Goal: Information Seeking & Learning: Learn about a topic

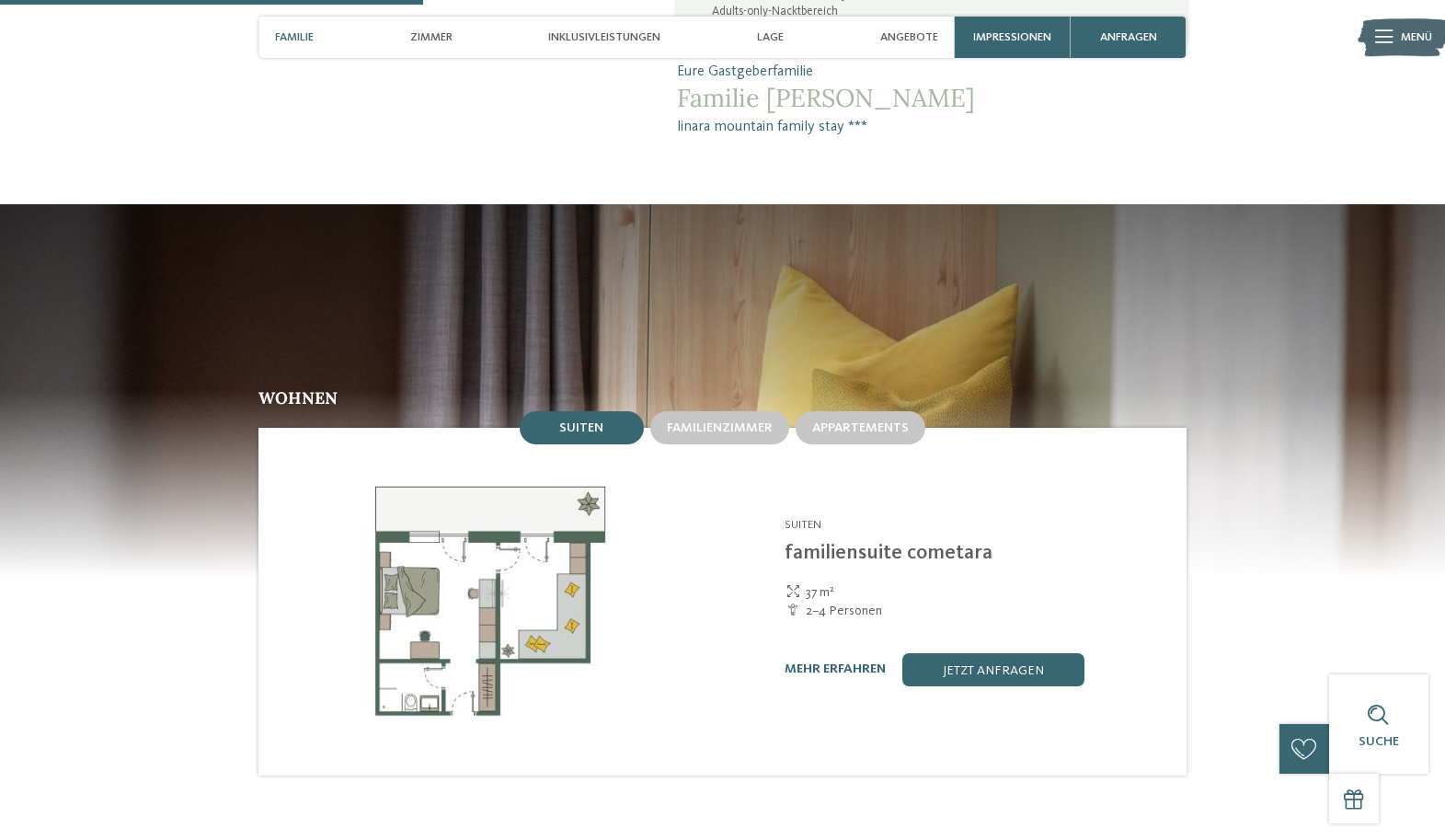
scroll to position [1545, 0]
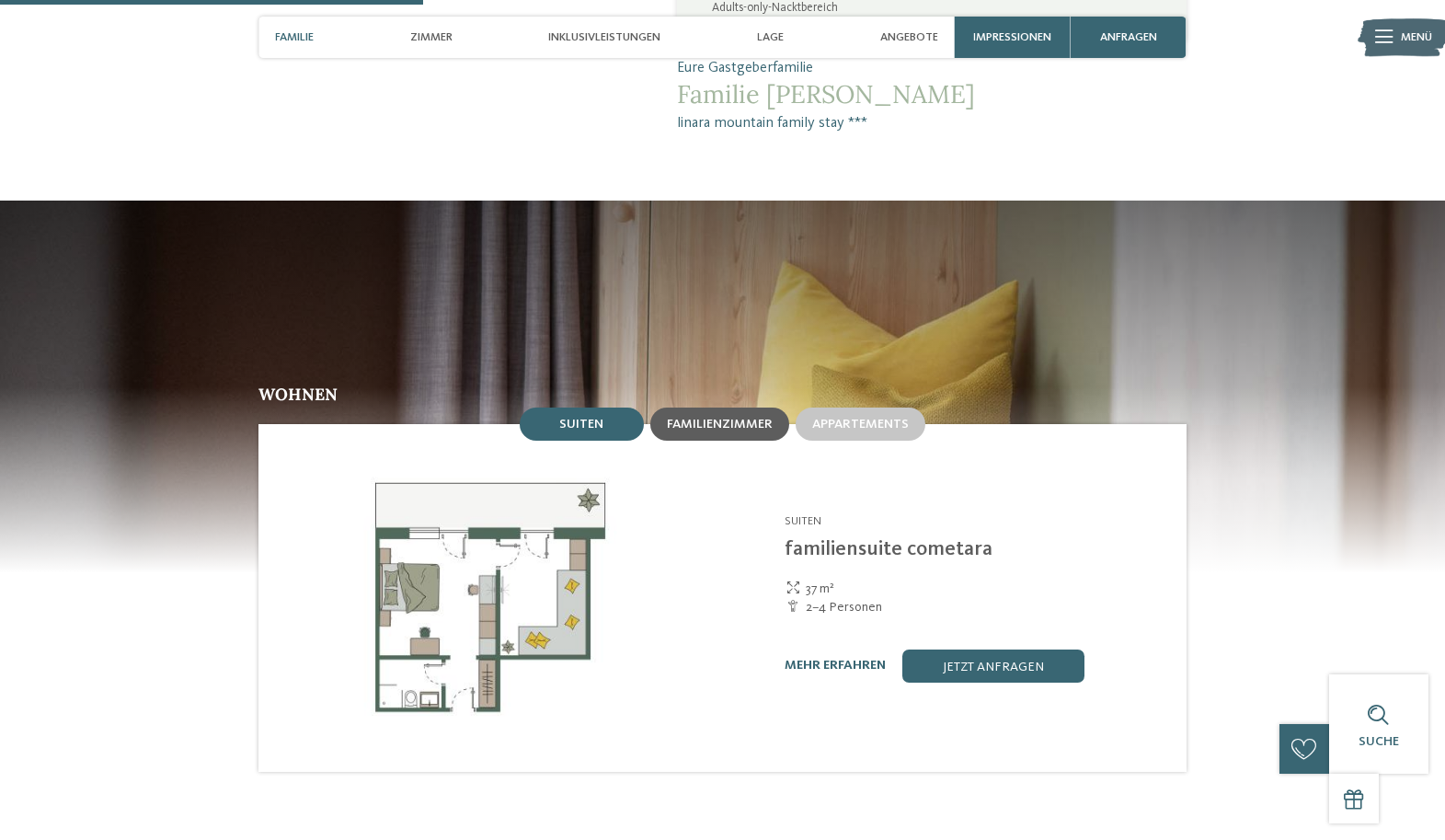
click at [739, 417] on span "Familienzimmer" at bounding box center [720, 424] width 106 height 13
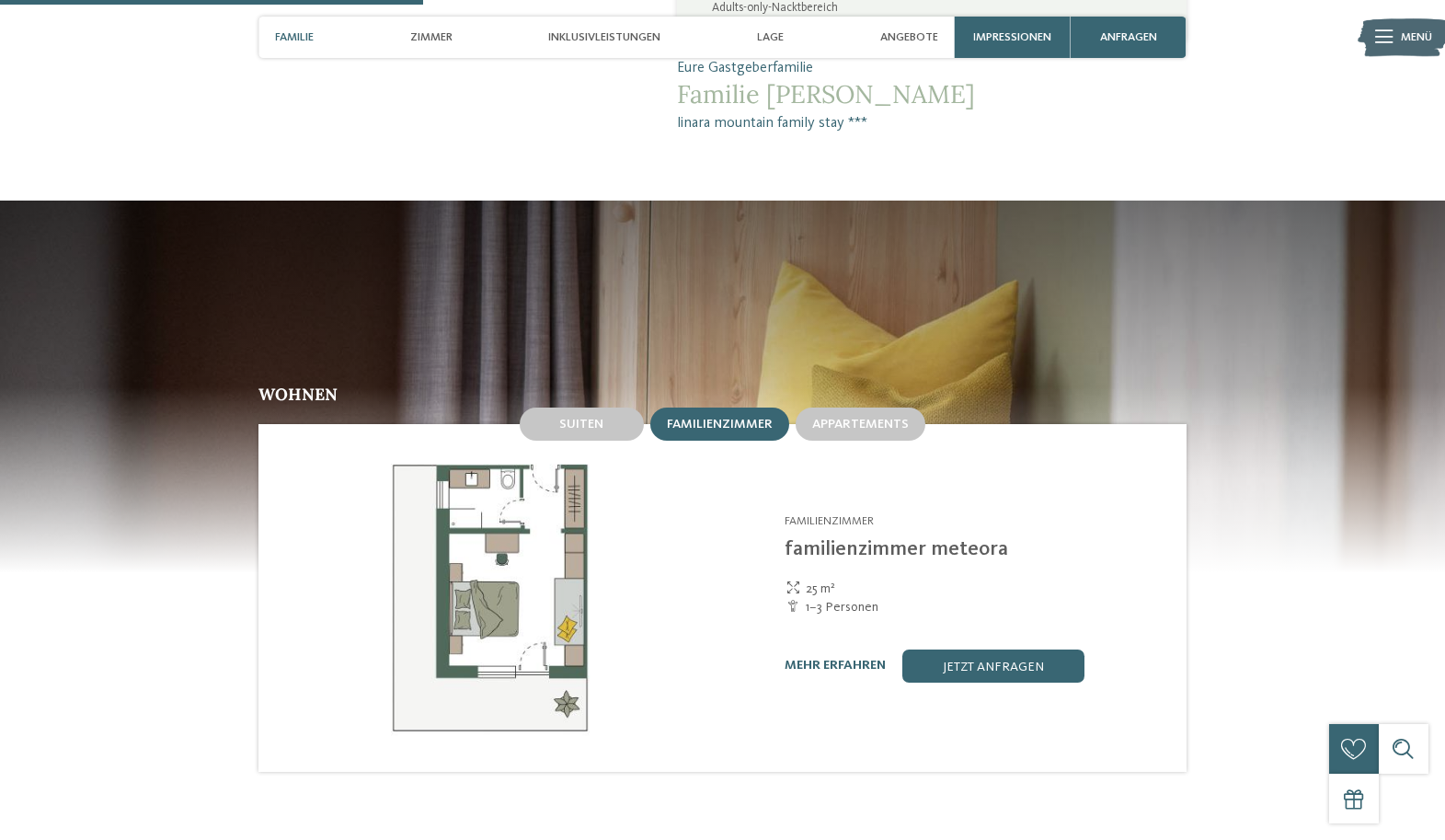
click at [867, 424] on div "[PERSON_NAME][GEOGRAPHIC_DATA]/[GEOGRAPHIC_DATA] - [GEOGRAPHIC_DATA] Familienzi…" at bounding box center [953, 598] width 463 height 348
click at [870, 417] on span "Appartements" at bounding box center [860, 424] width 97 height 13
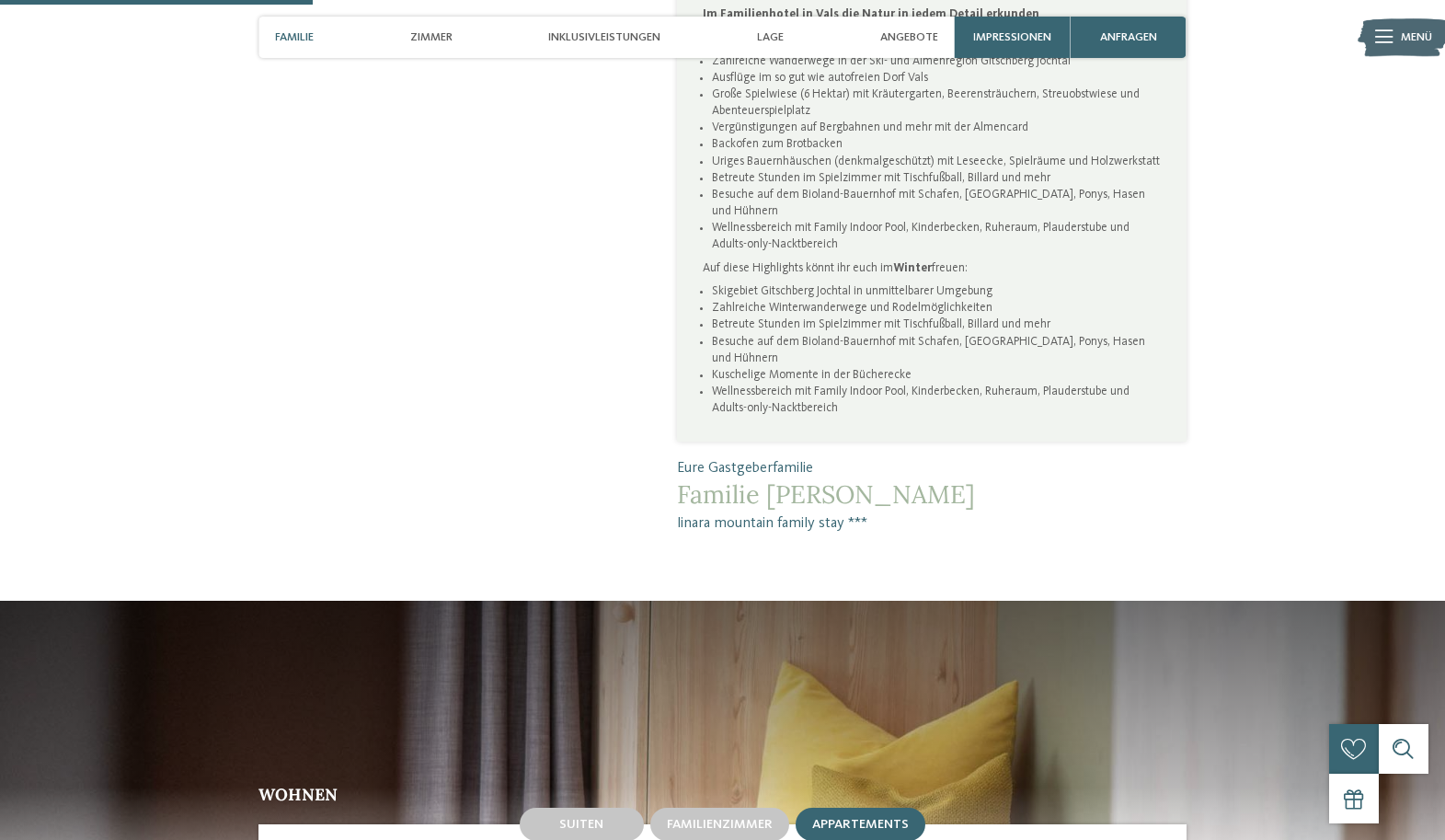
scroll to position [0, 0]
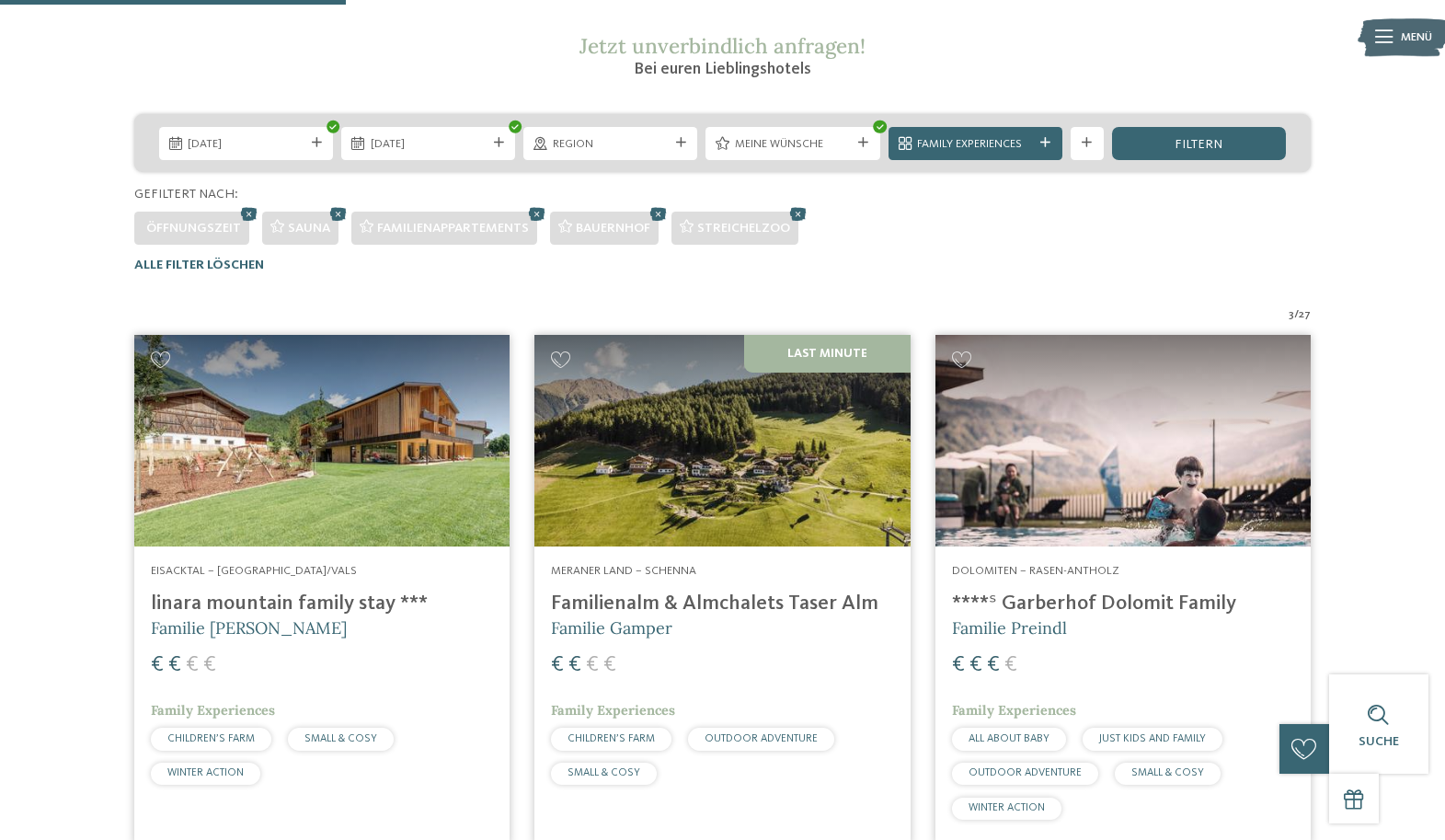
scroll to position [308, 0]
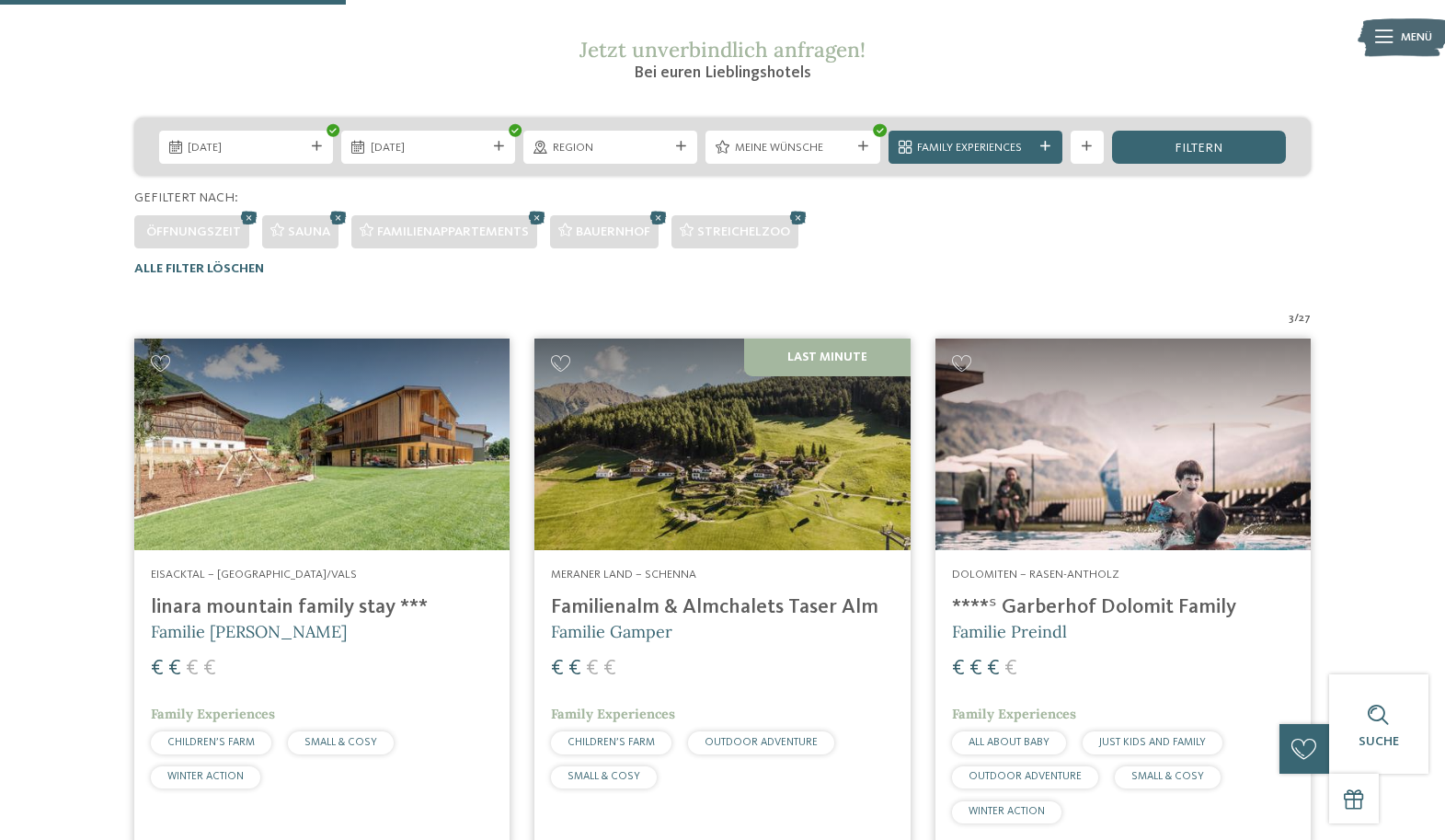
click at [339, 456] on img at bounding box center [321, 443] width 375 height 211
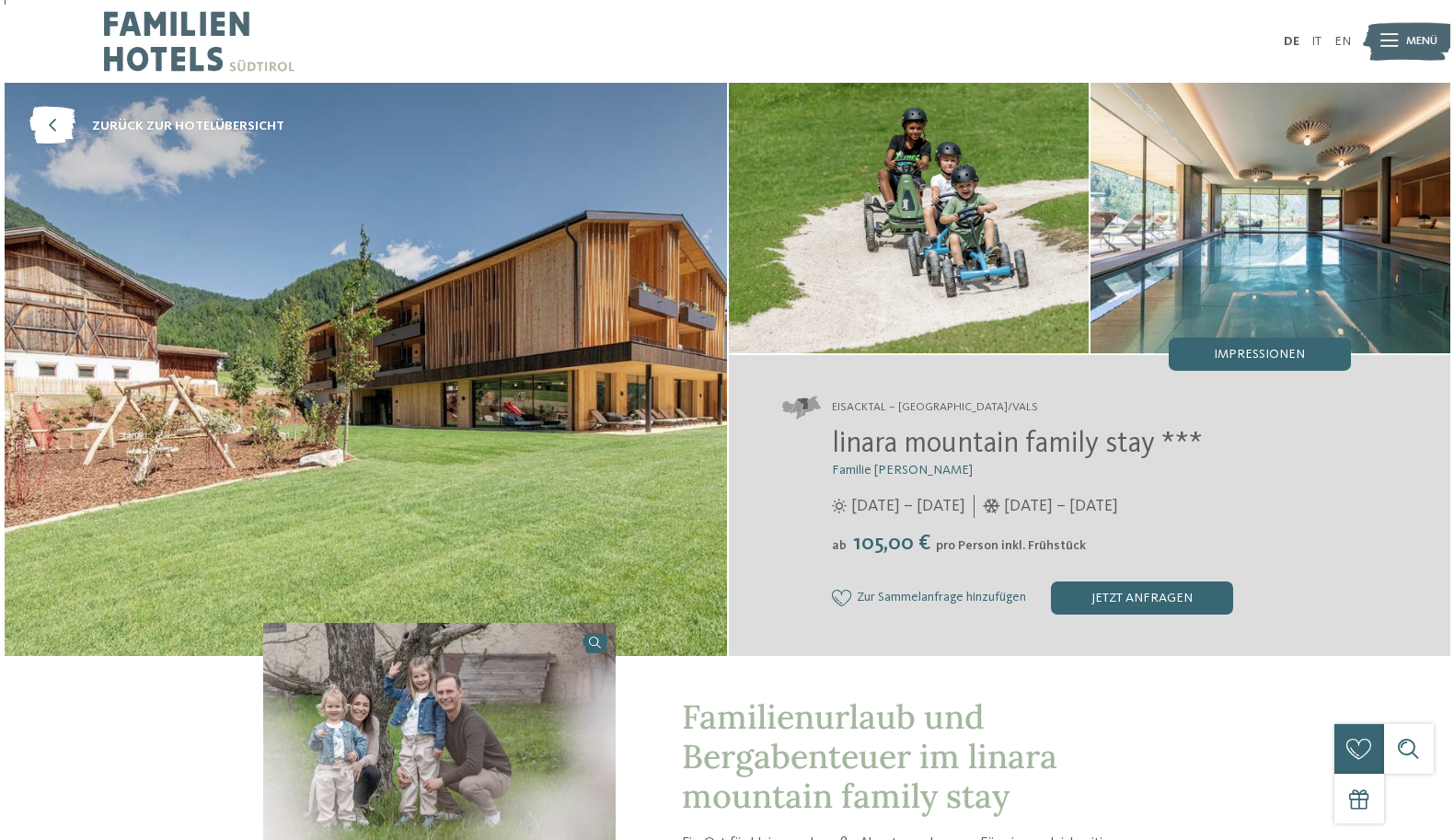
scroll to position [10, 0]
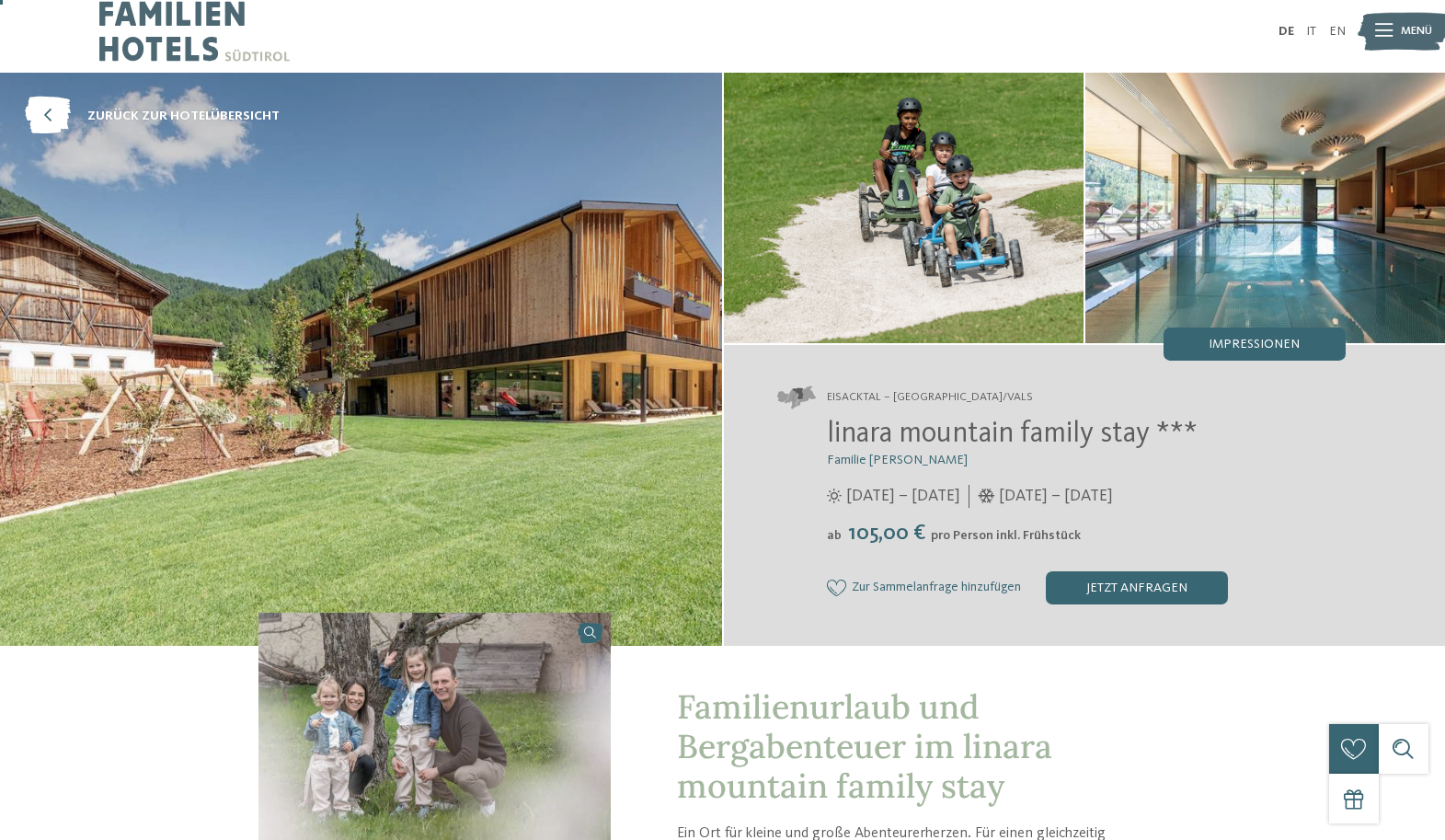
click at [1238, 347] on span "Impressionen" at bounding box center [1253, 344] width 91 height 13
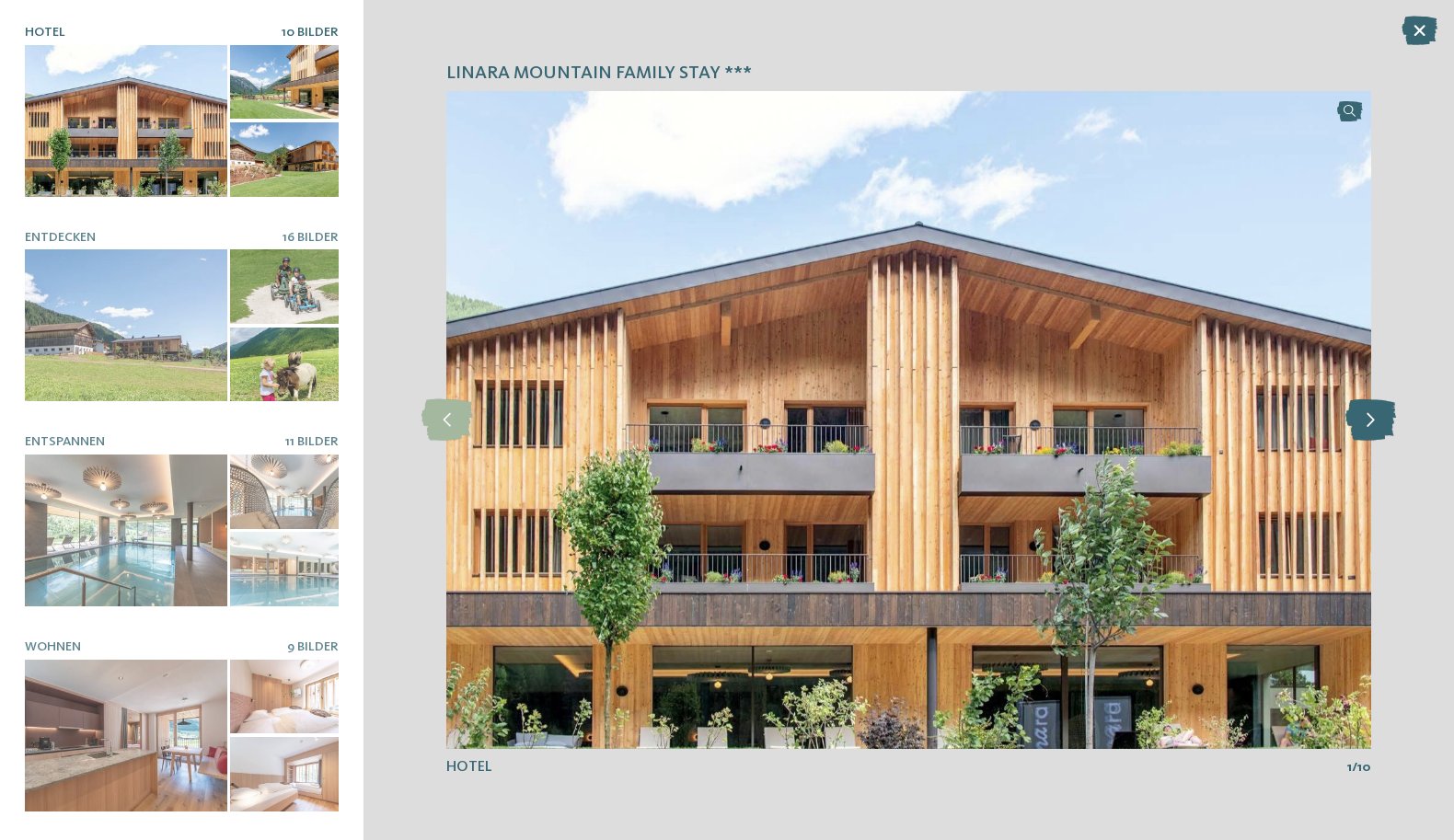
click at [1368, 409] on icon at bounding box center [1370, 420] width 51 height 41
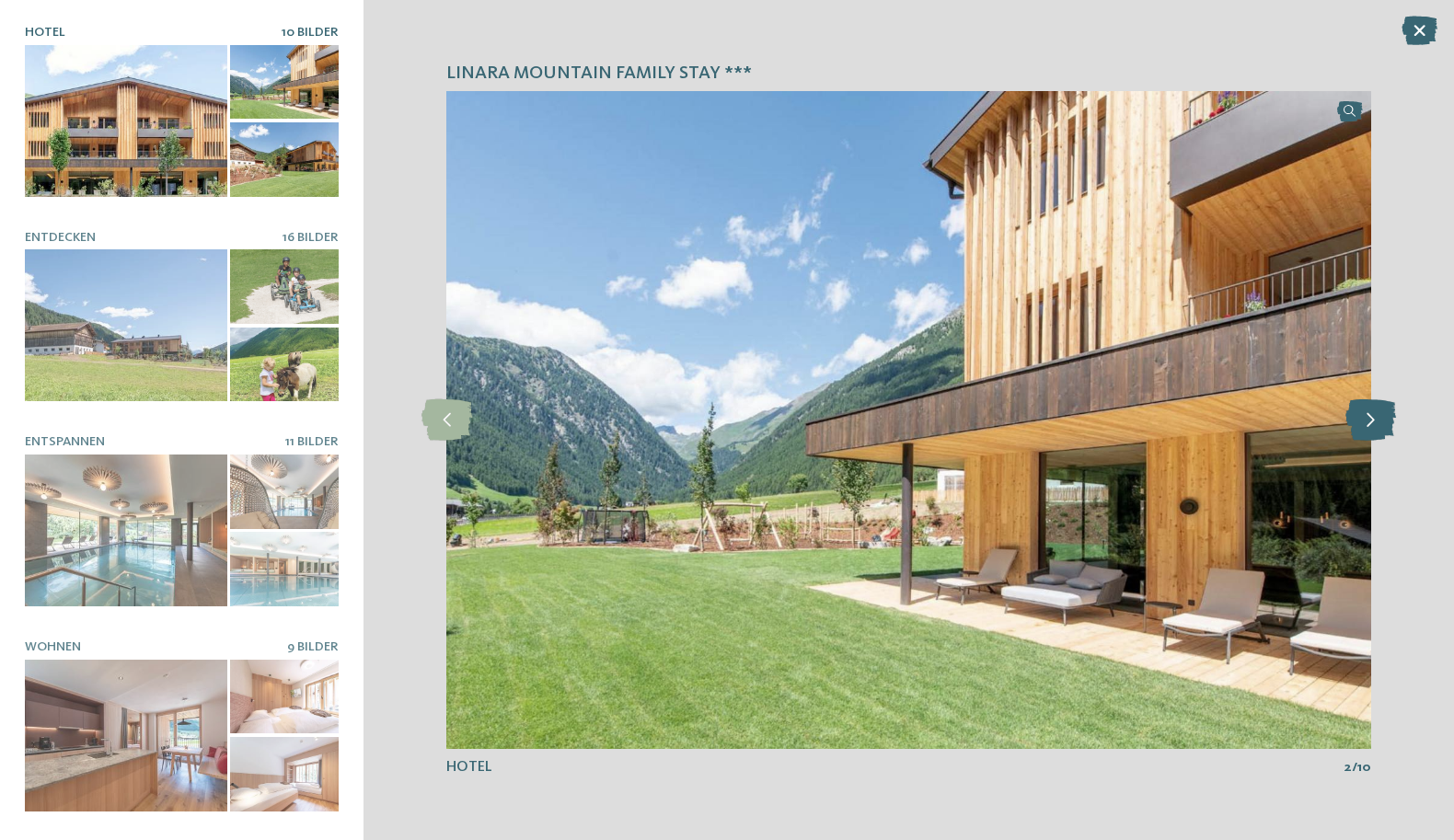
click at [1367, 410] on icon at bounding box center [1370, 420] width 51 height 41
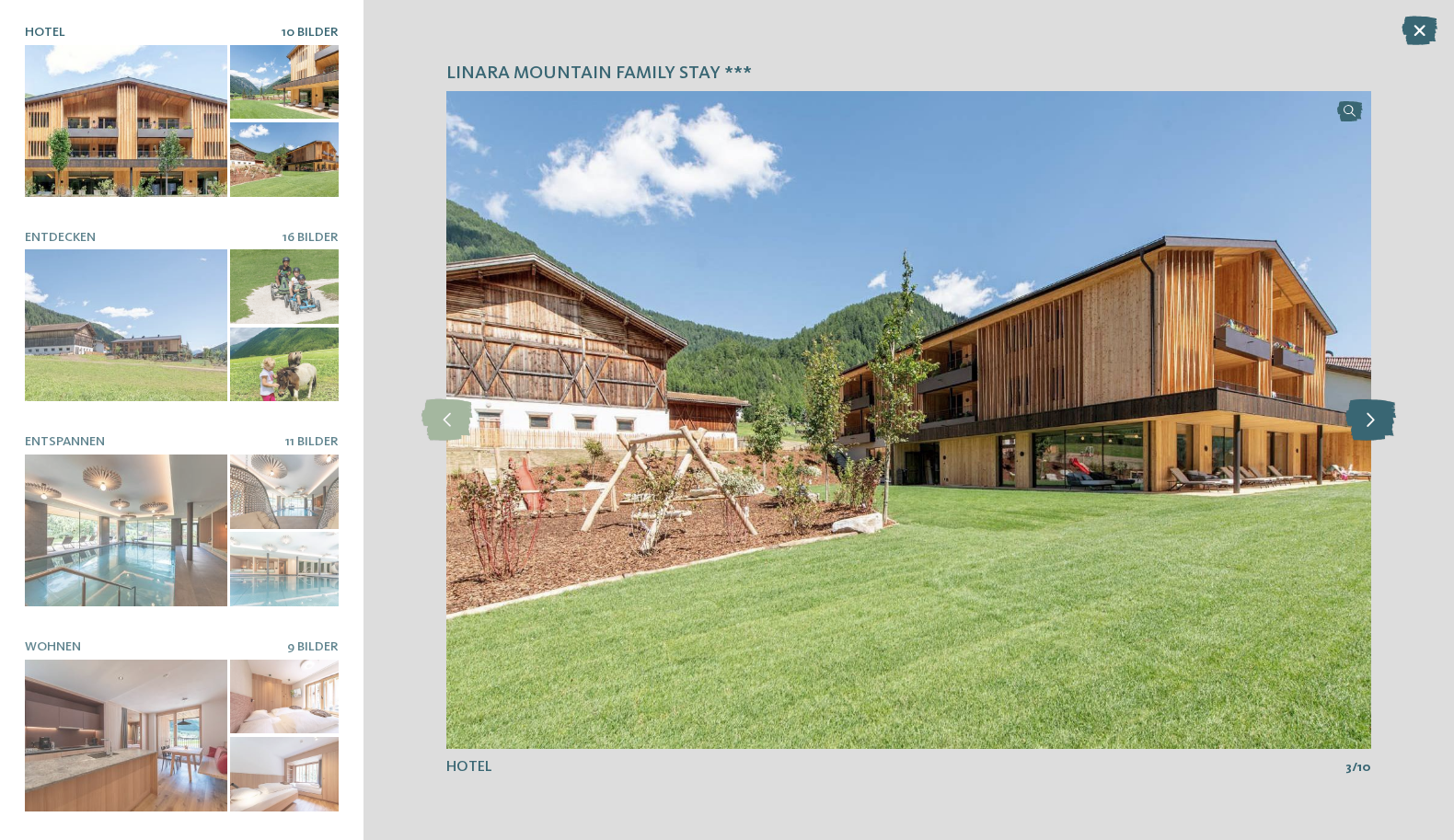
click at [1366, 410] on icon at bounding box center [1370, 420] width 51 height 41
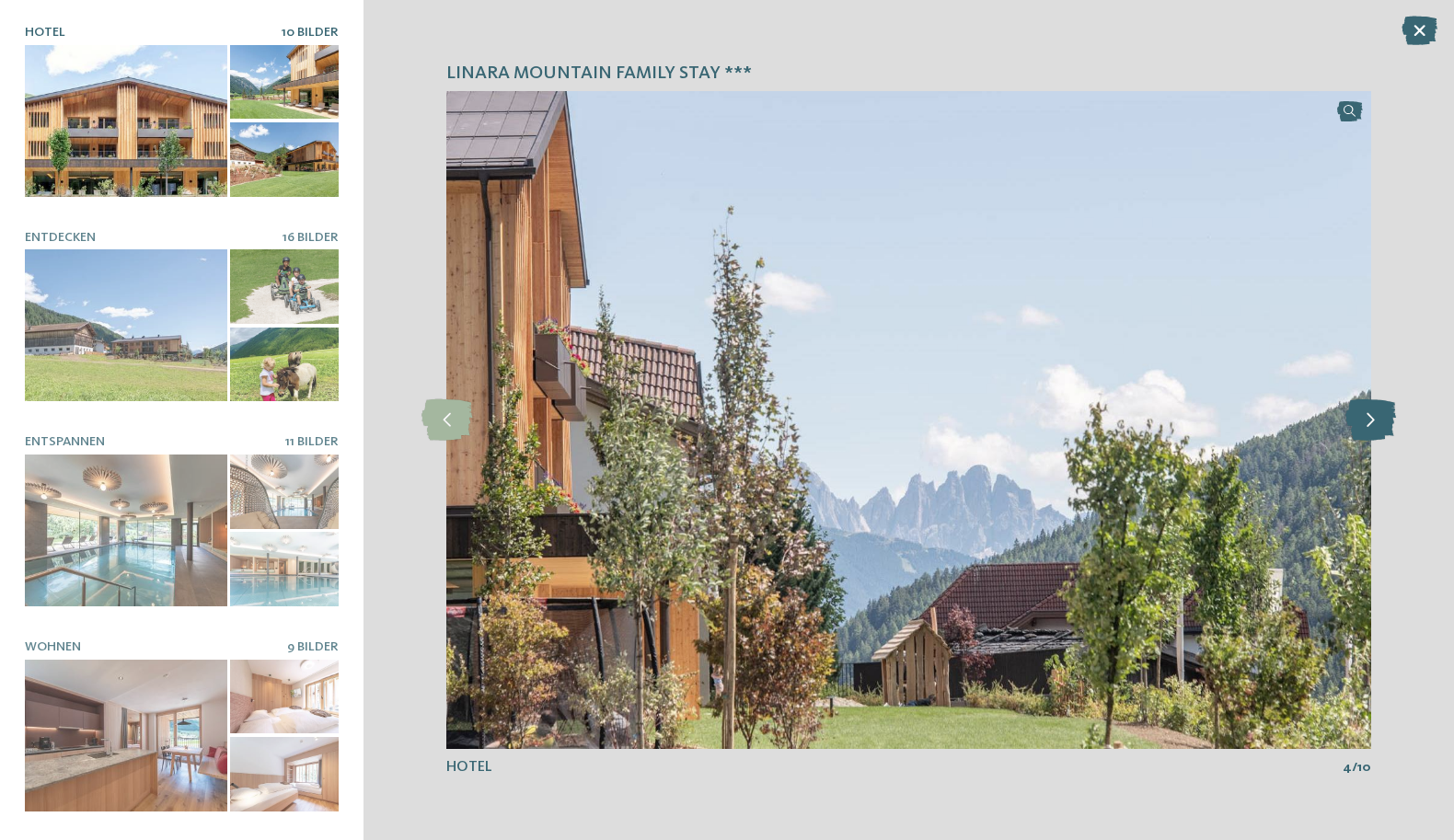
click at [1367, 409] on icon at bounding box center [1370, 420] width 51 height 41
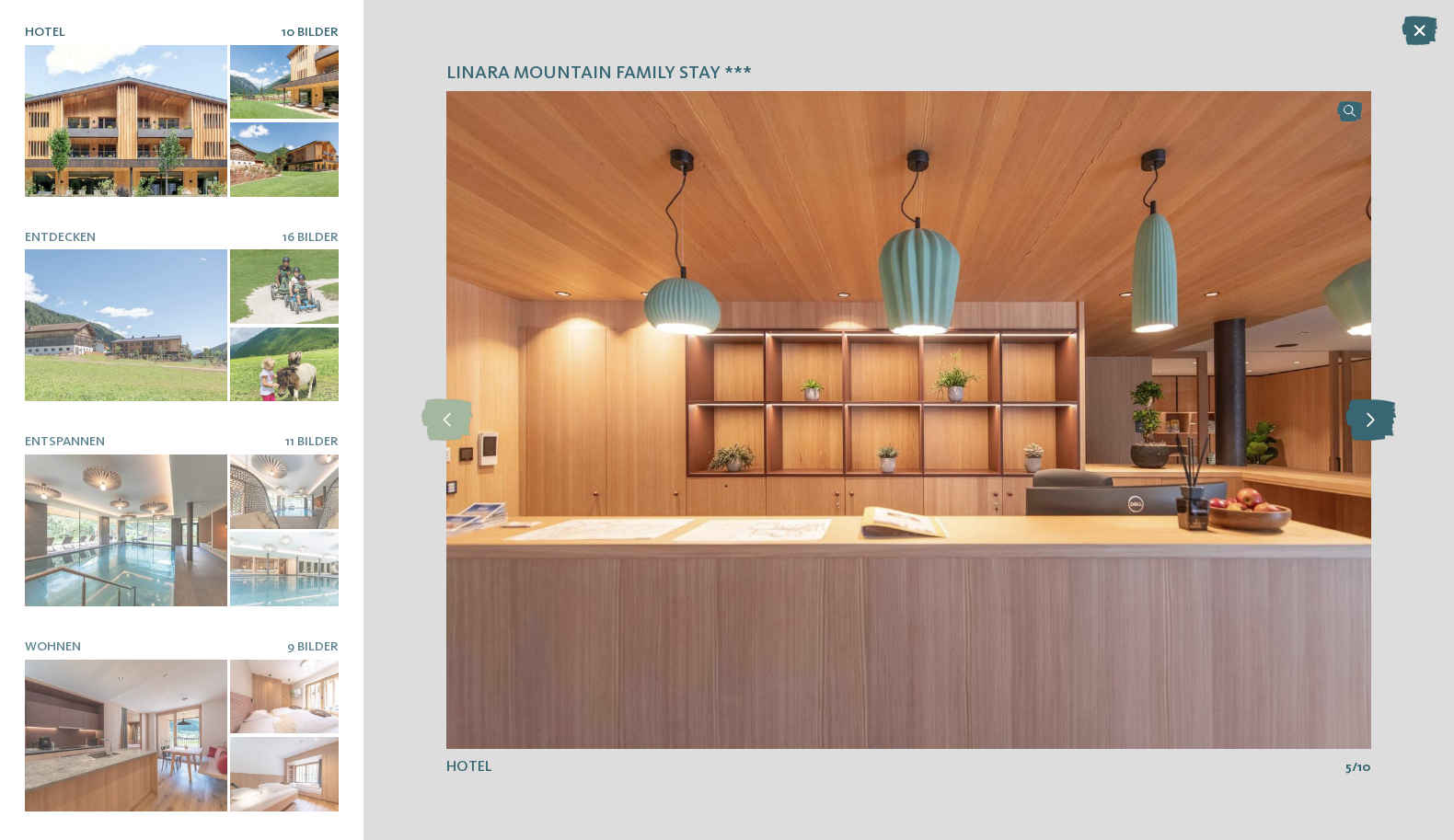
click at [1367, 409] on icon at bounding box center [1370, 420] width 51 height 41
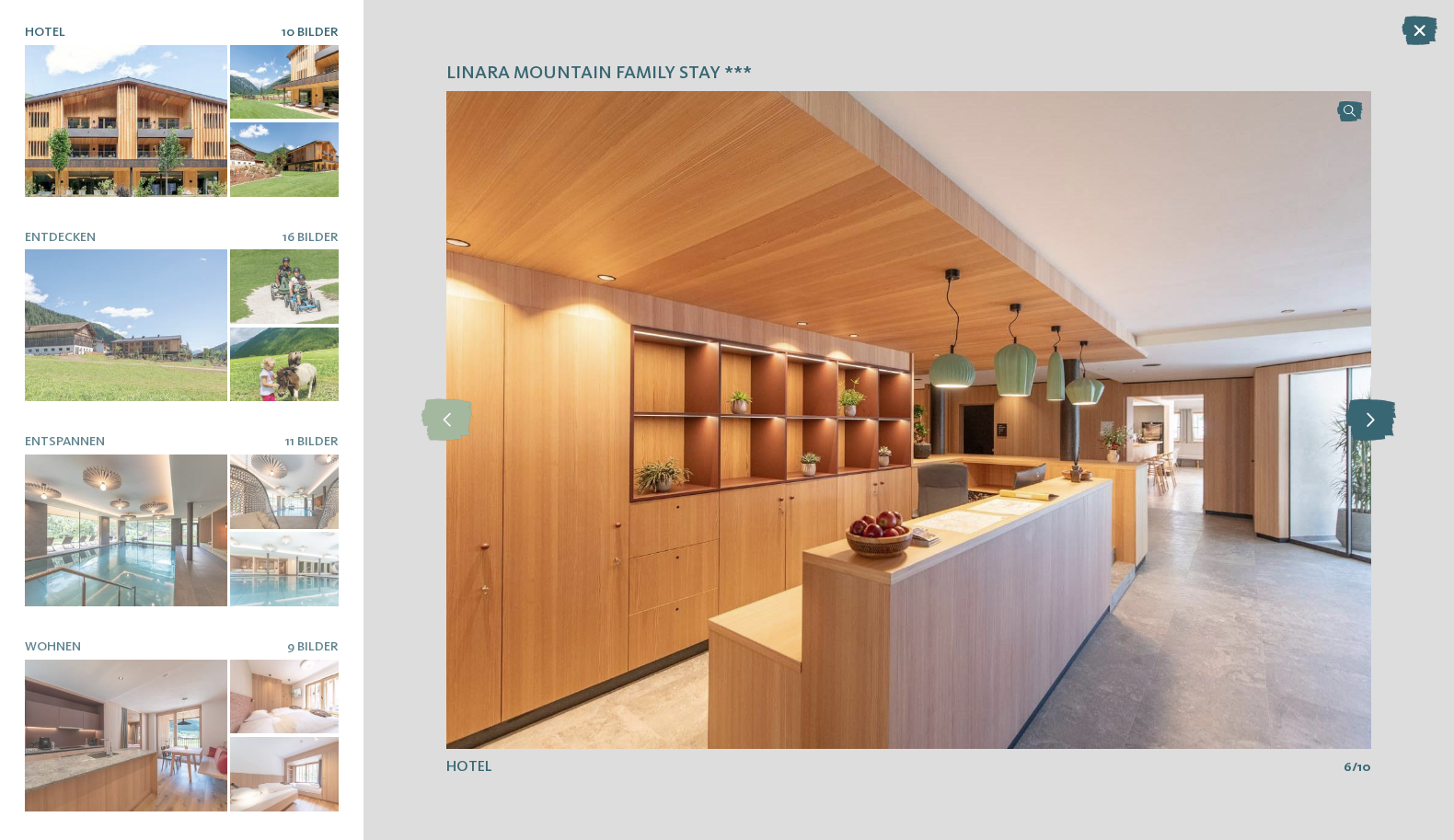
click at [1367, 408] on icon at bounding box center [1370, 420] width 51 height 41
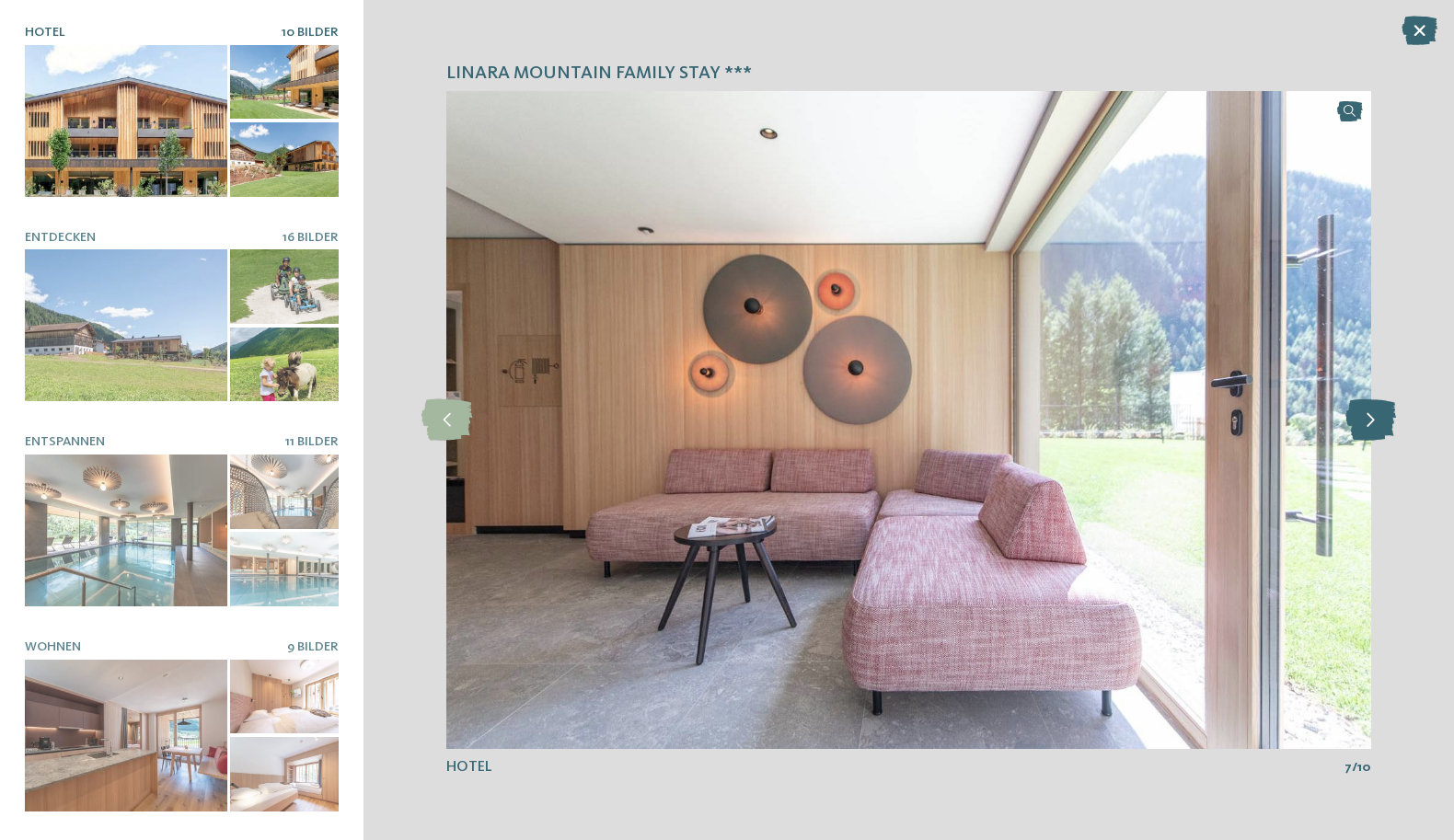
click at [1367, 408] on icon at bounding box center [1370, 420] width 51 height 41
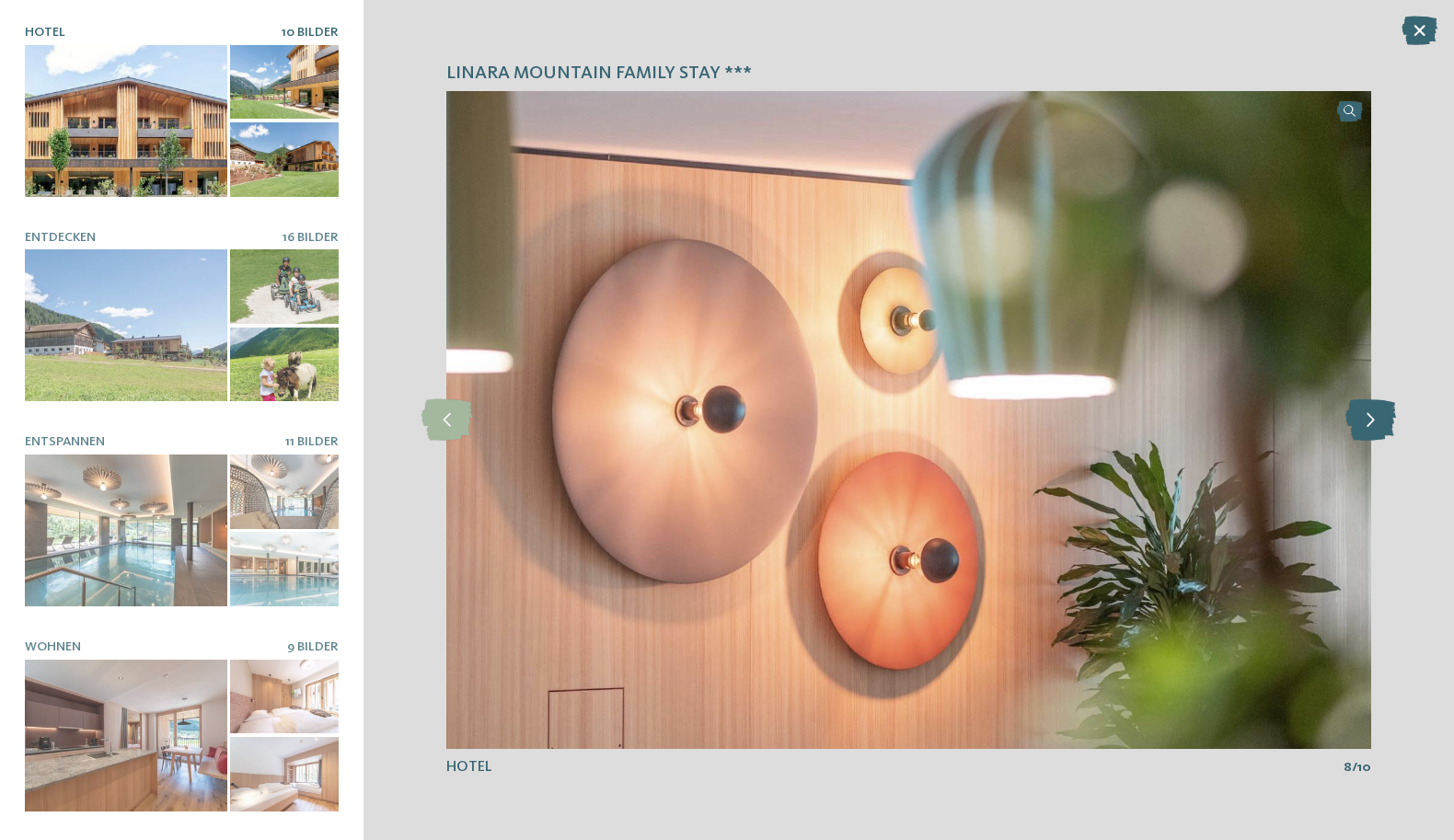
click at [1367, 408] on icon at bounding box center [1370, 420] width 51 height 41
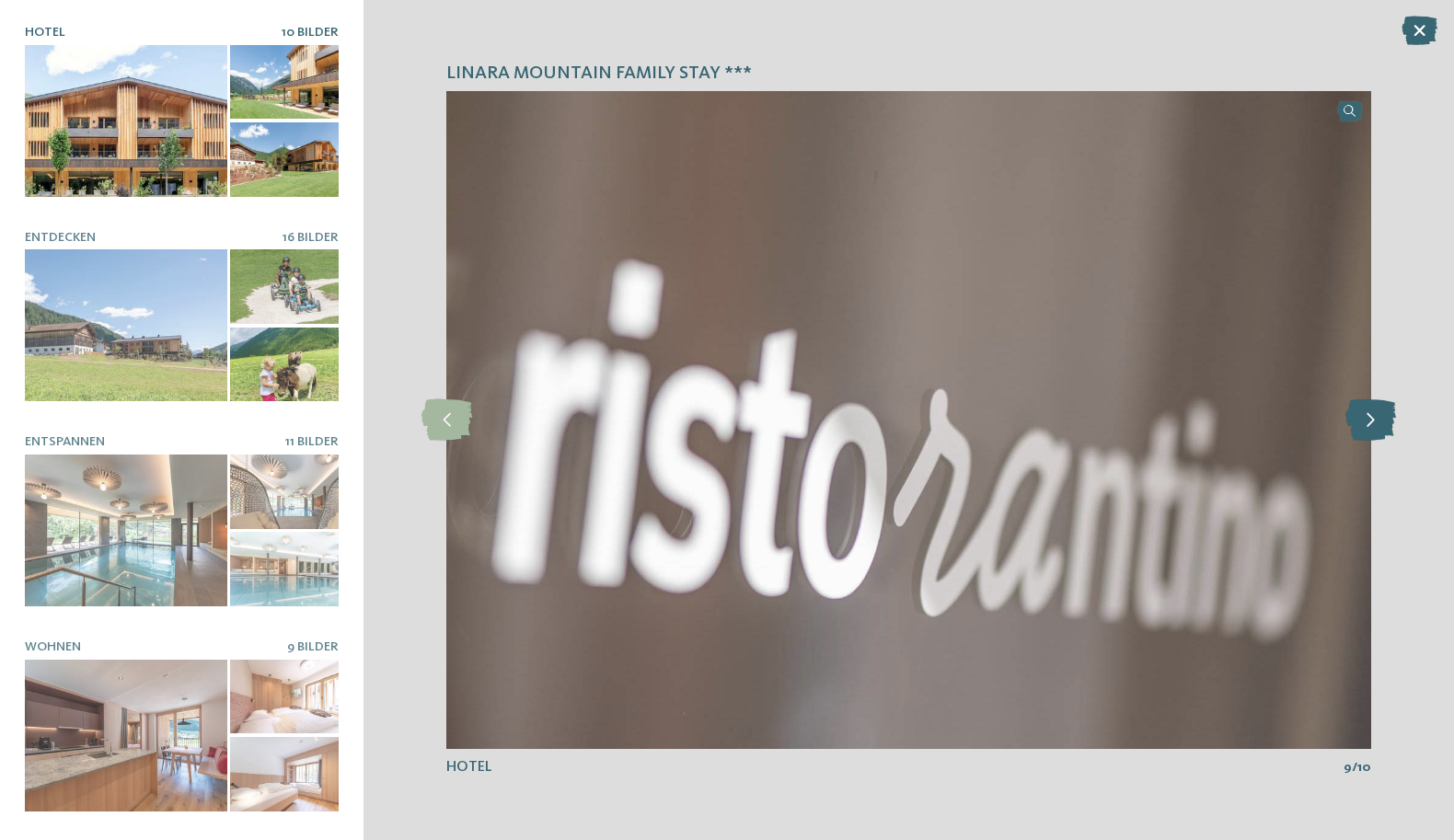
click at [1367, 408] on icon at bounding box center [1370, 420] width 51 height 41
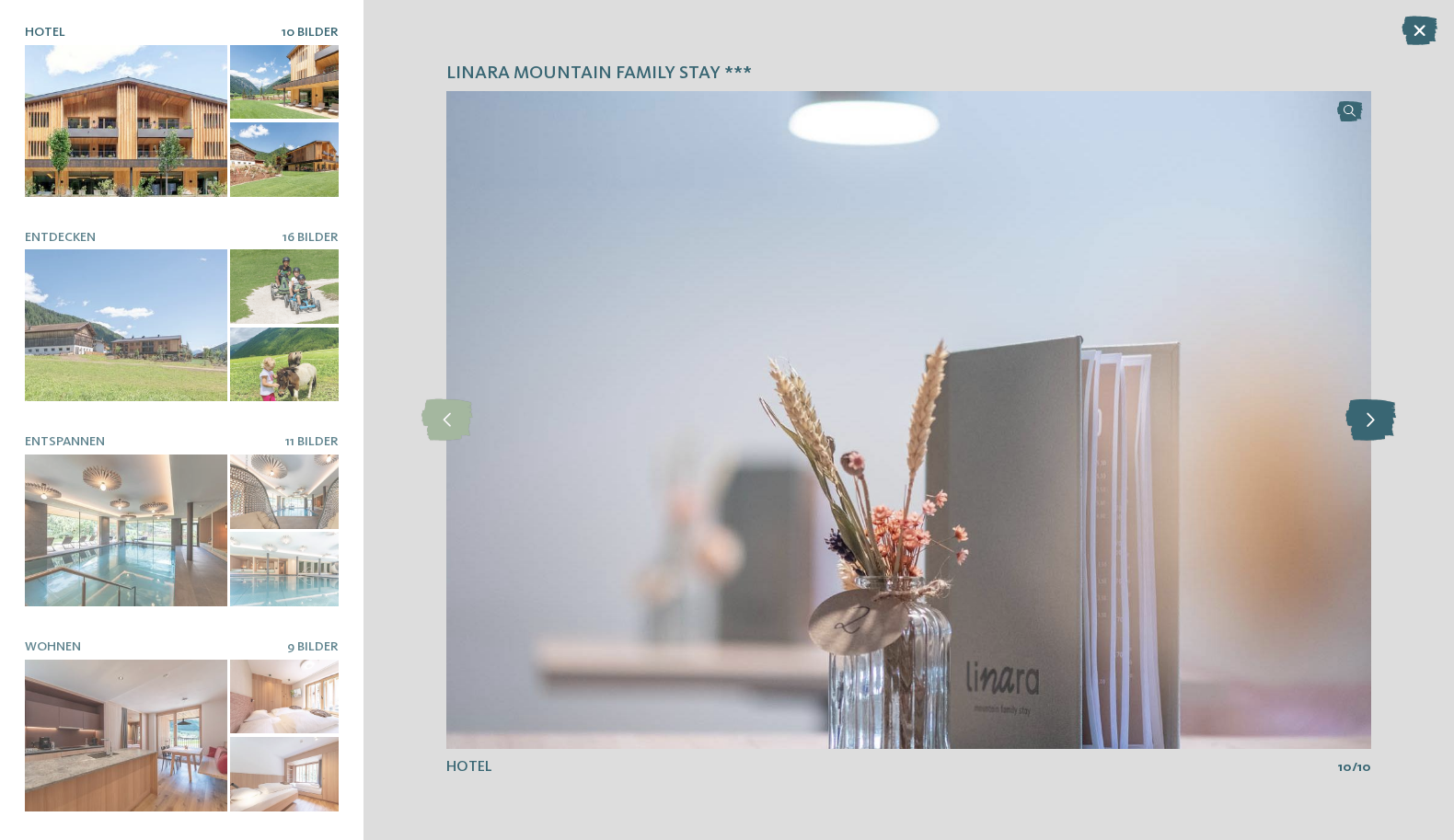
click at [1367, 408] on icon at bounding box center [1370, 420] width 51 height 41
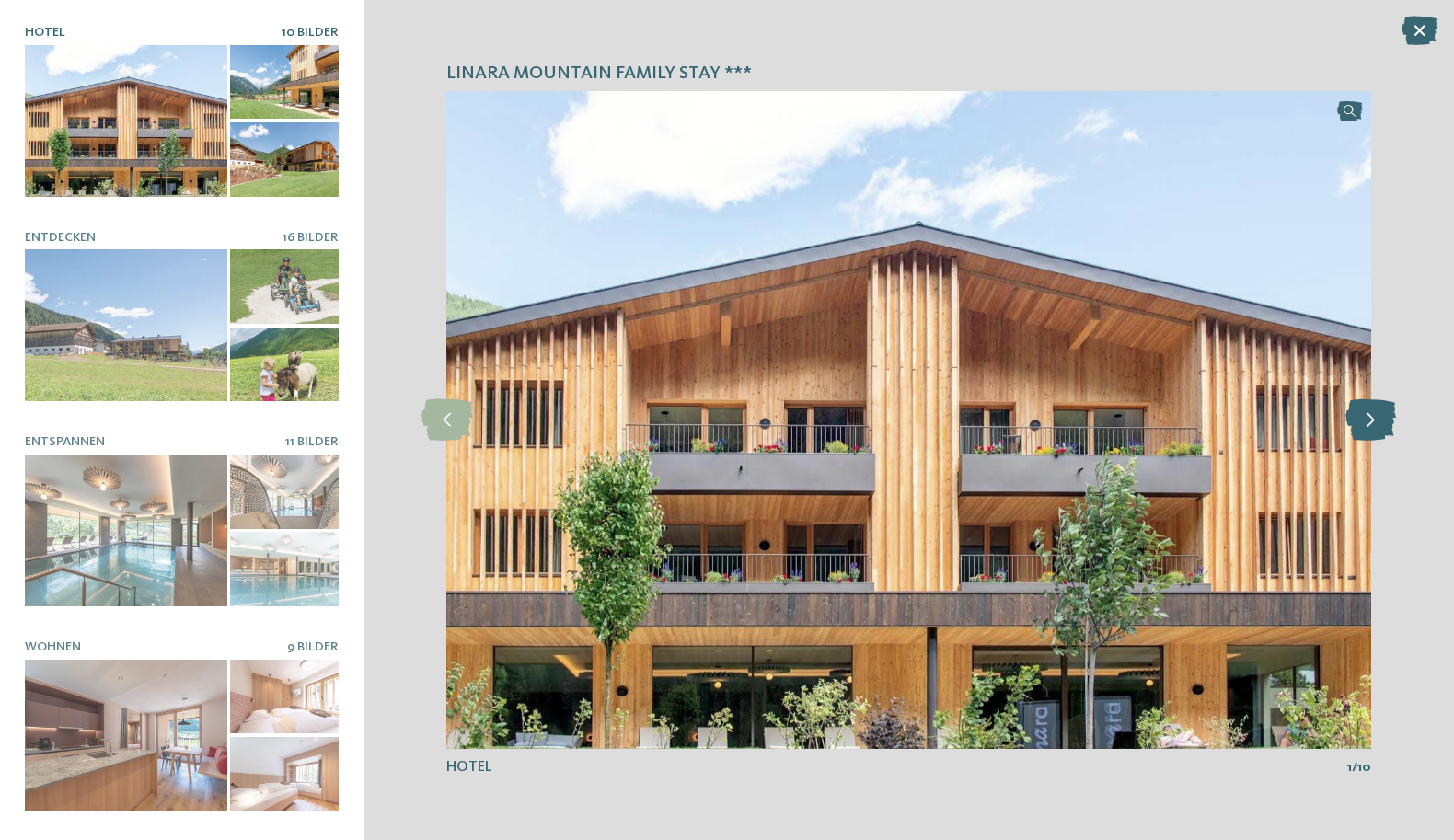
click at [1367, 408] on icon at bounding box center [1370, 420] width 51 height 41
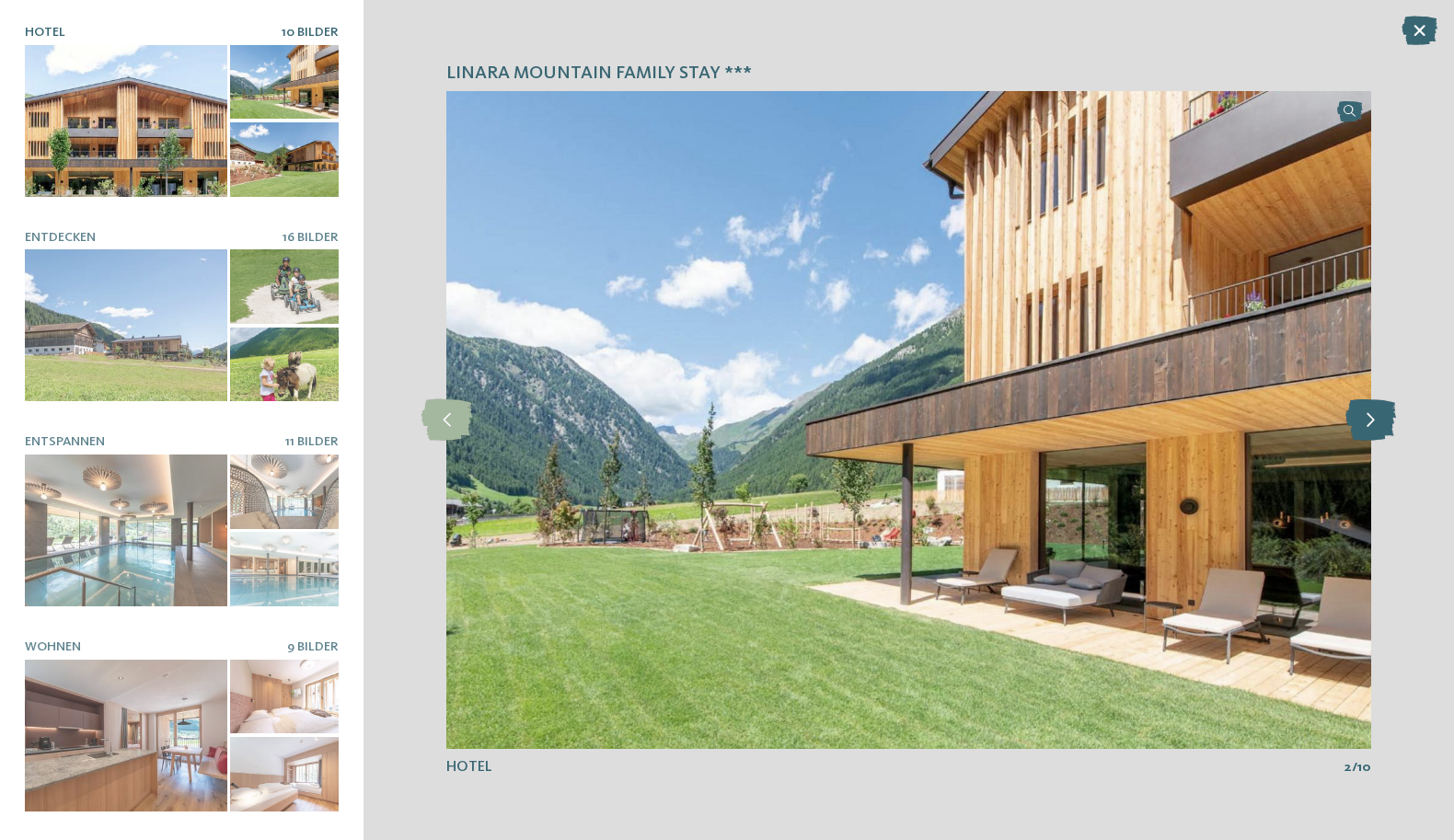
click at [1367, 408] on icon at bounding box center [1370, 420] width 51 height 41
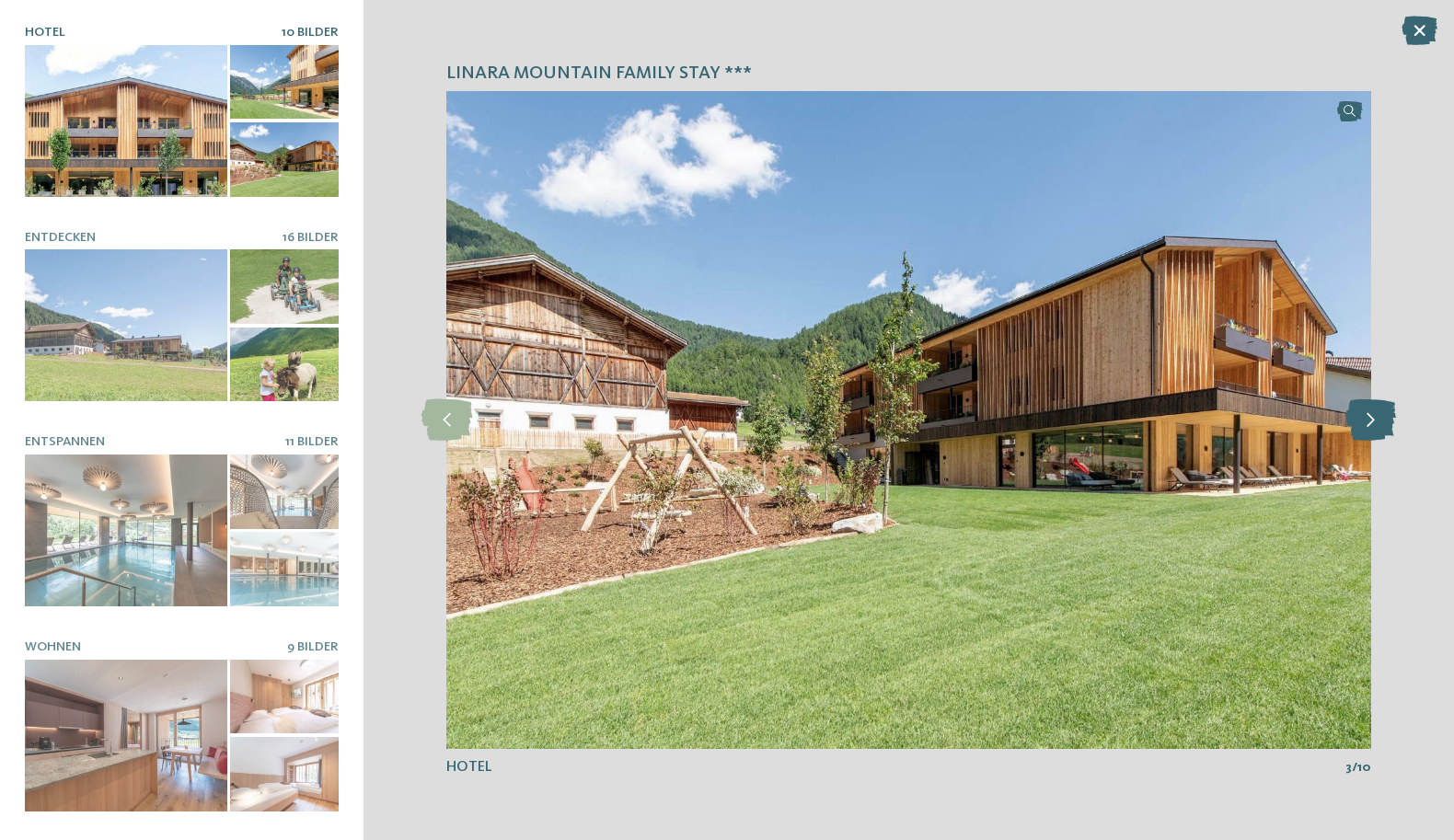
click at [1367, 408] on icon at bounding box center [1370, 420] width 51 height 41
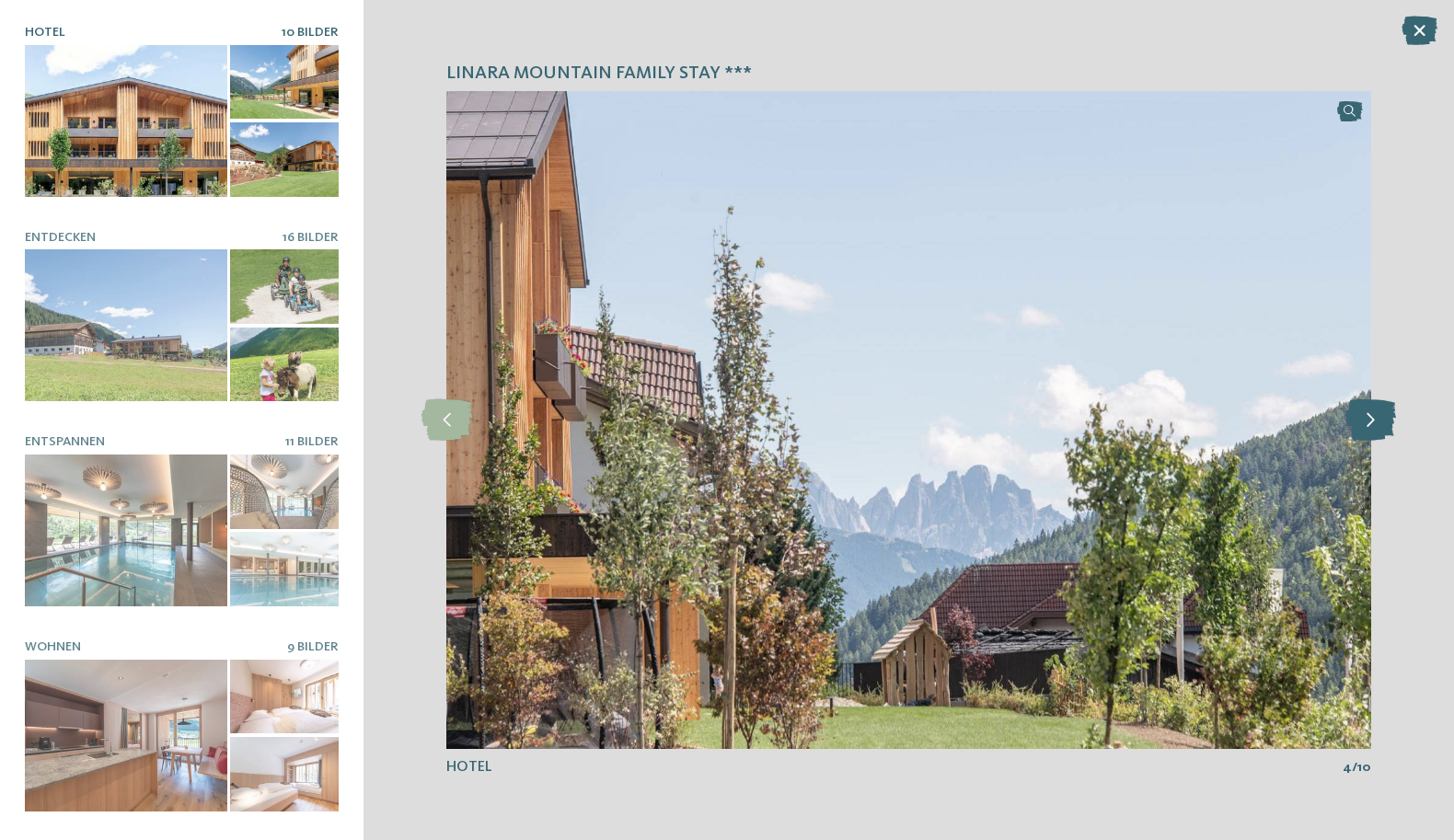
click at [1367, 408] on icon at bounding box center [1370, 420] width 51 height 41
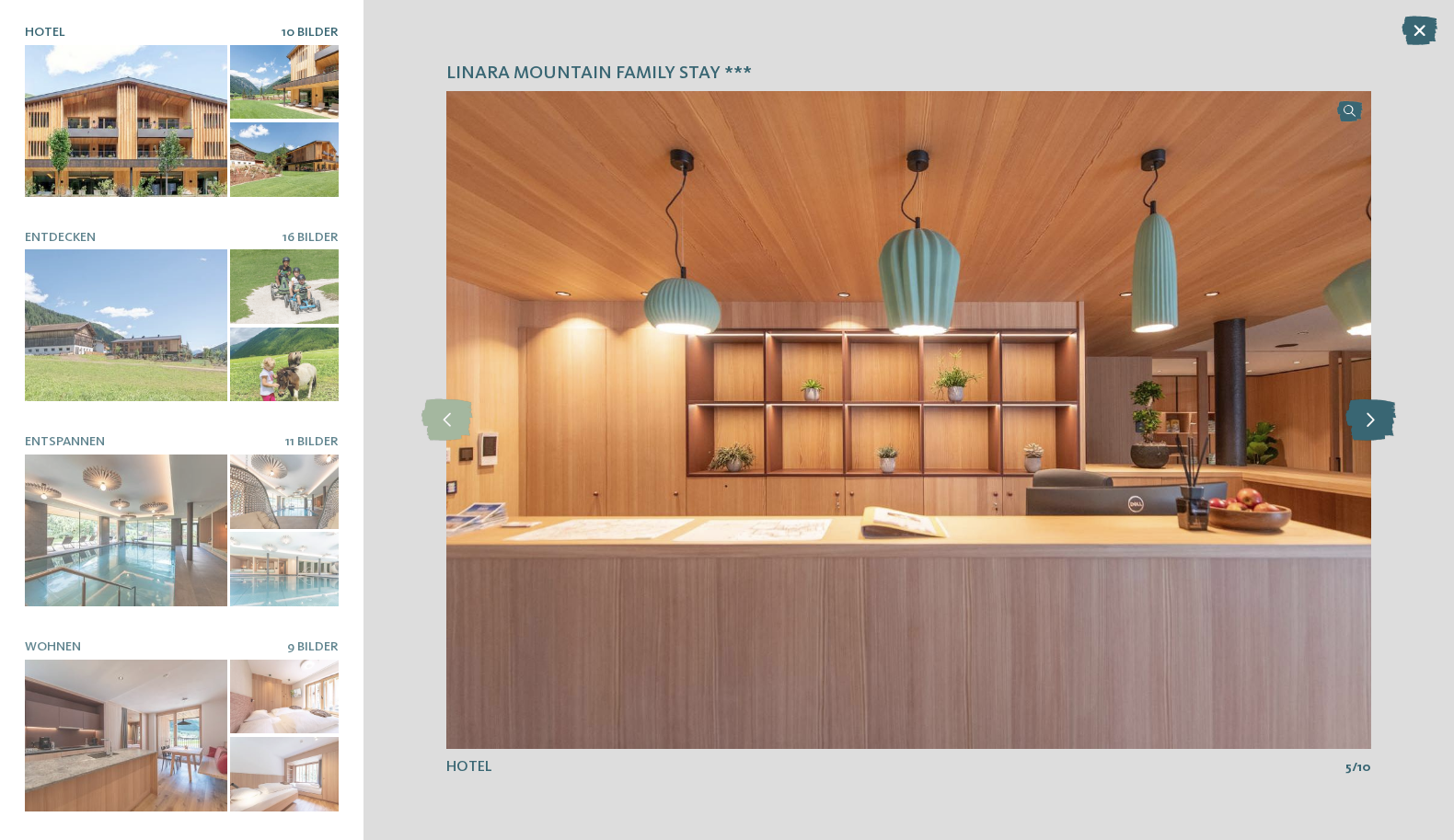
click at [1368, 407] on icon at bounding box center [1370, 420] width 51 height 41
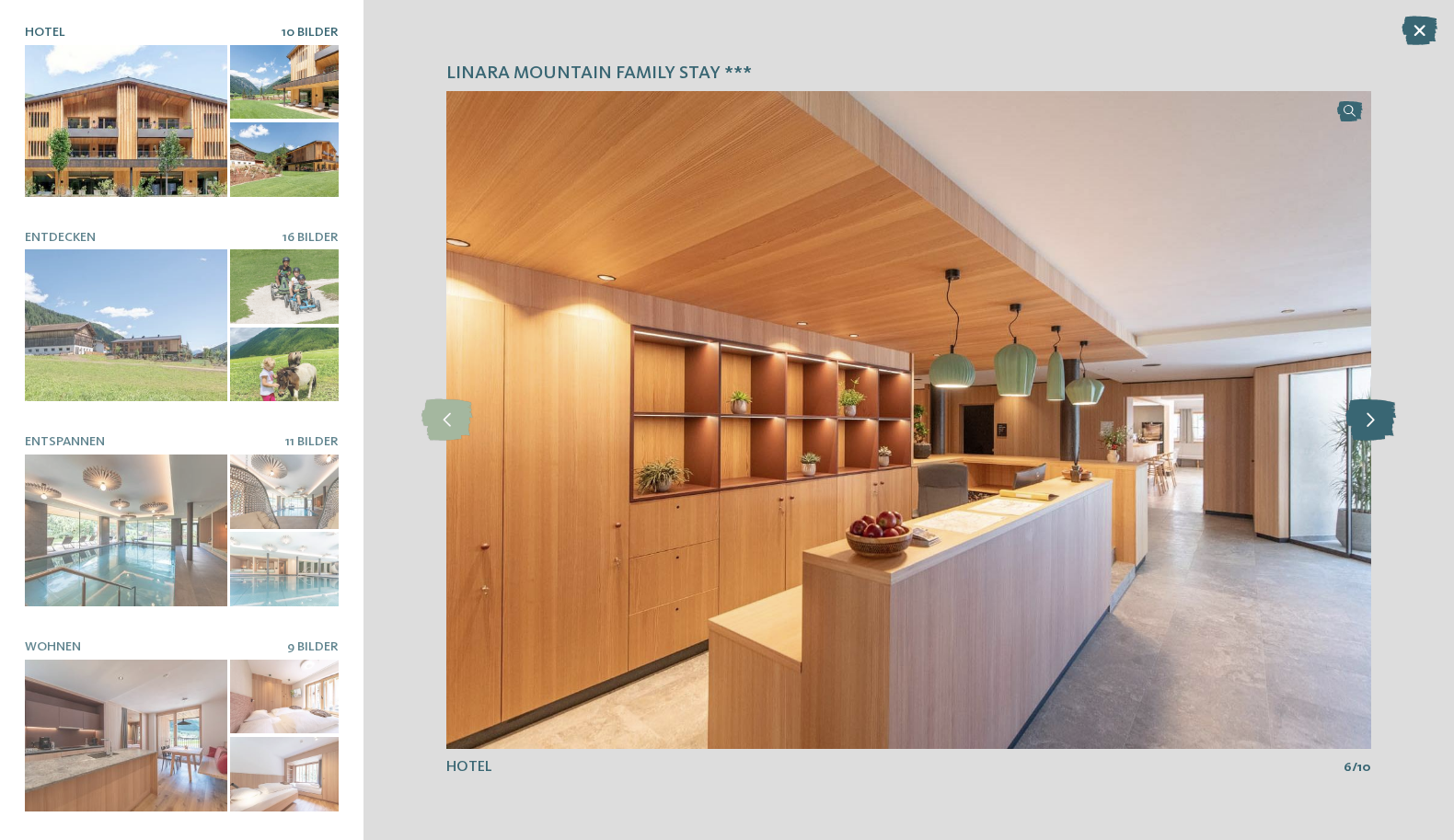
click at [1368, 407] on icon at bounding box center [1370, 420] width 51 height 41
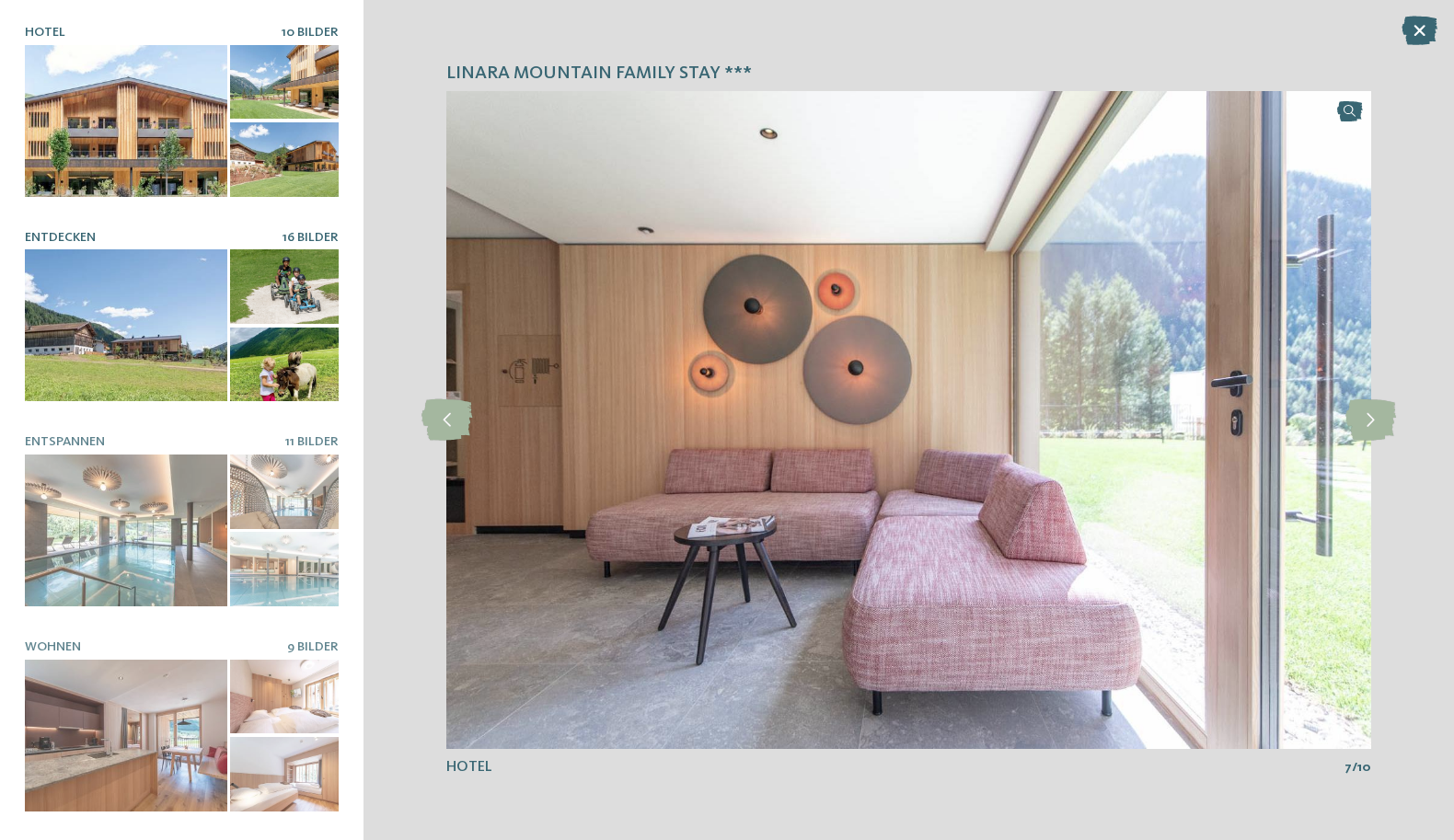
scroll to position [4, 0]
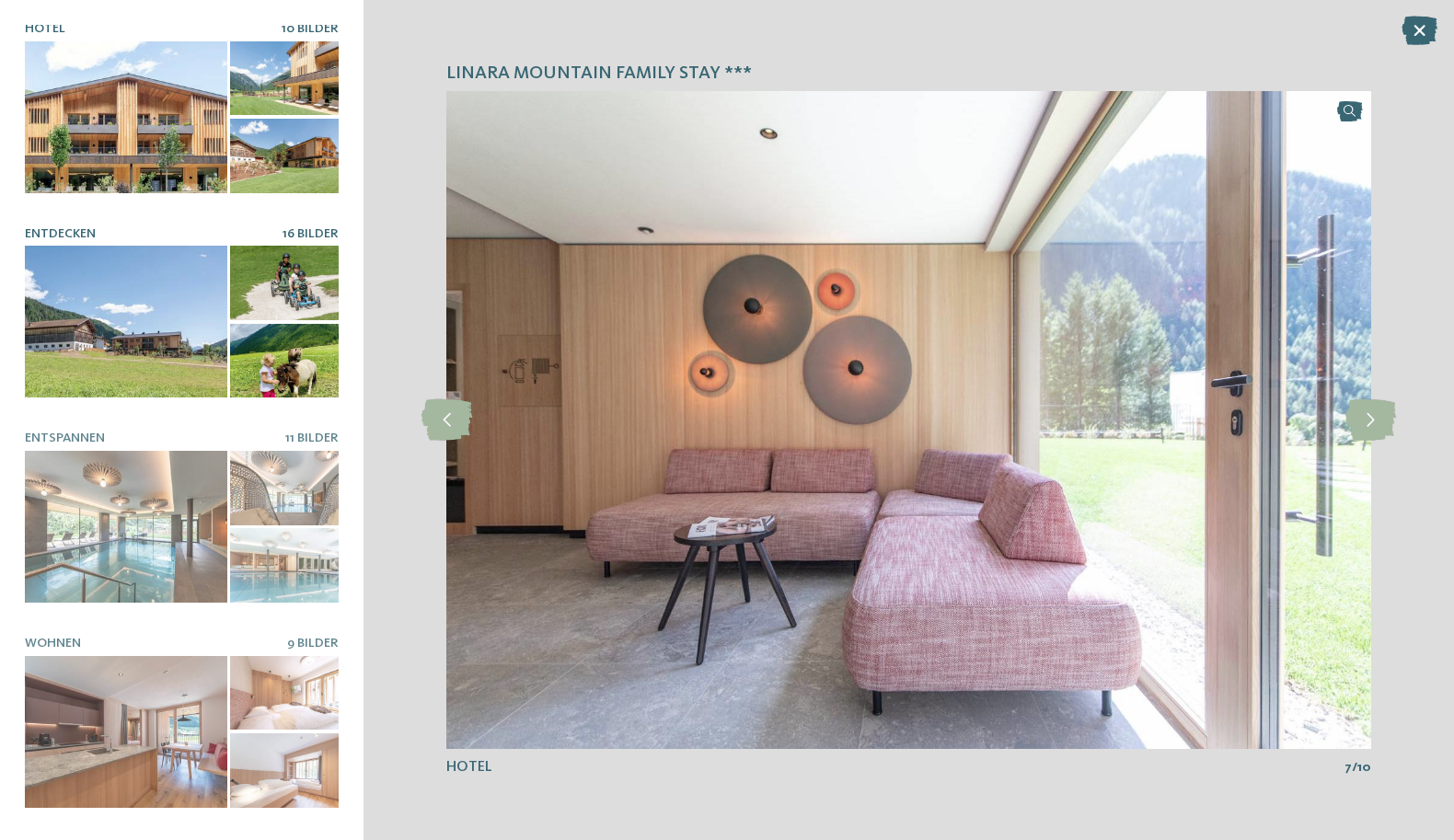
click at [139, 334] on div at bounding box center [125, 321] width 202 height 152
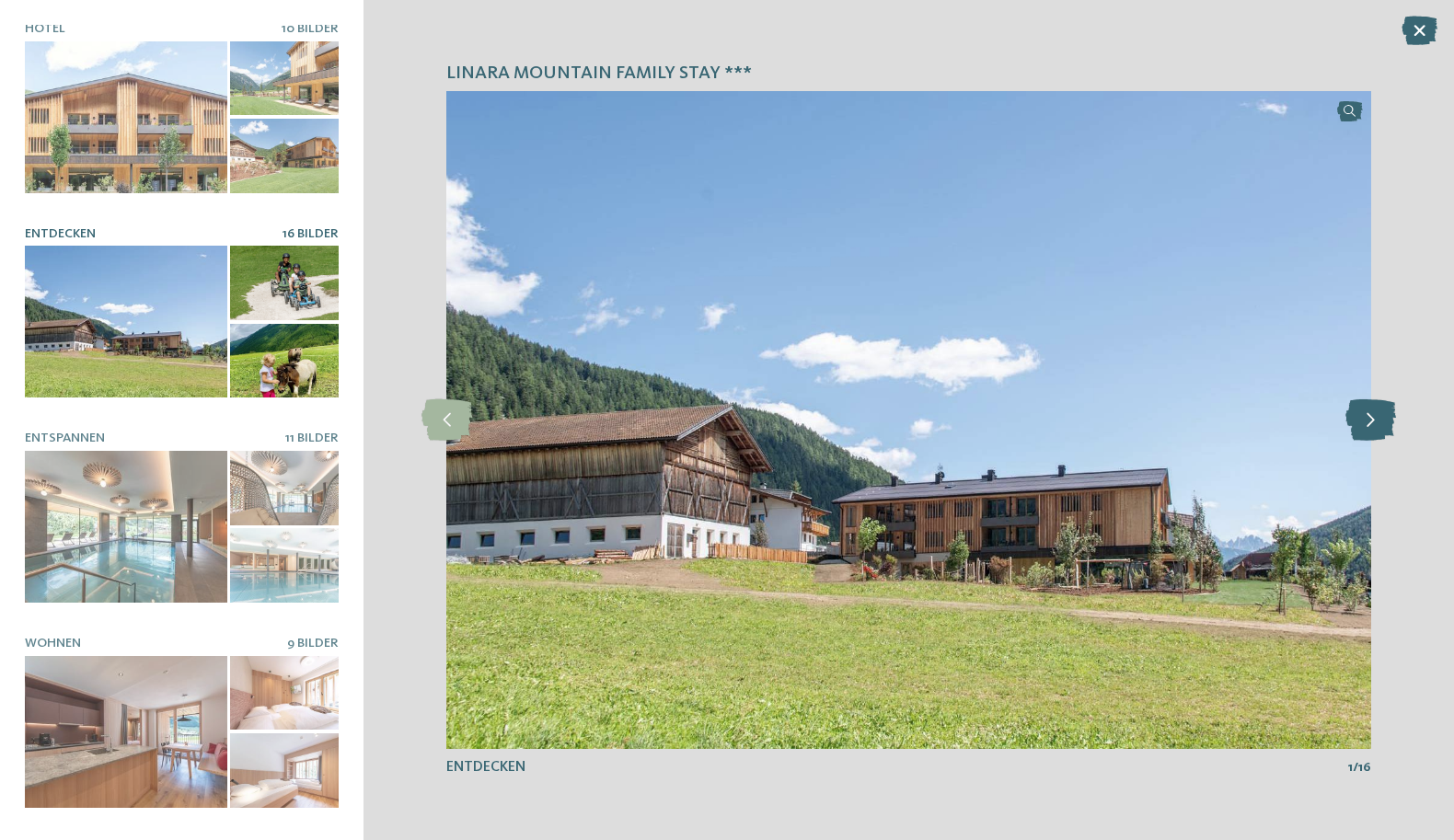
click at [1356, 422] on icon at bounding box center [1370, 420] width 51 height 41
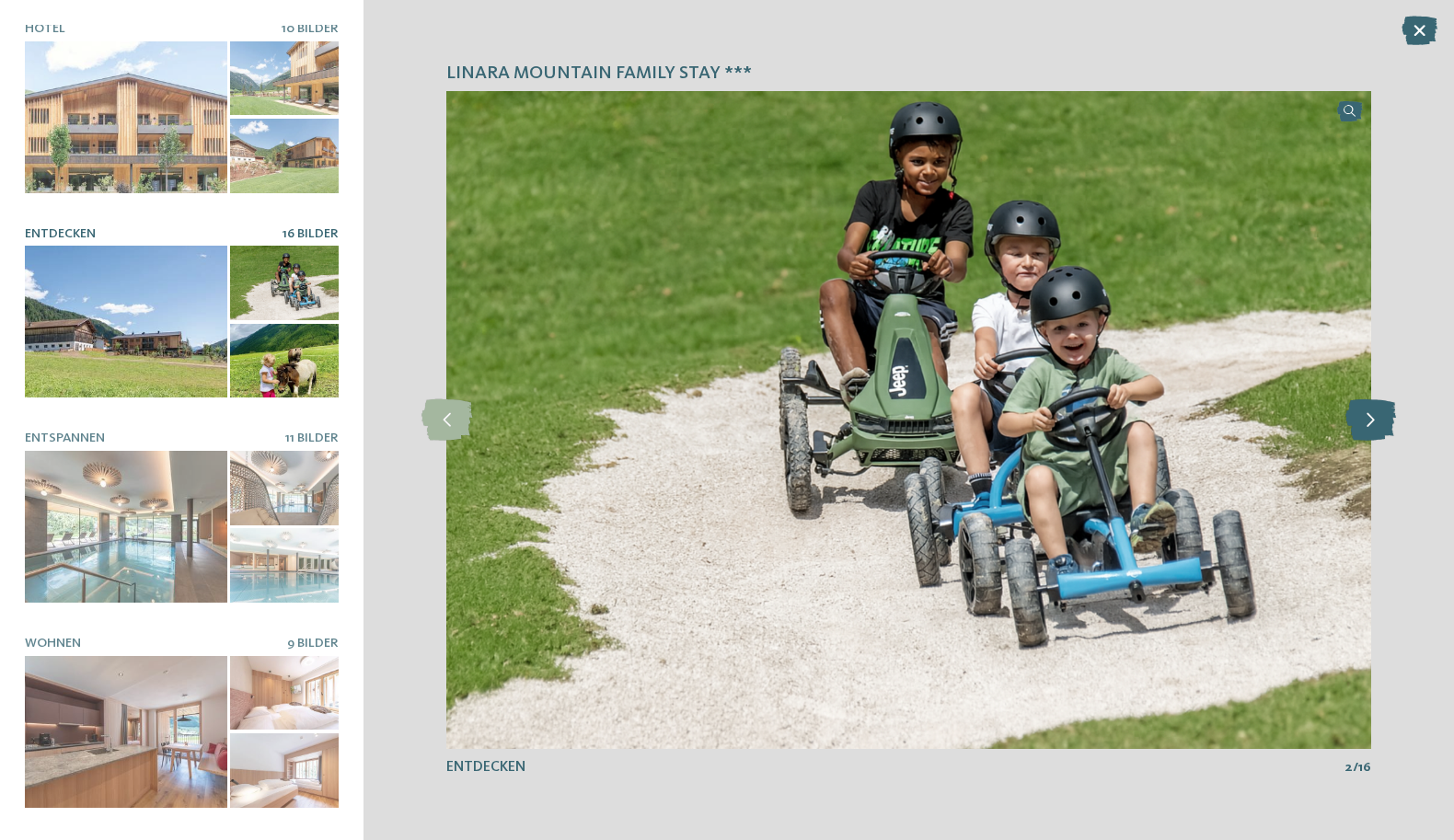
click at [1364, 421] on icon at bounding box center [1370, 420] width 51 height 41
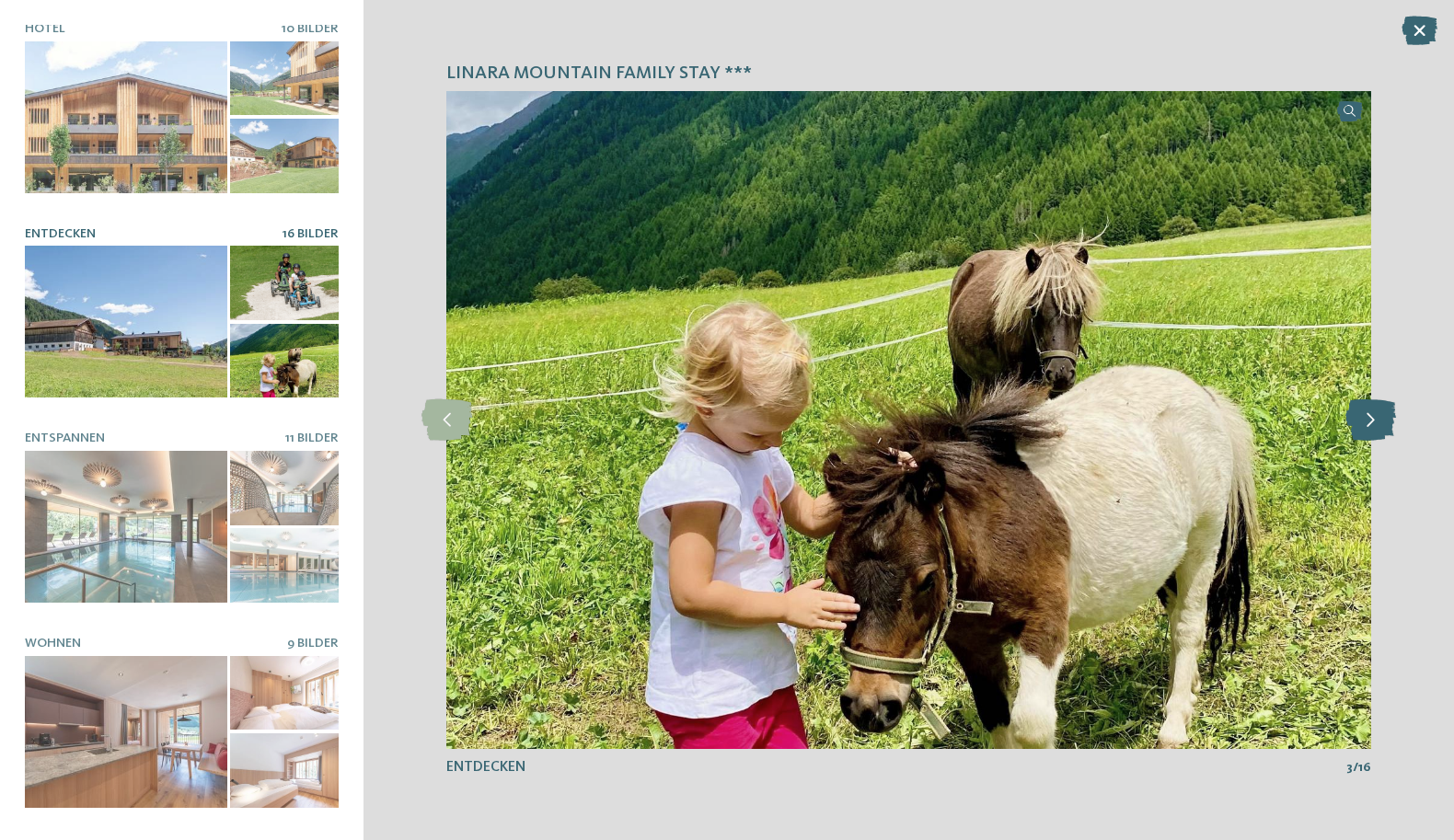
click at [1364, 421] on icon at bounding box center [1370, 420] width 51 height 41
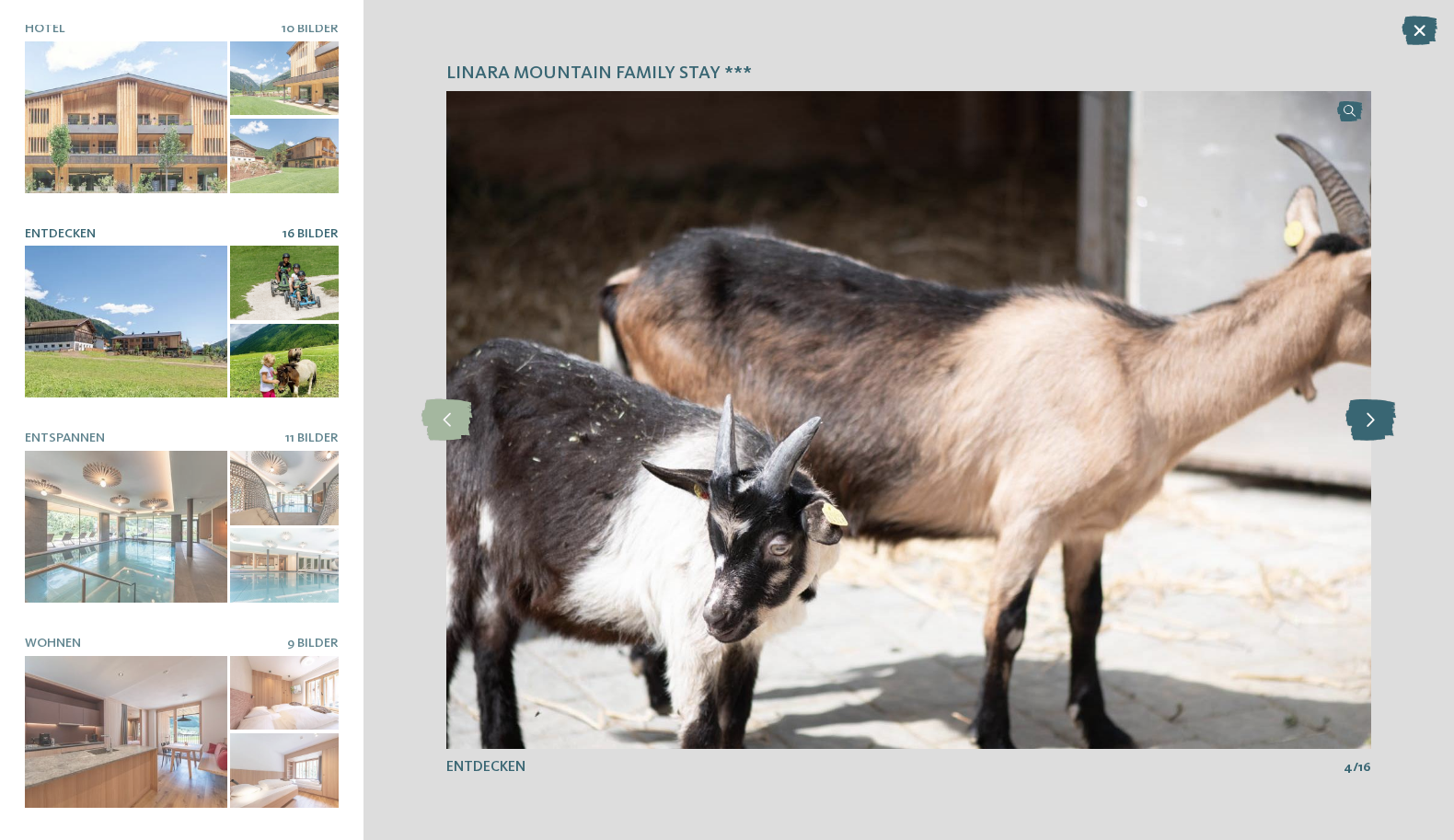
click at [1364, 421] on icon at bounding box center [1370, 420] width 51 height 41
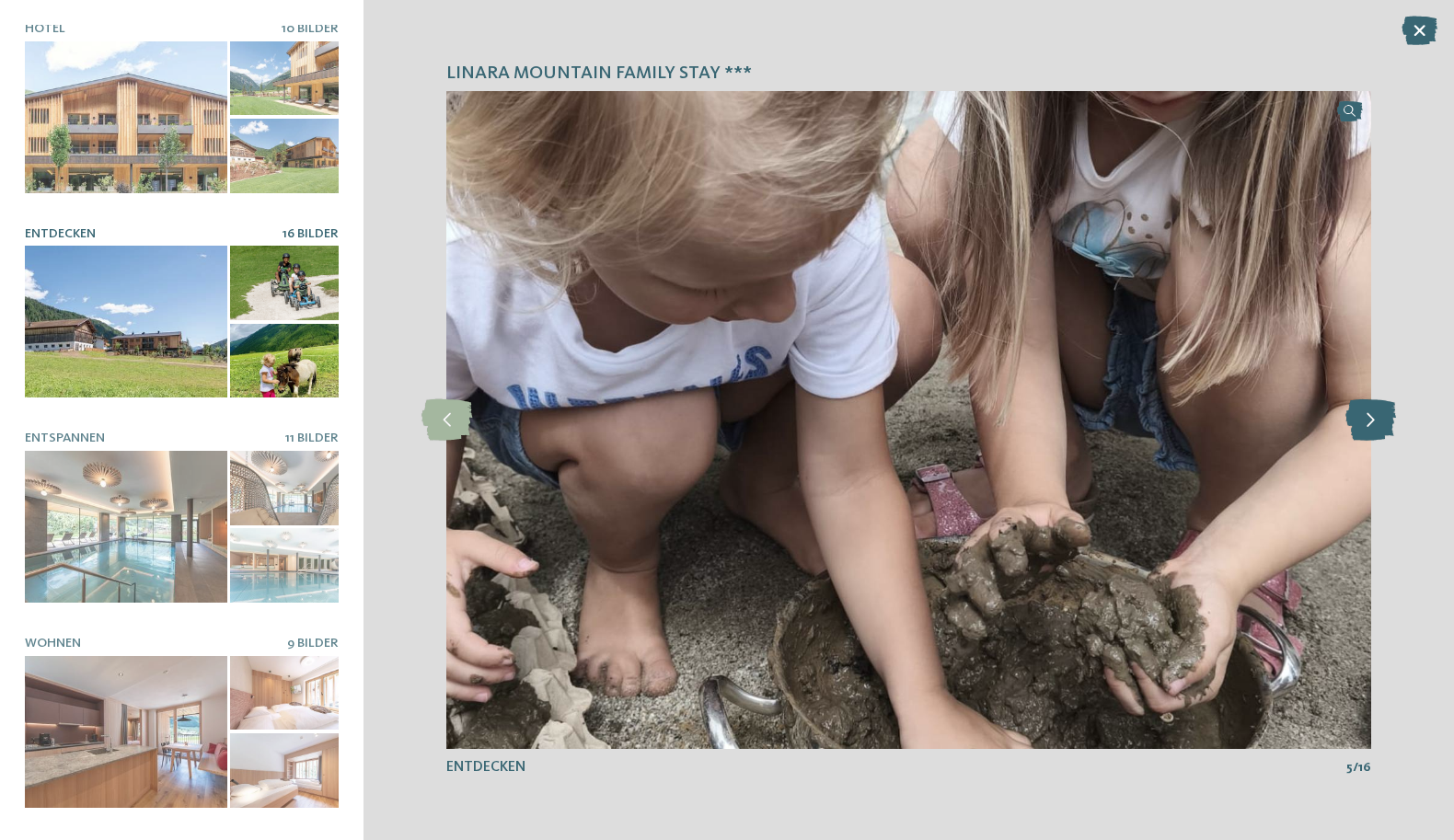
click at [1364, 421] on icon at bounding box center [1370, 420] width 51 height 41
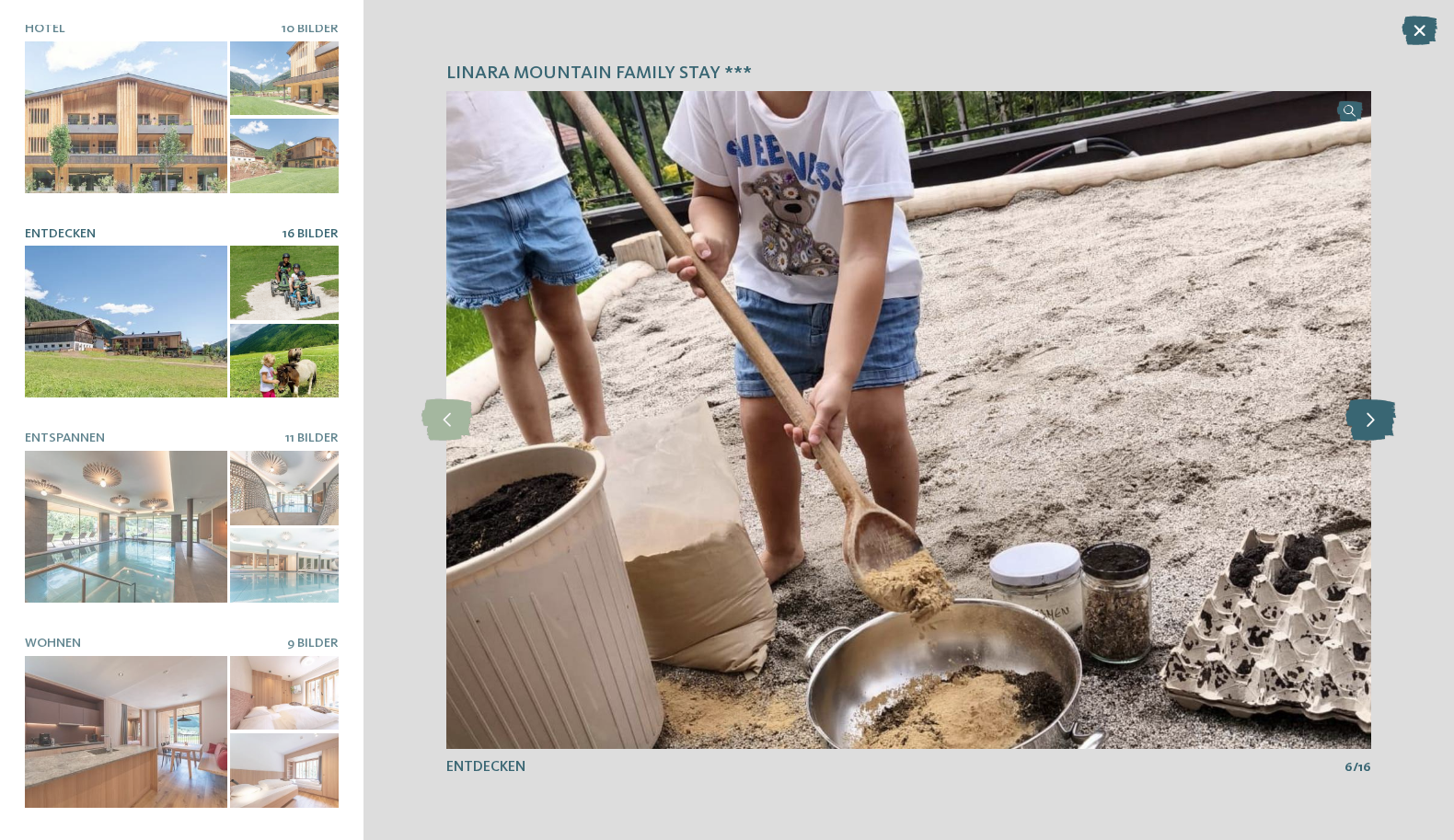
click at [1364, 421] on icon at bounding box center [1370, 420] width 51 height 41
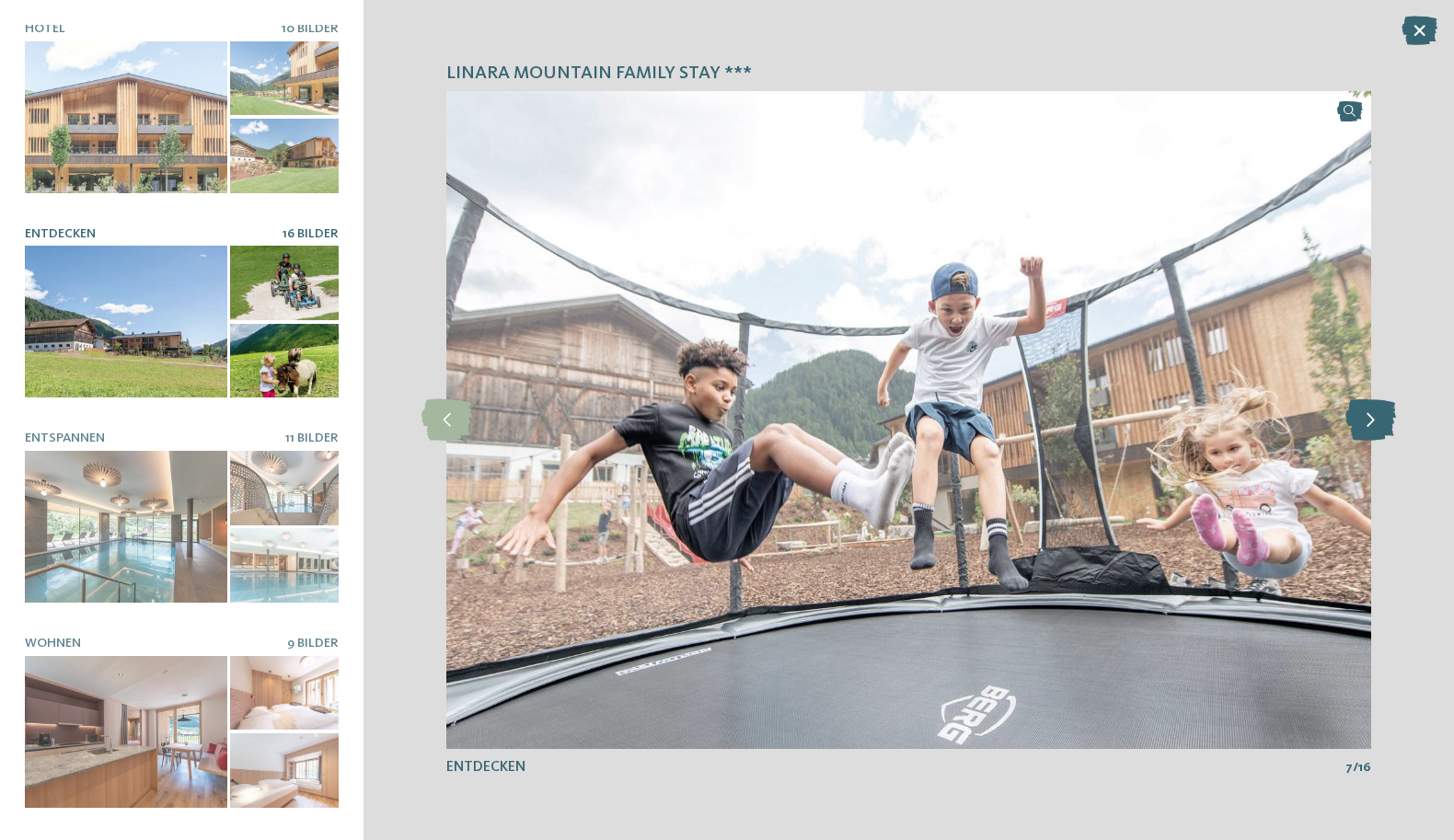
click at [1364, 421] on icon at bounding box center [1370, 420] width 51 height 41
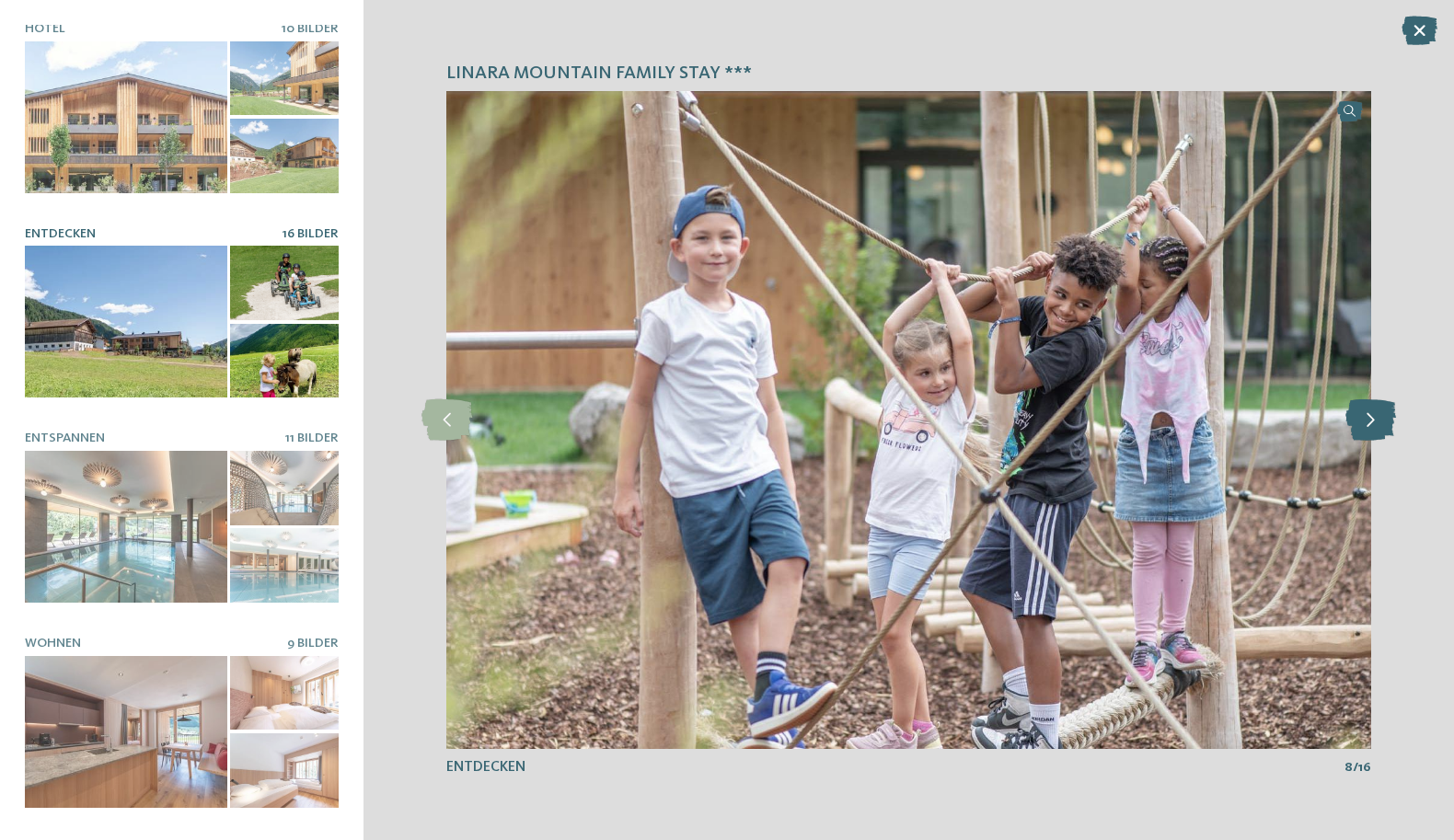
click at [1364, 421] on icon at bounding box center [1370, 420] width 51 height 41
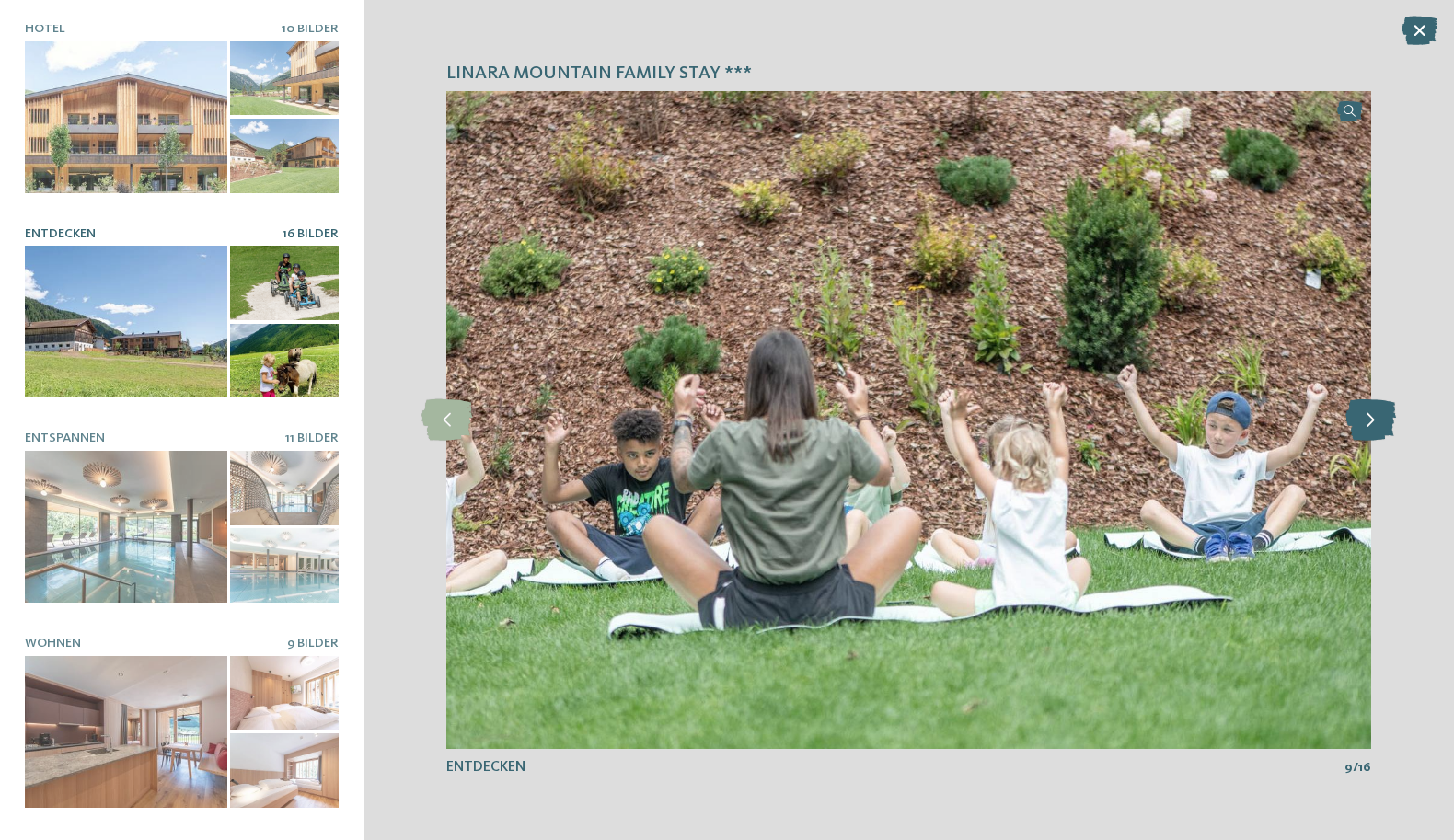
click at [1364, 421] on icon at bounding box center [1370, 420] width 51 height 41
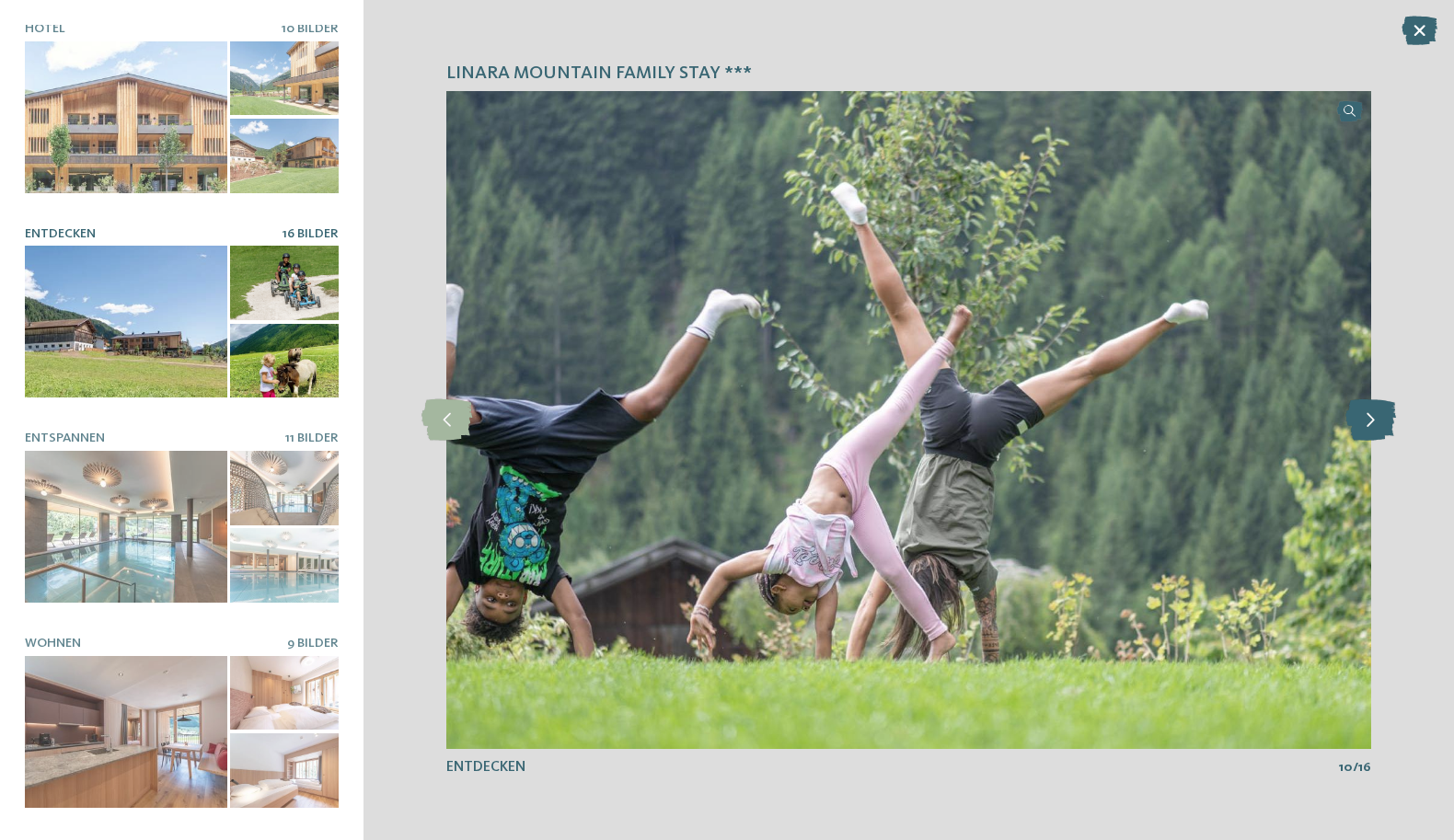
click at [1364, 421] on icon at bounding box center [1370, 420] width 51 height 41
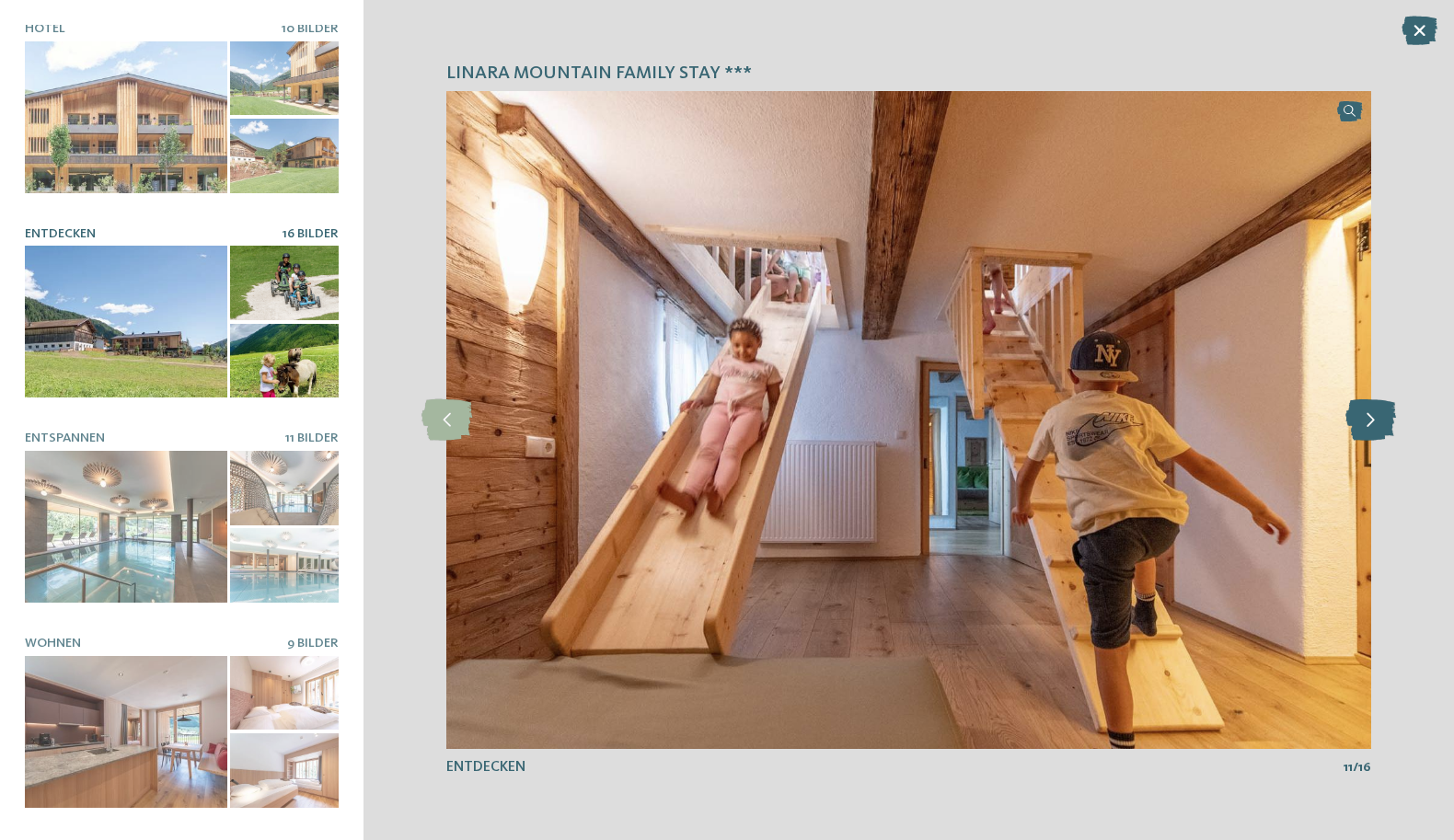
click at [1364, 421] on icon at bounding box center [1370, 420] width 51 height 41
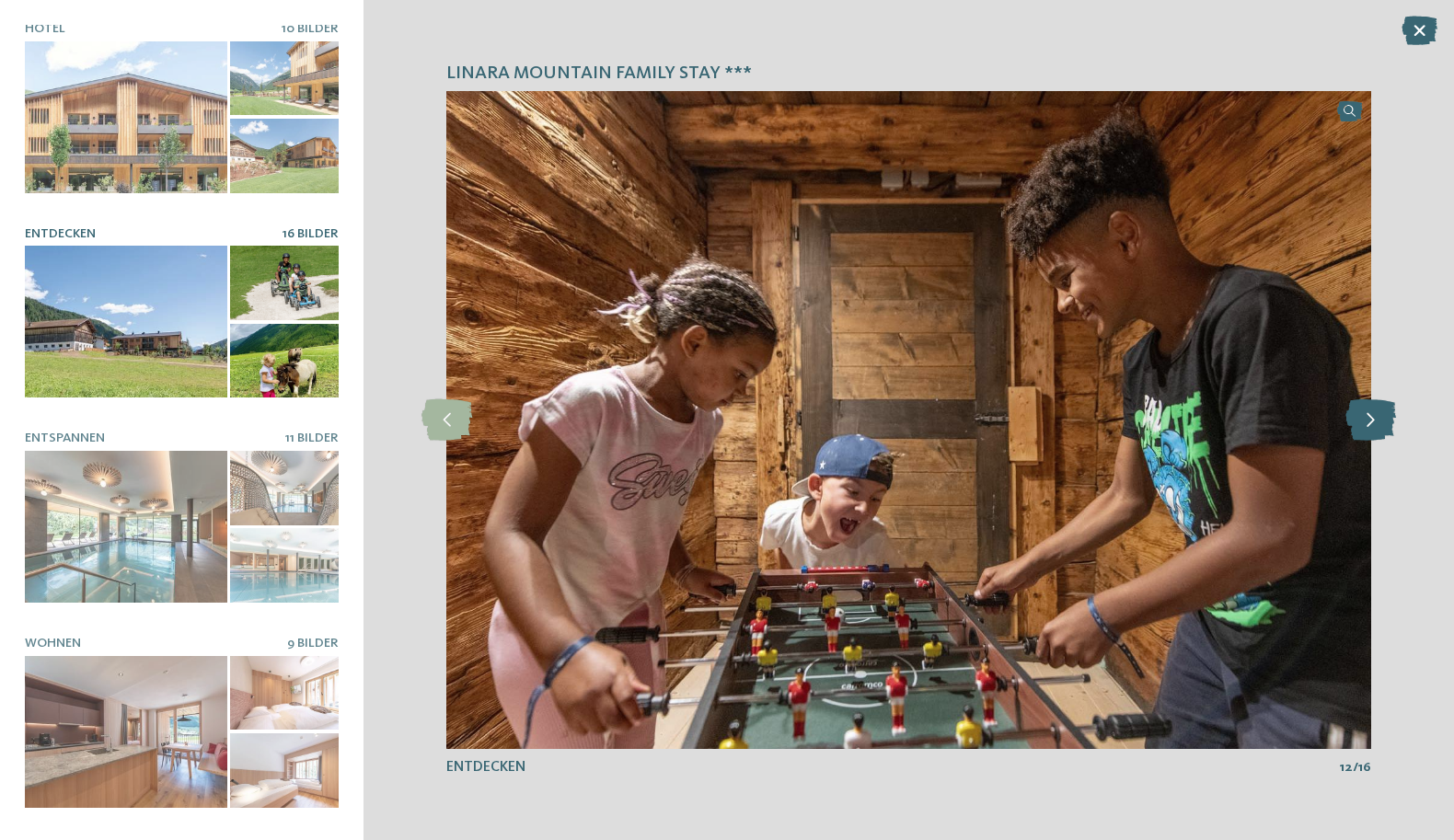
click at [1364, 421] on icon at bounding box center [1370, 420] width 51 height 41
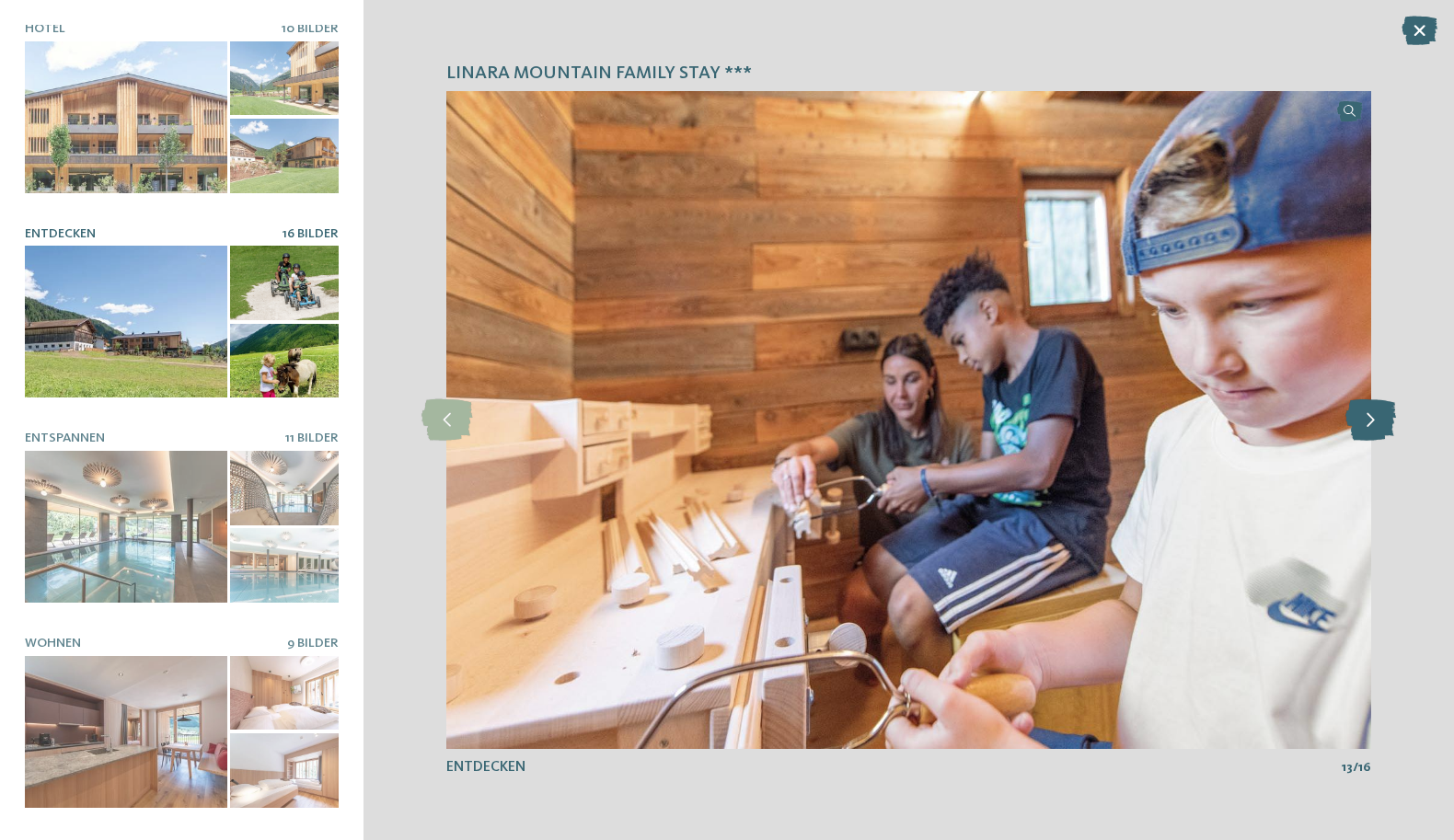
click at [1364, 421] on icon at bounding box center [1370, 420] width 51 height 41
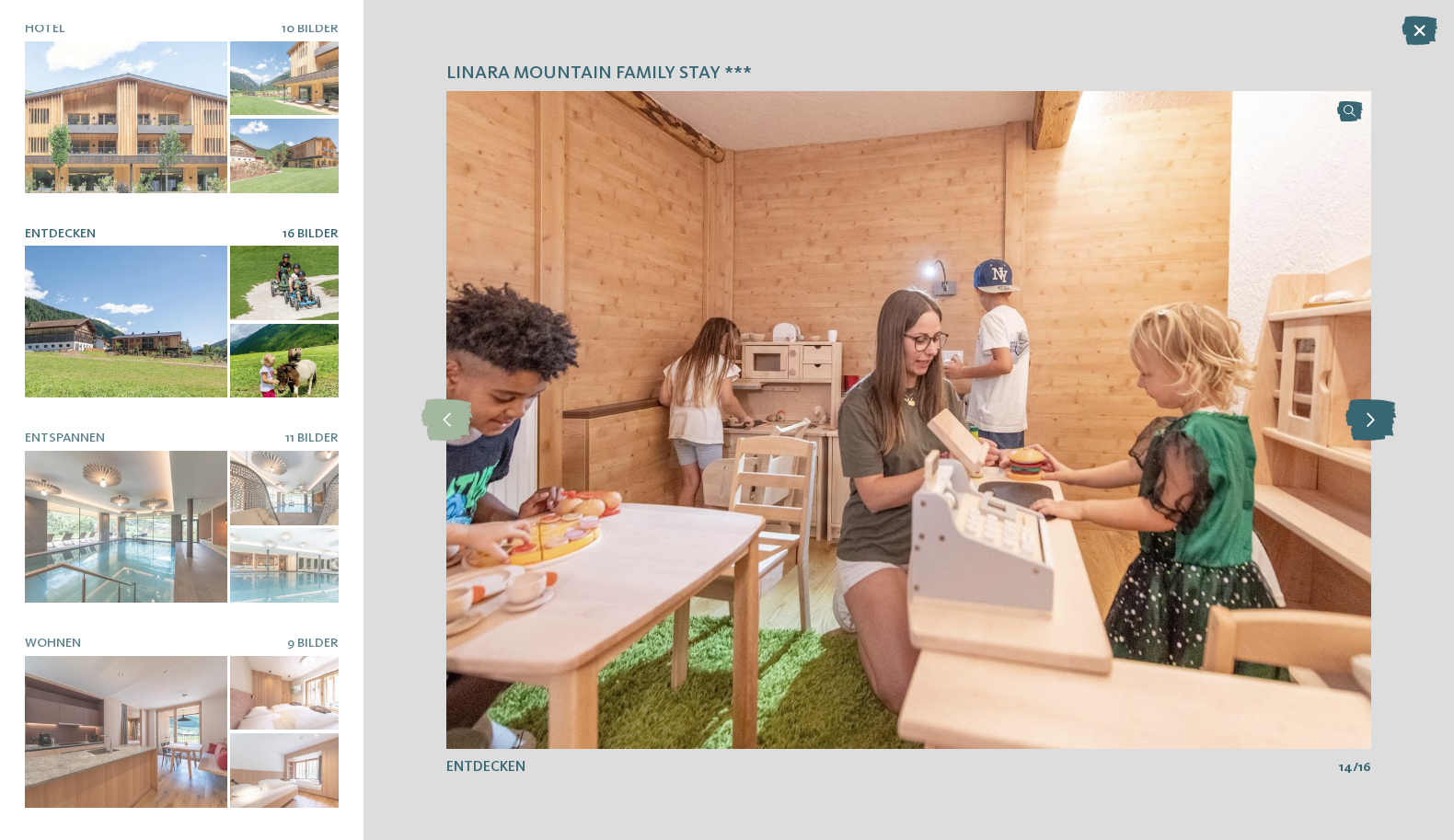
click at [1364, 421] on icon at bounding box center [1370, 420] width 51 height 41
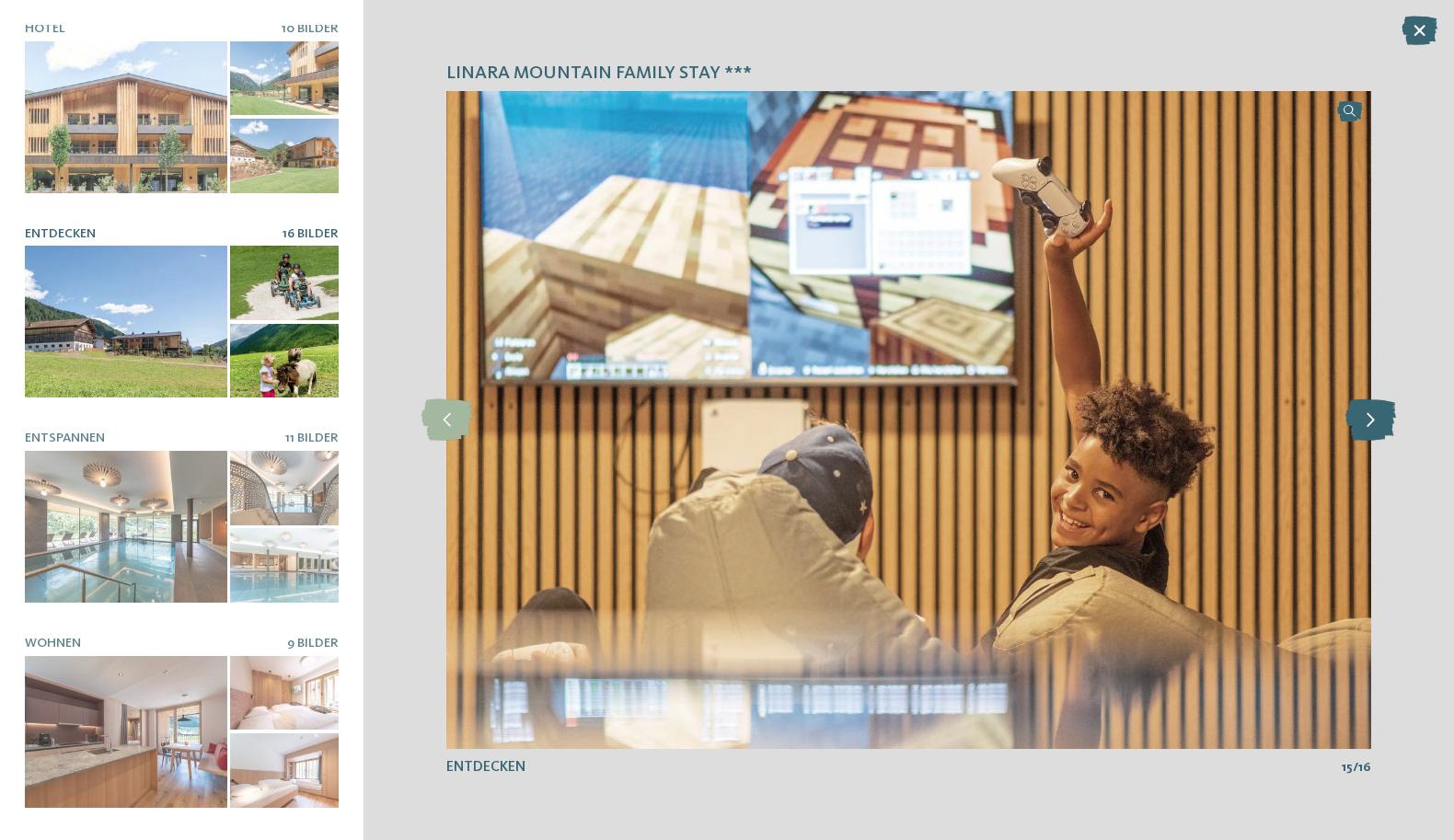
click at [1364, 421] on icon at bounding box center [1370, 420] width 51 height 41
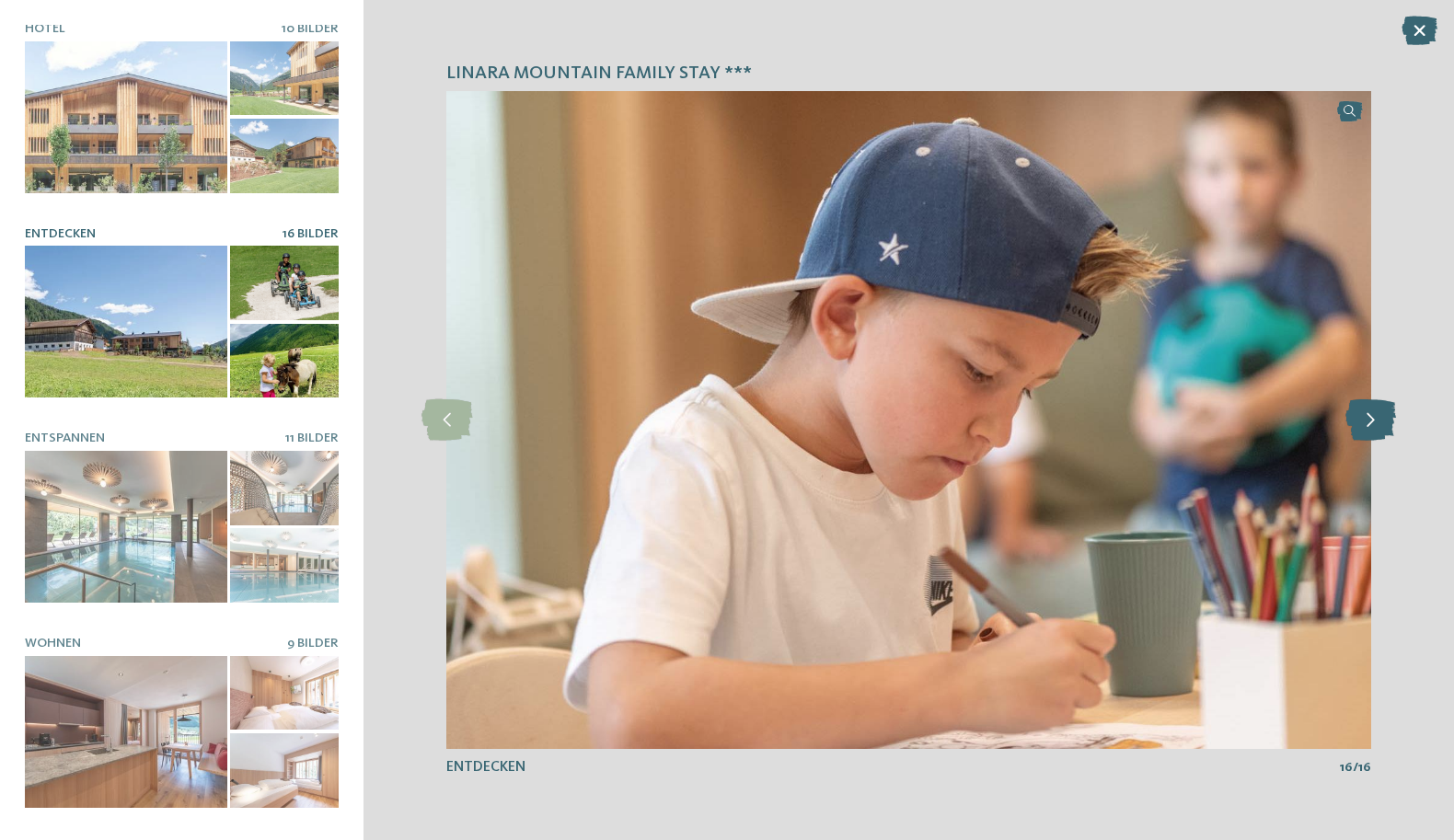
click at [1364, 421] on icon at bounding box center [1370, 420] width 51 height 41
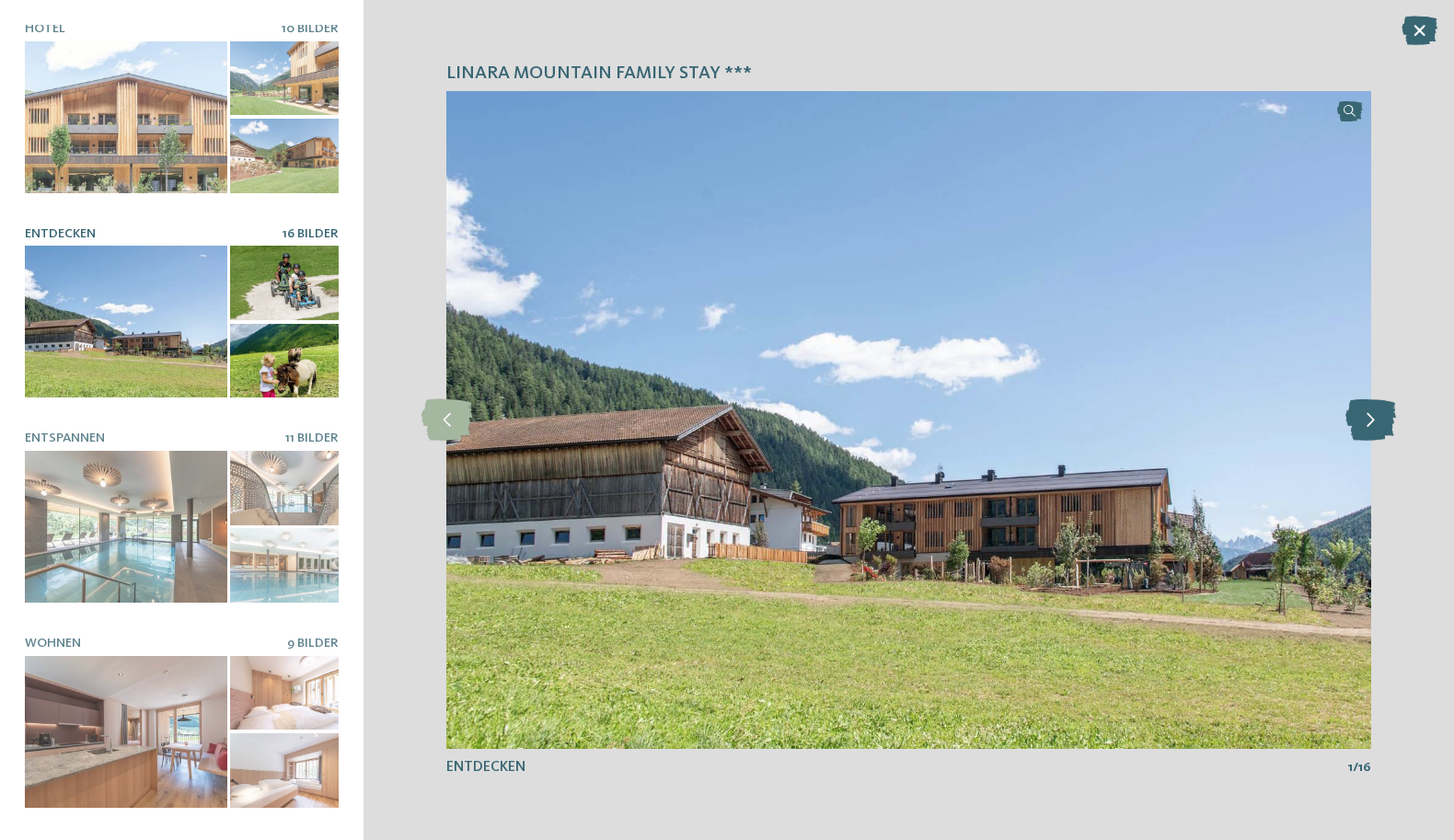
click at [1364, 421] on icon at bounding box center [1370, 420] width 51 height 41
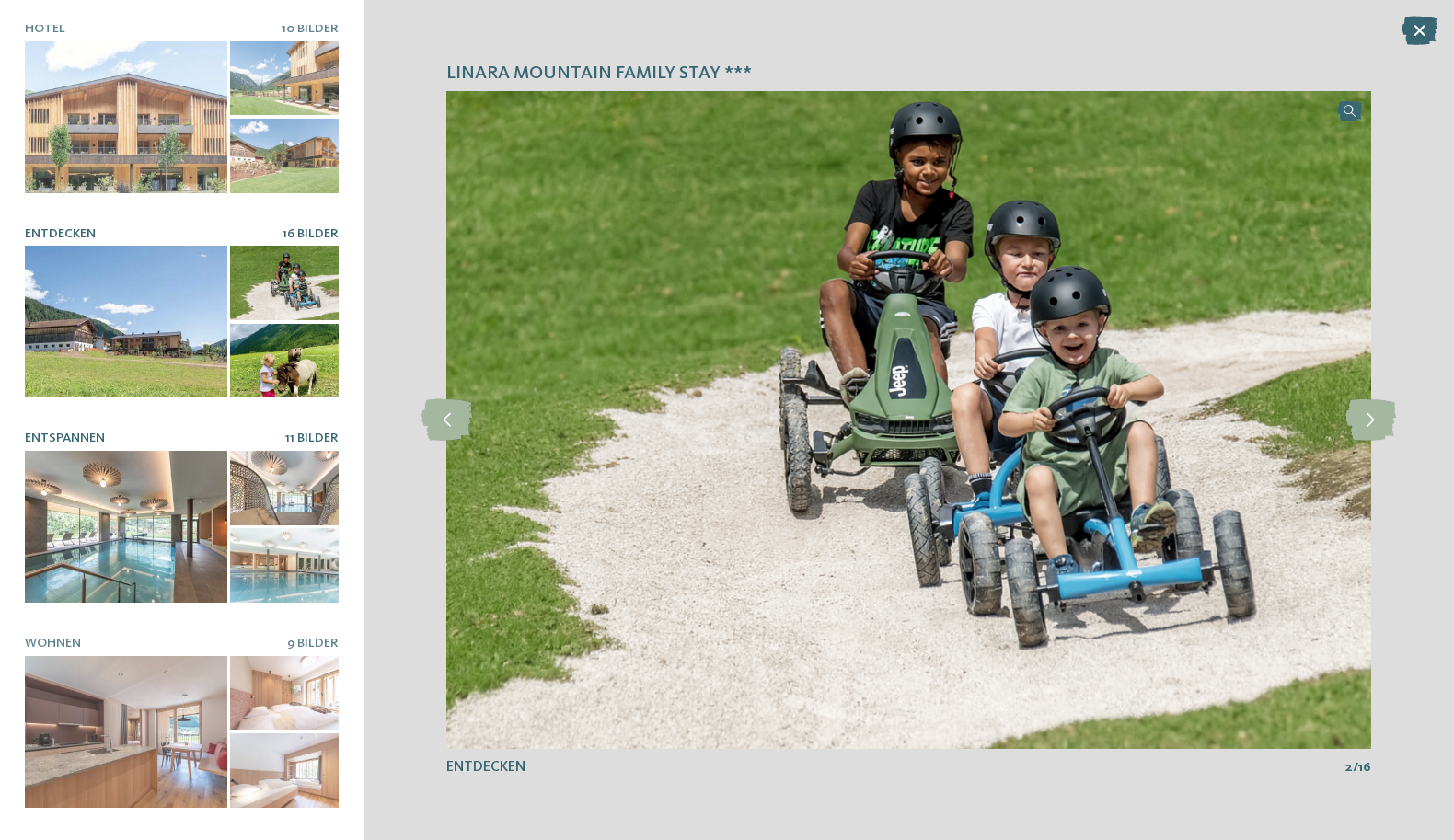
click at [146, 516] on div at bounding box center [125, 527] width 202 height 152
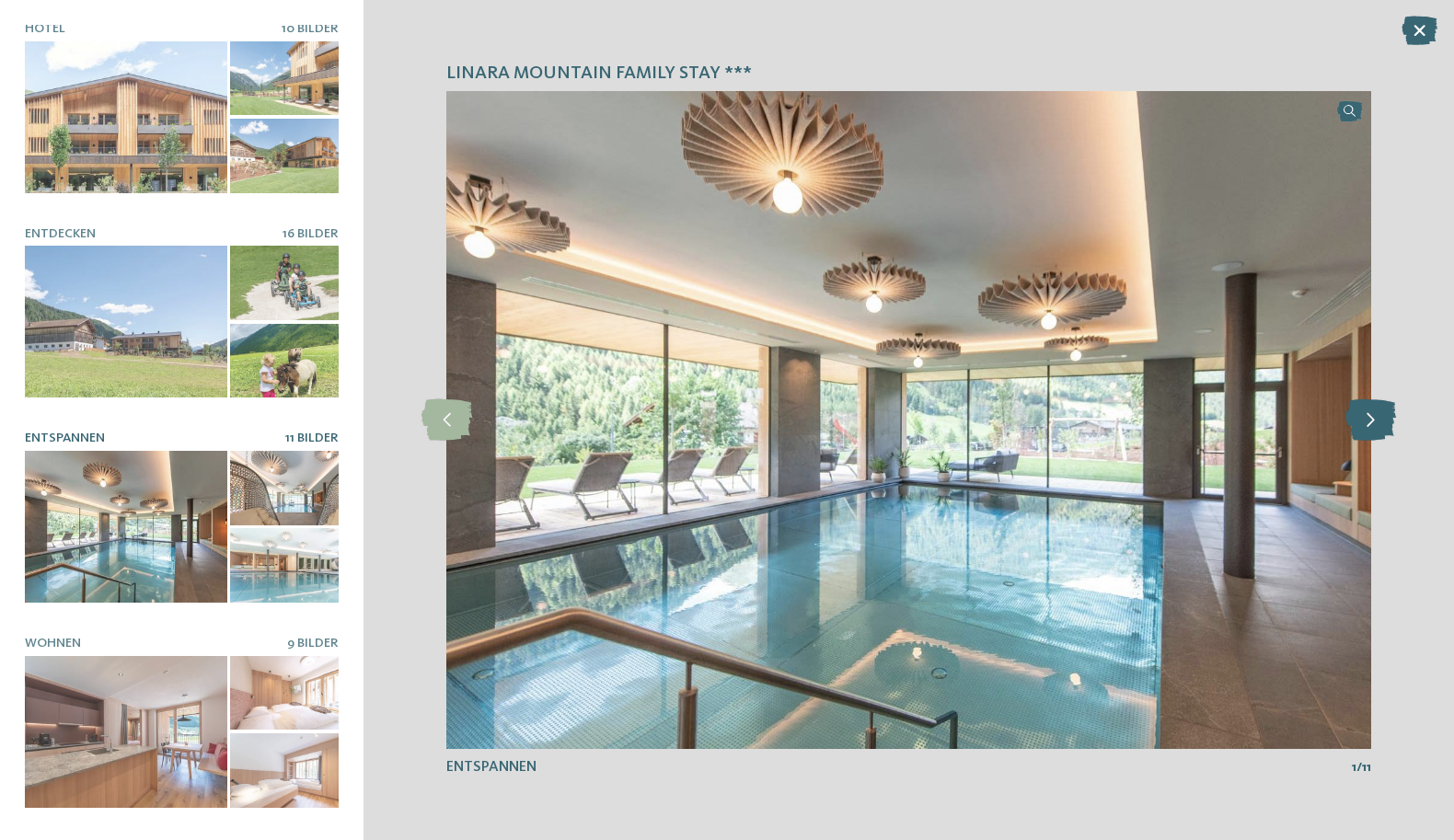
click at [1373, 429] on icon at bounding box center [1370, 420] width 51 height 41
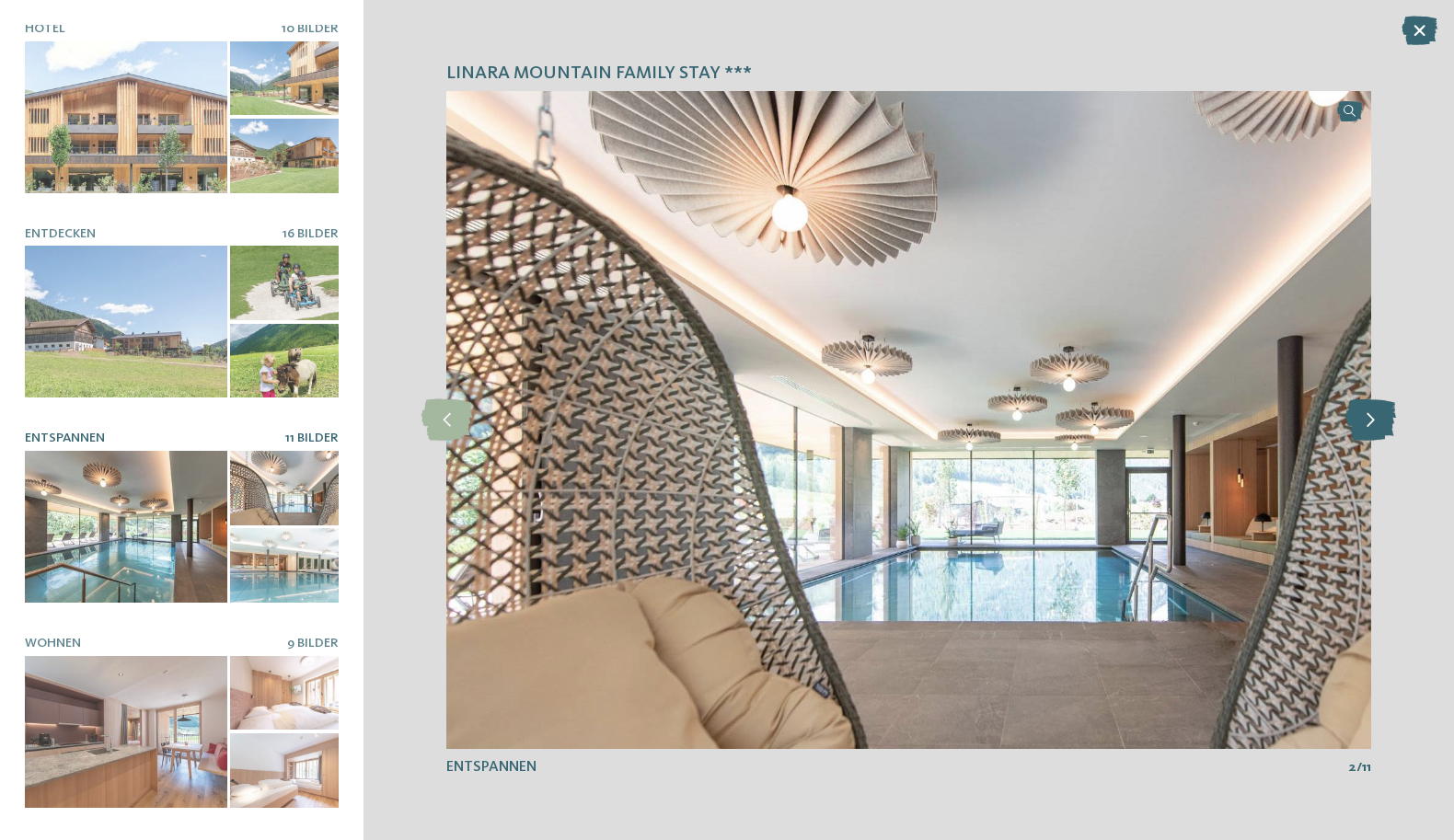
click at [1375, 426] on icon at bounding box center [1370, 420] width 51 height 41
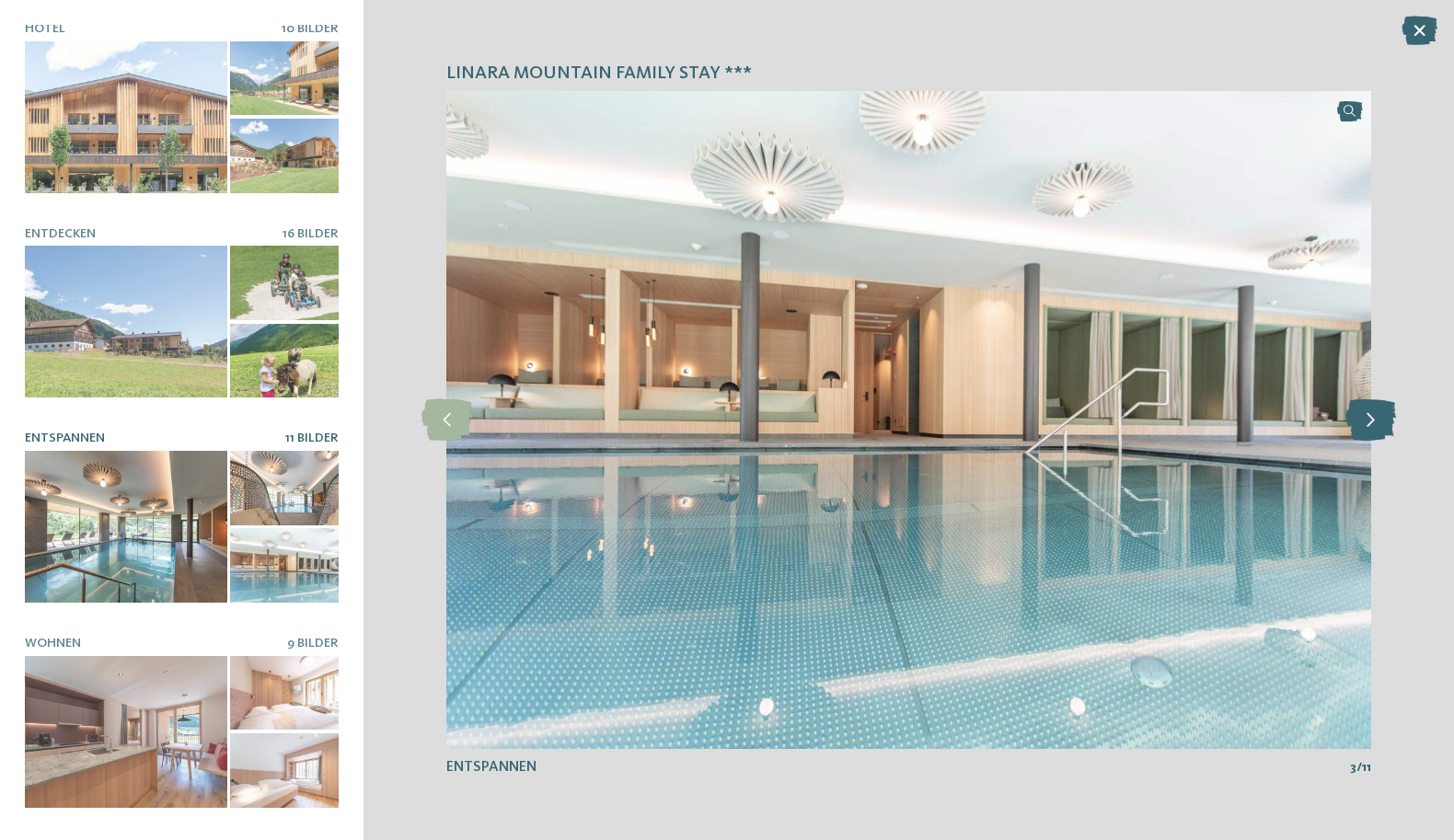
click at [1381, 427] on icon at bounding box center [1370, 420] width 51 height 41
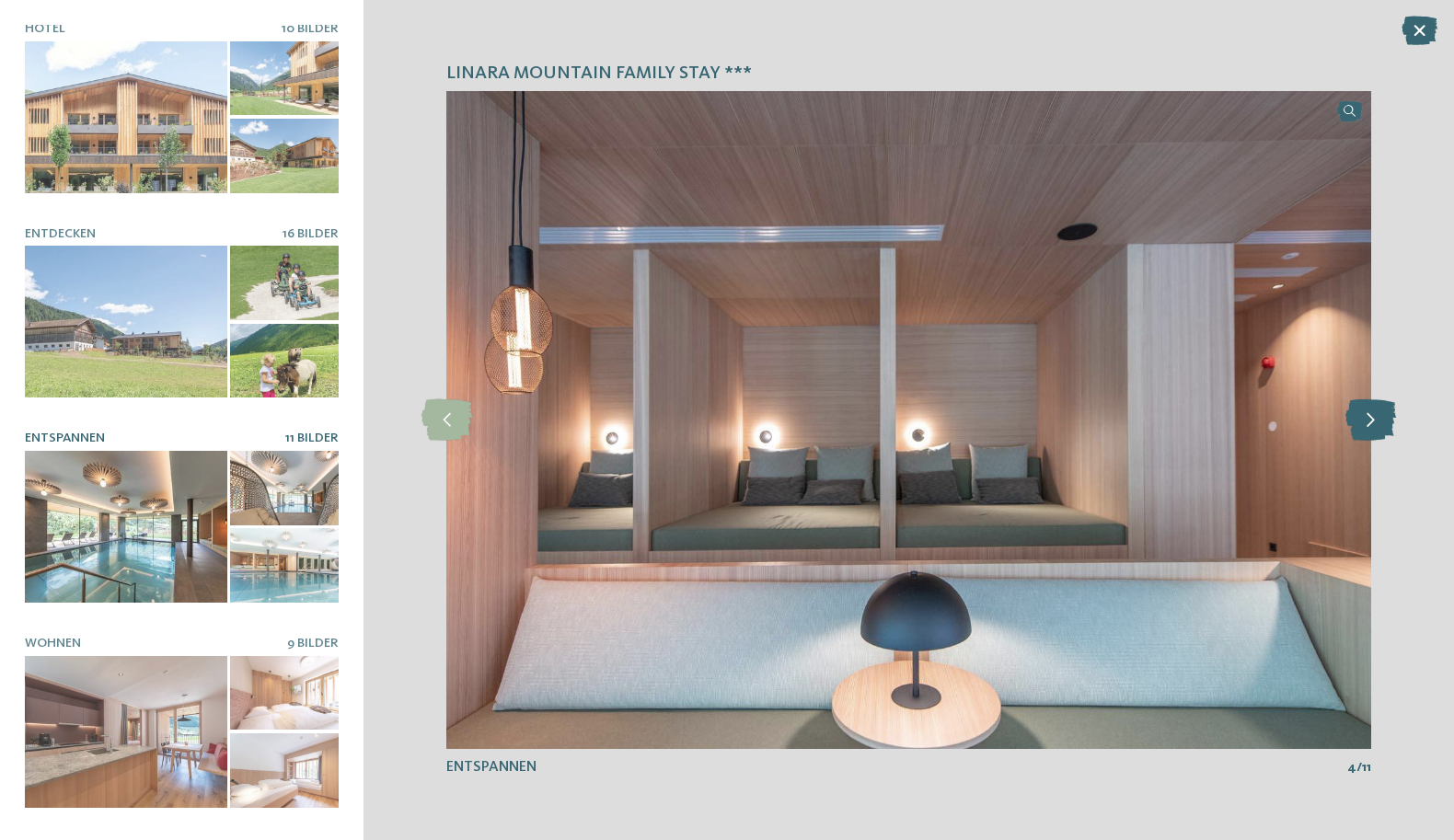
click at [1381, 428] on icon at bounding box center [1370, 420] width 51 height 41
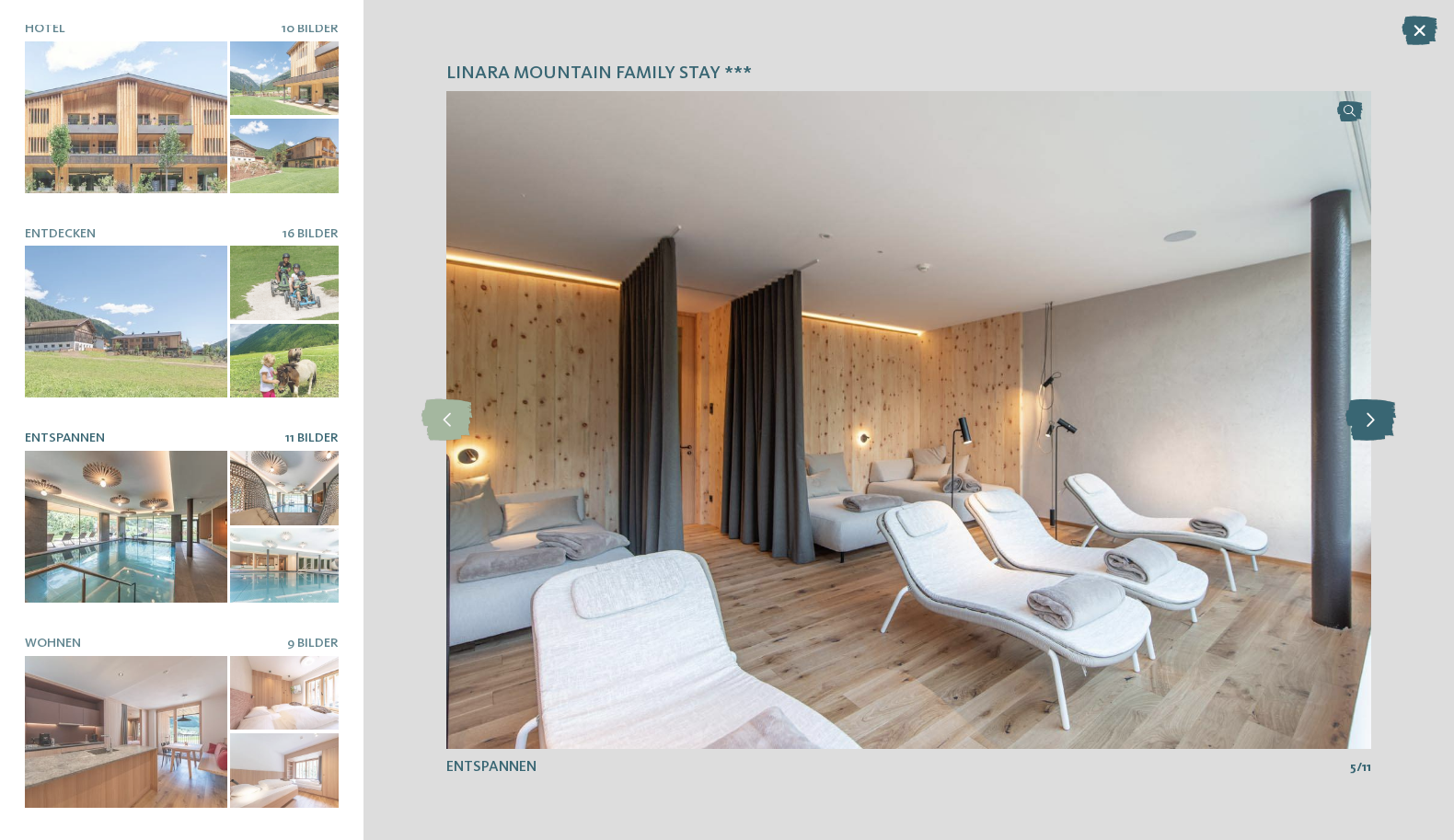
click at [1382, 428] on icon at bounding box center [1370, 420] width 51 height 41
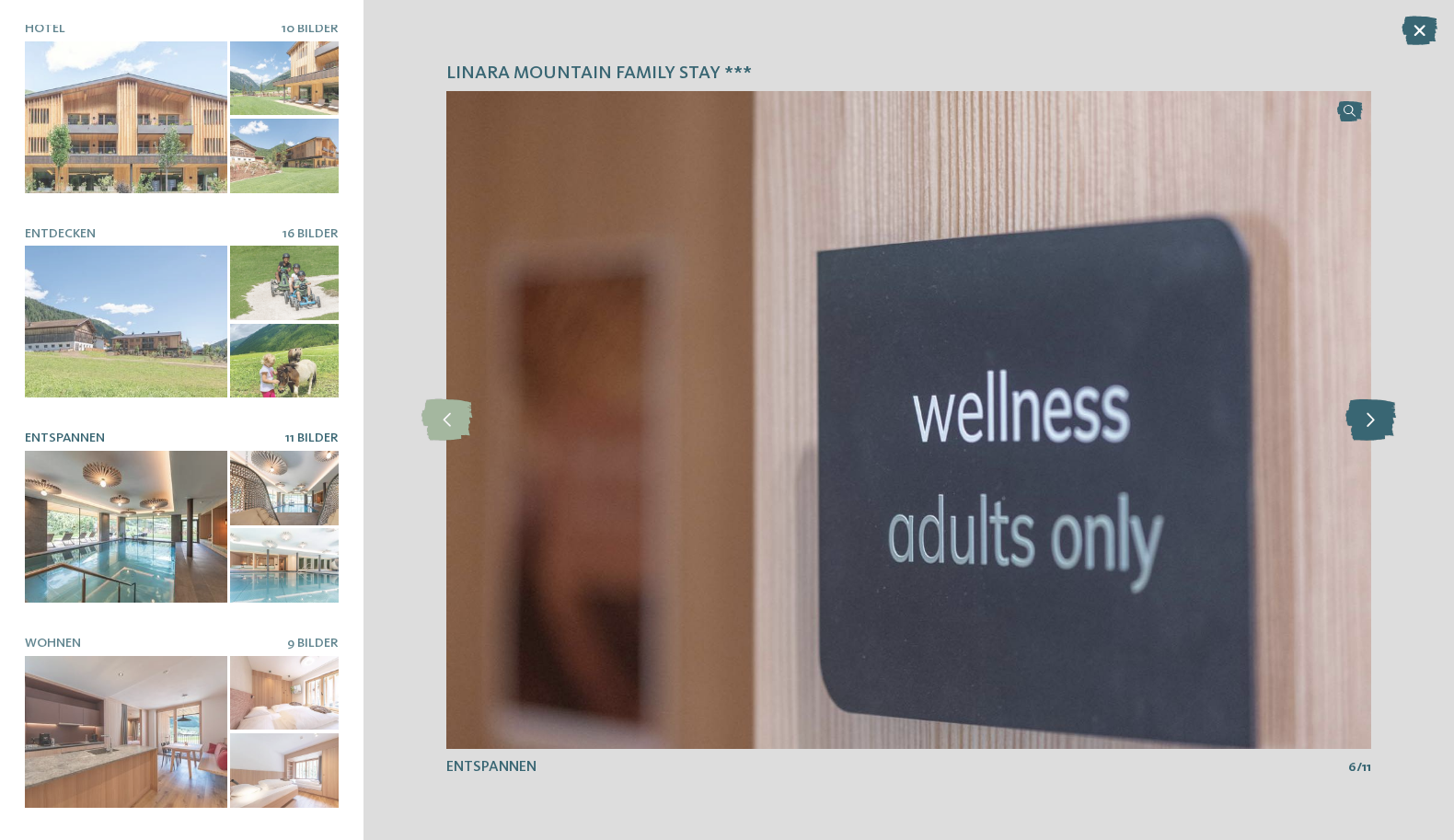
click at [1383, 428] on icon at bounding box center [1370, 420] width 51 height 41
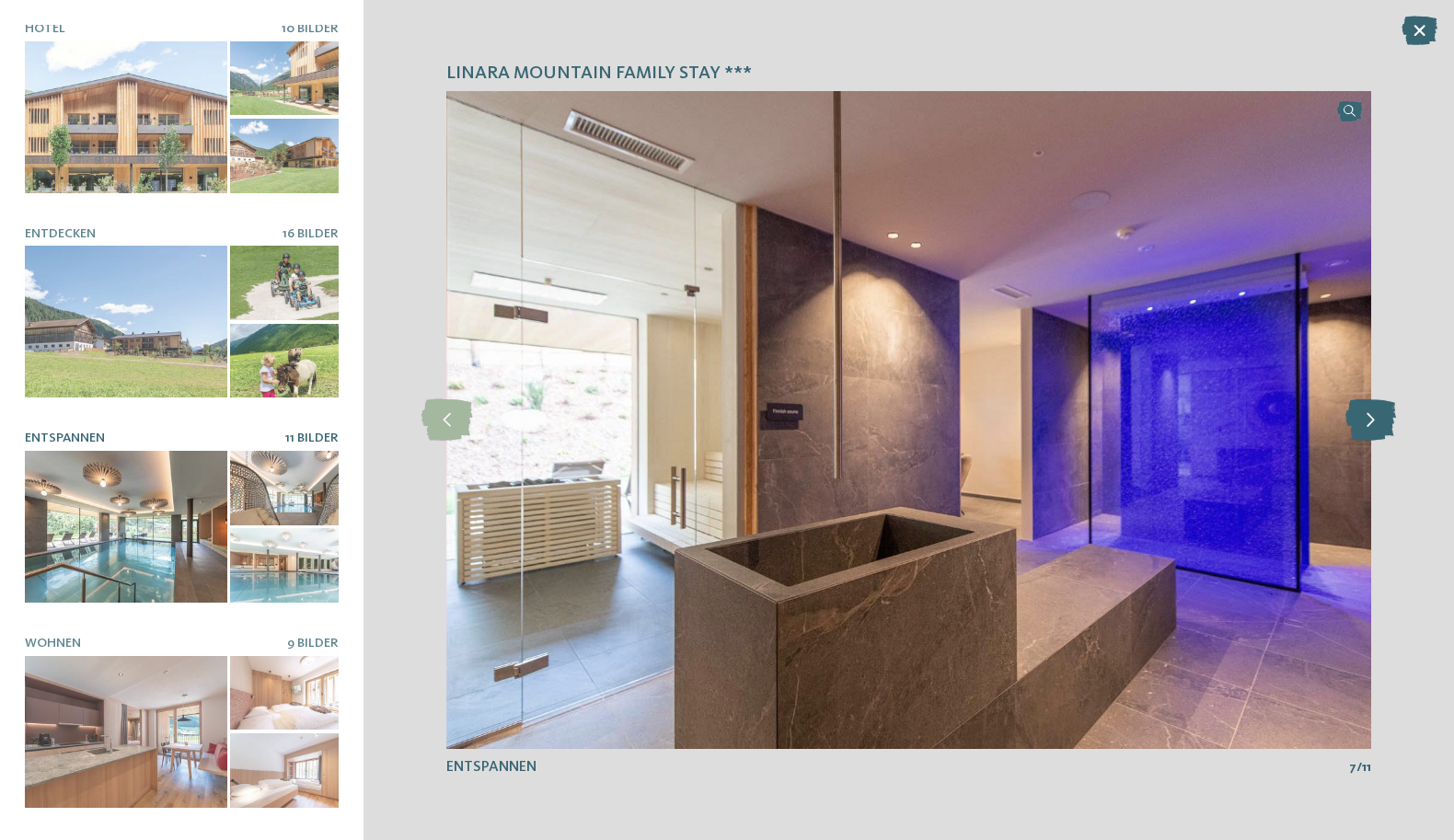
click at [1383, 428] on icon at bounding box center [1370, 420] width 51 height 41
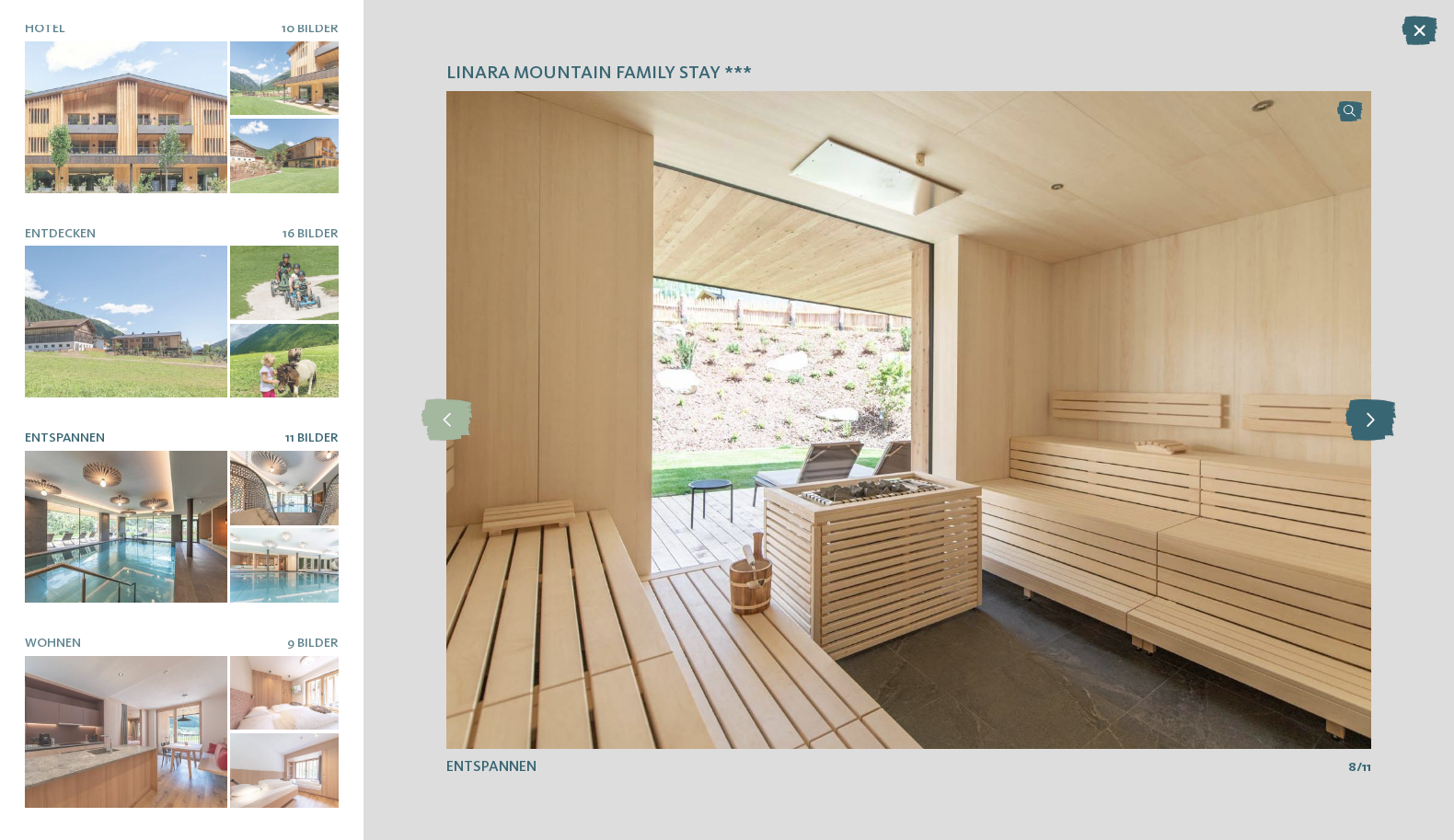
click at [1384, 428] on icon at bounding box center [1370, 420] width 51 height 41
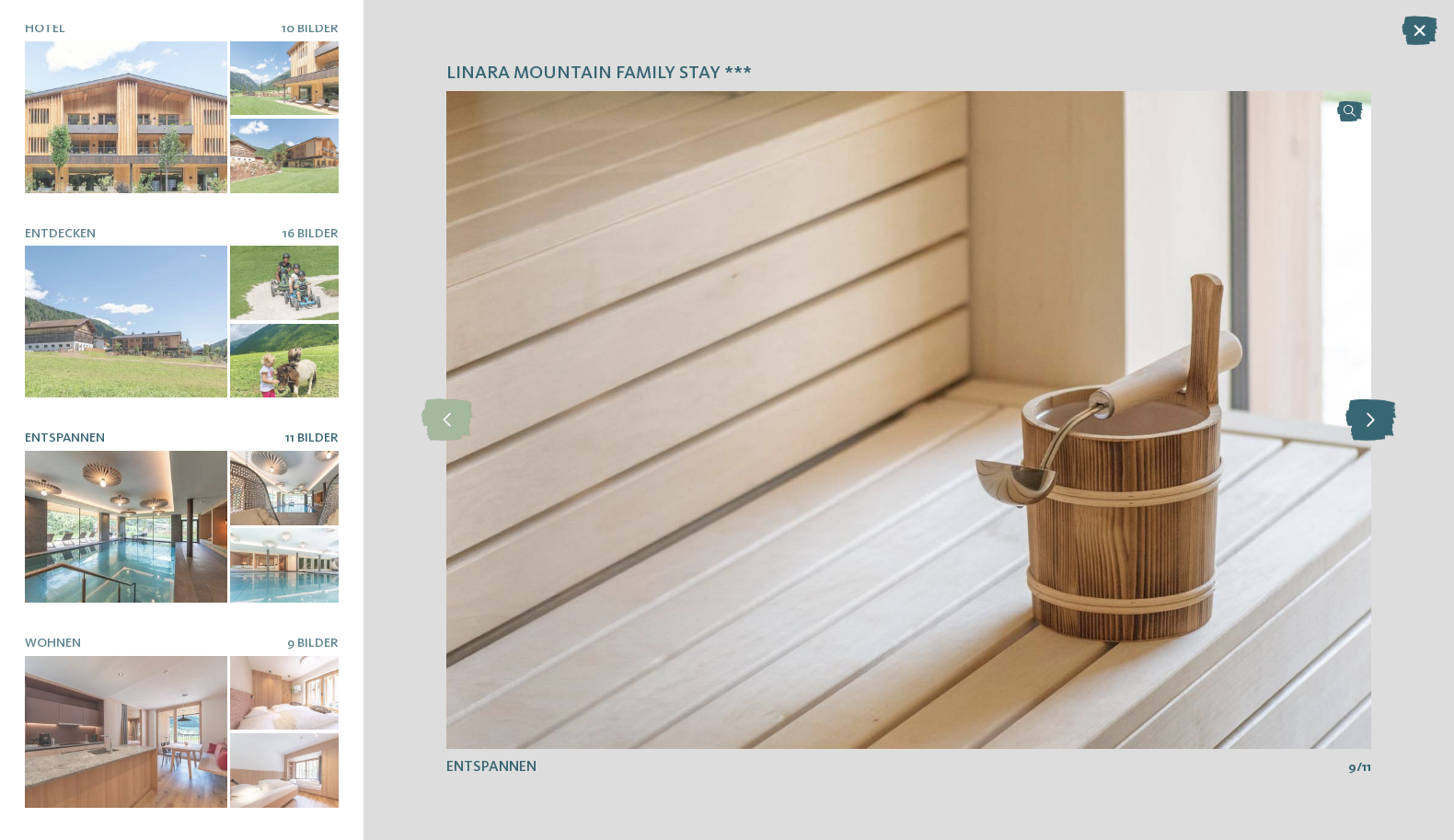
click at [1384, 428] on icon at bounding box center [1370, 420] width 51 height 41
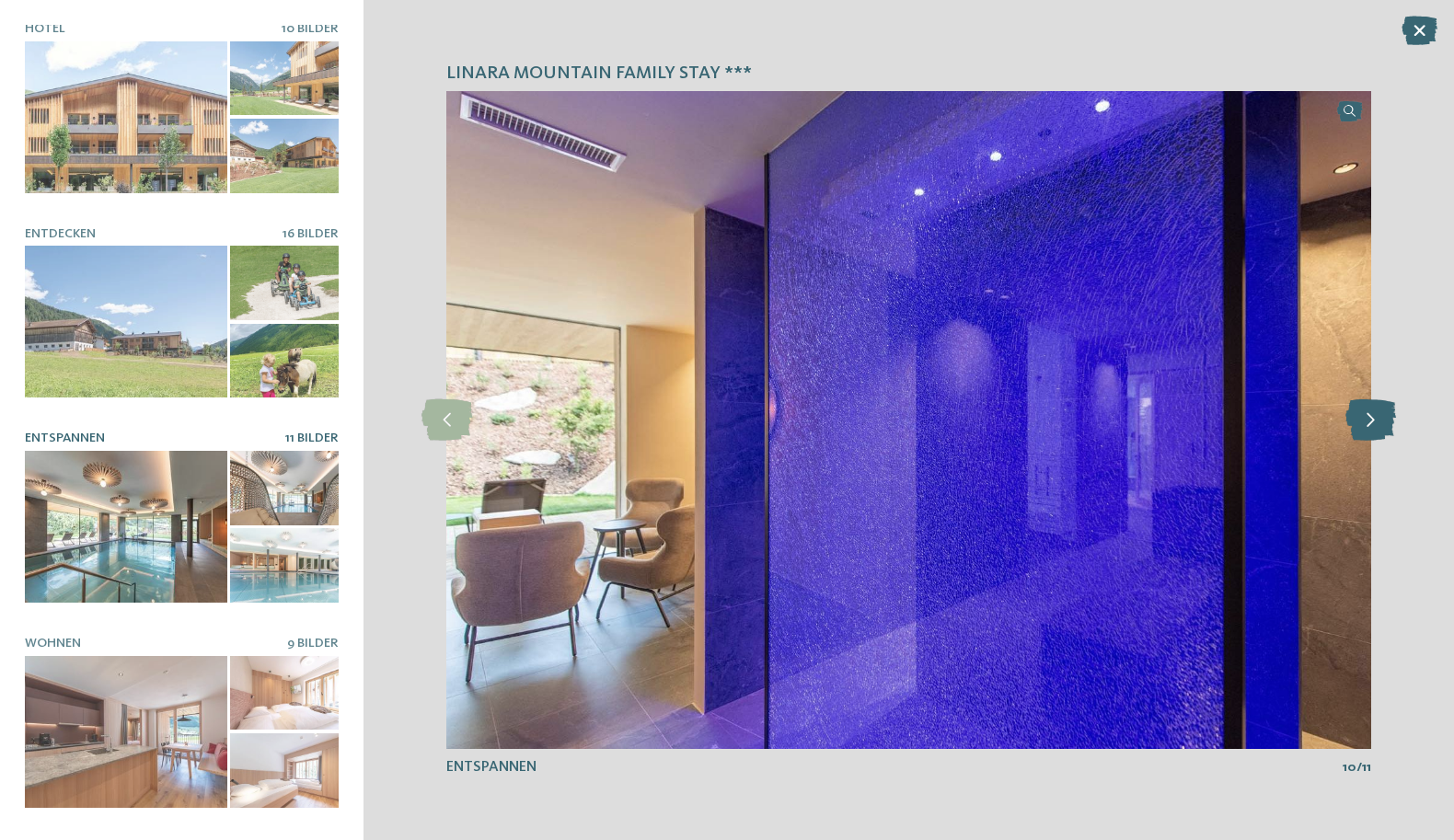
click at [1384, 428] on icon at bounding box center [1370, 420] width 51 height 41
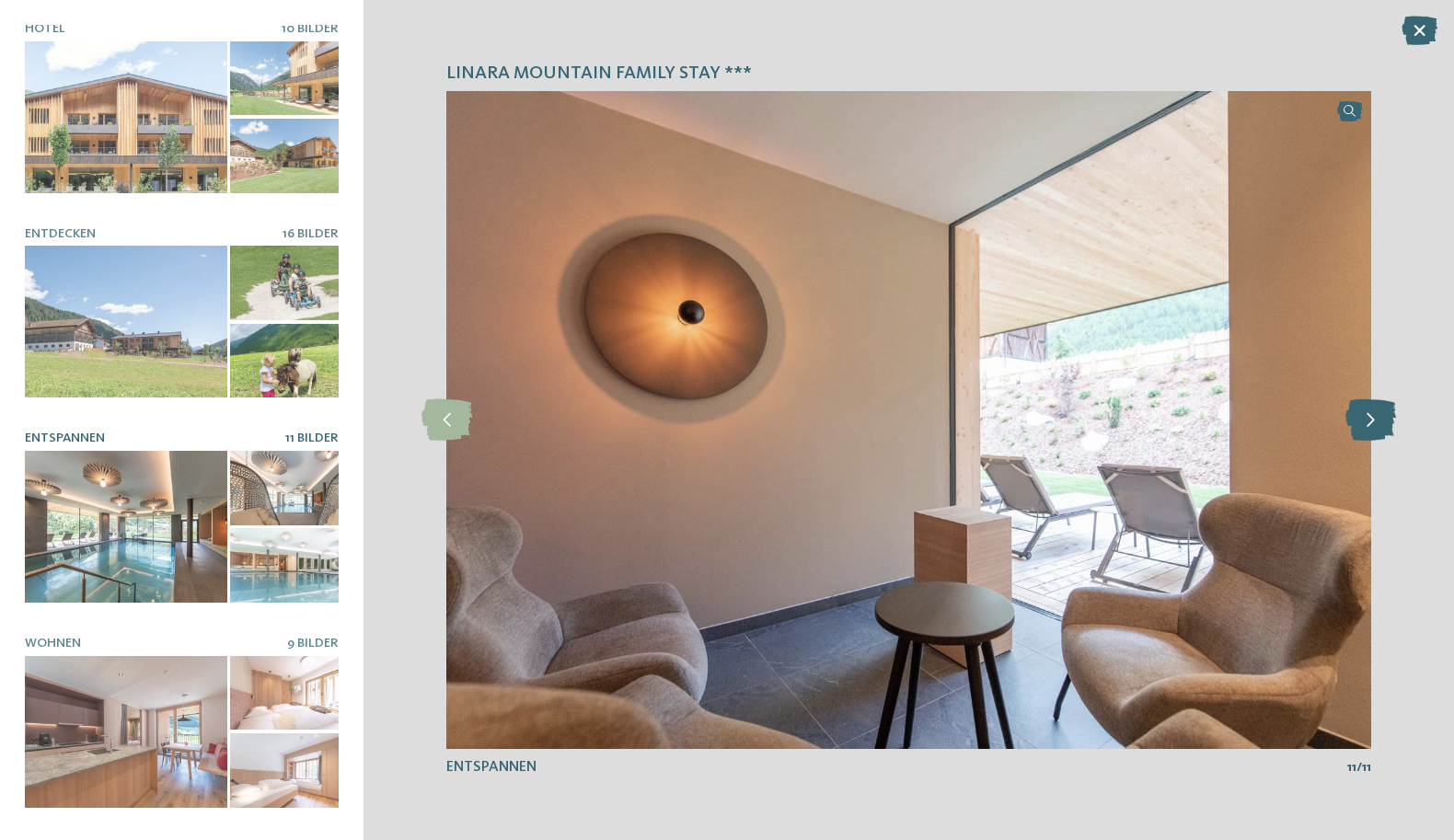
click at [1384, 428] on icon at bounding box center [1370, 420] width 51 height 41
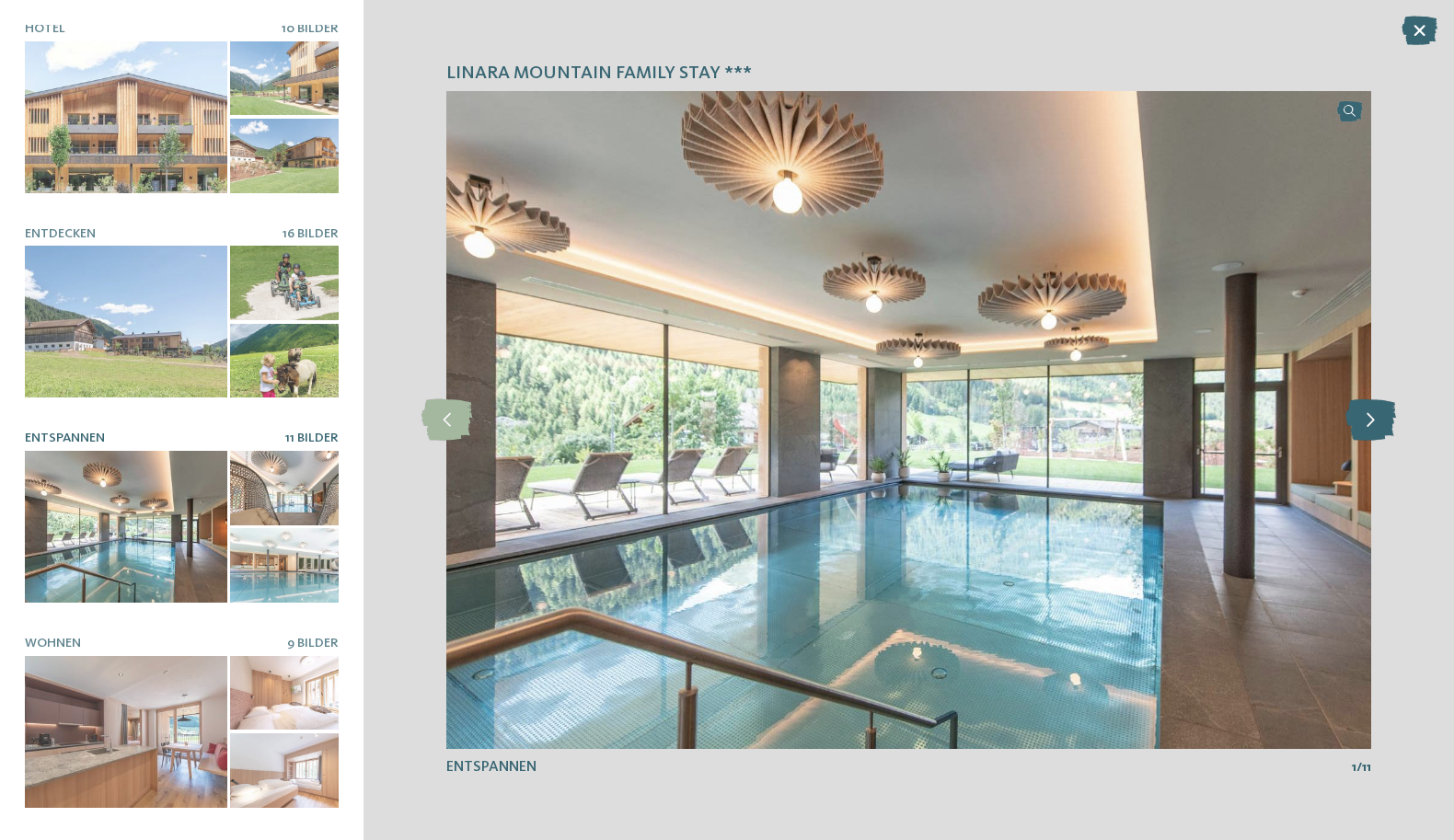
click at [1384, 428] on icon at bounding box center [1370, 420] width 51 height 41
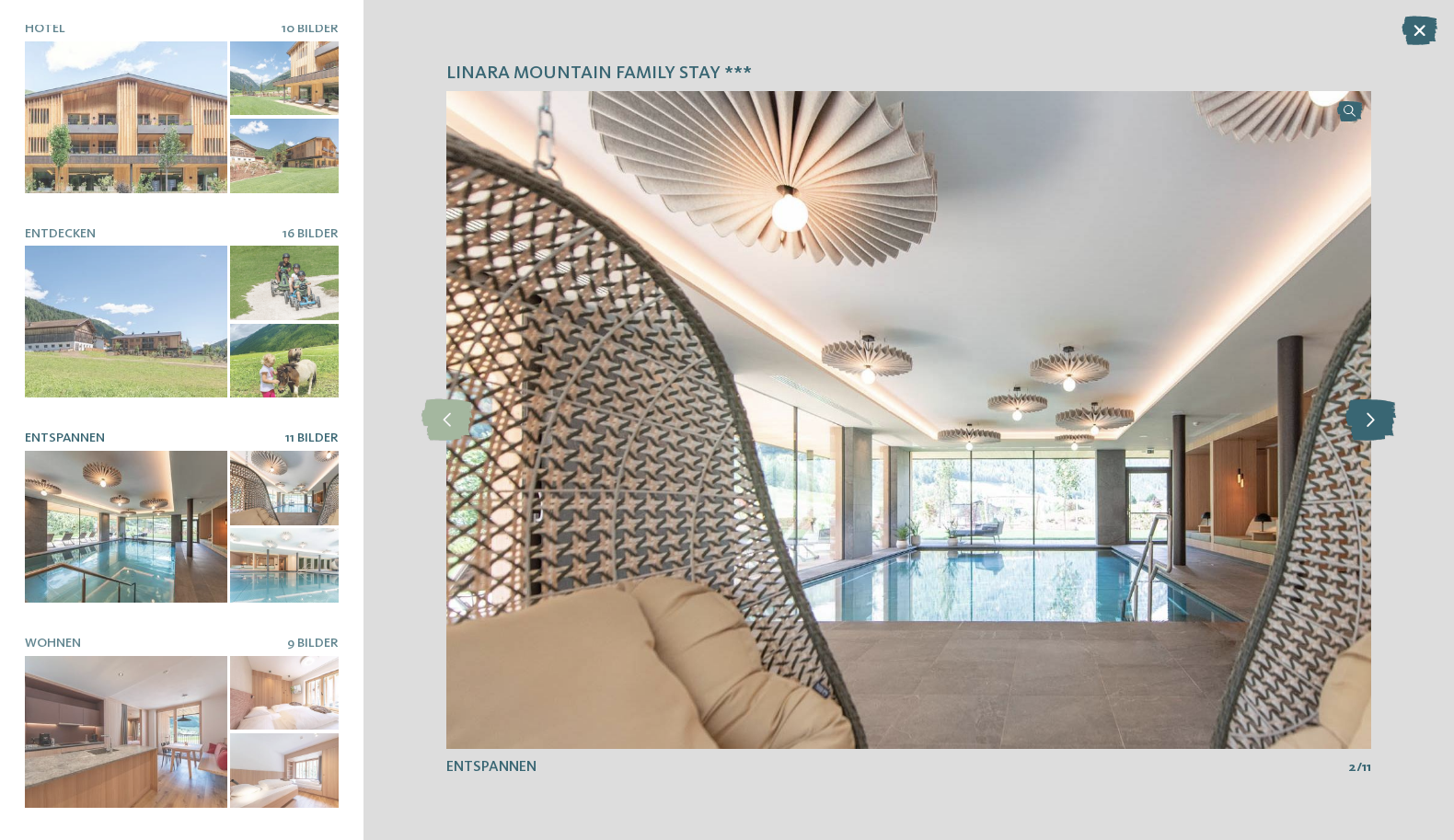
click at [1385, 428] on icon at bounding box center [1370, 420] width 51 height 41
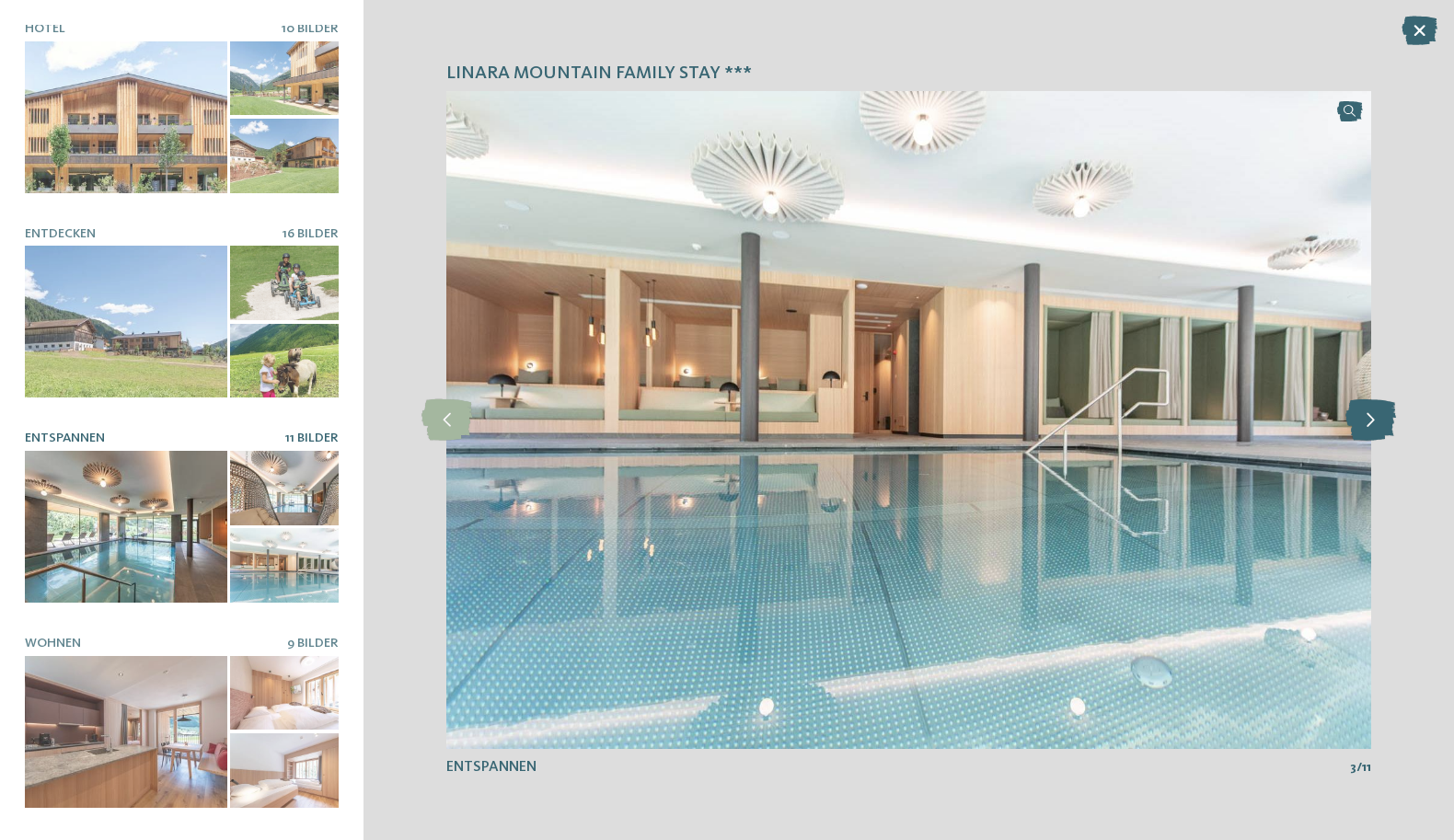
click at [1385, 428] on icon at bounding box center [1370, 420] width 51 height 41
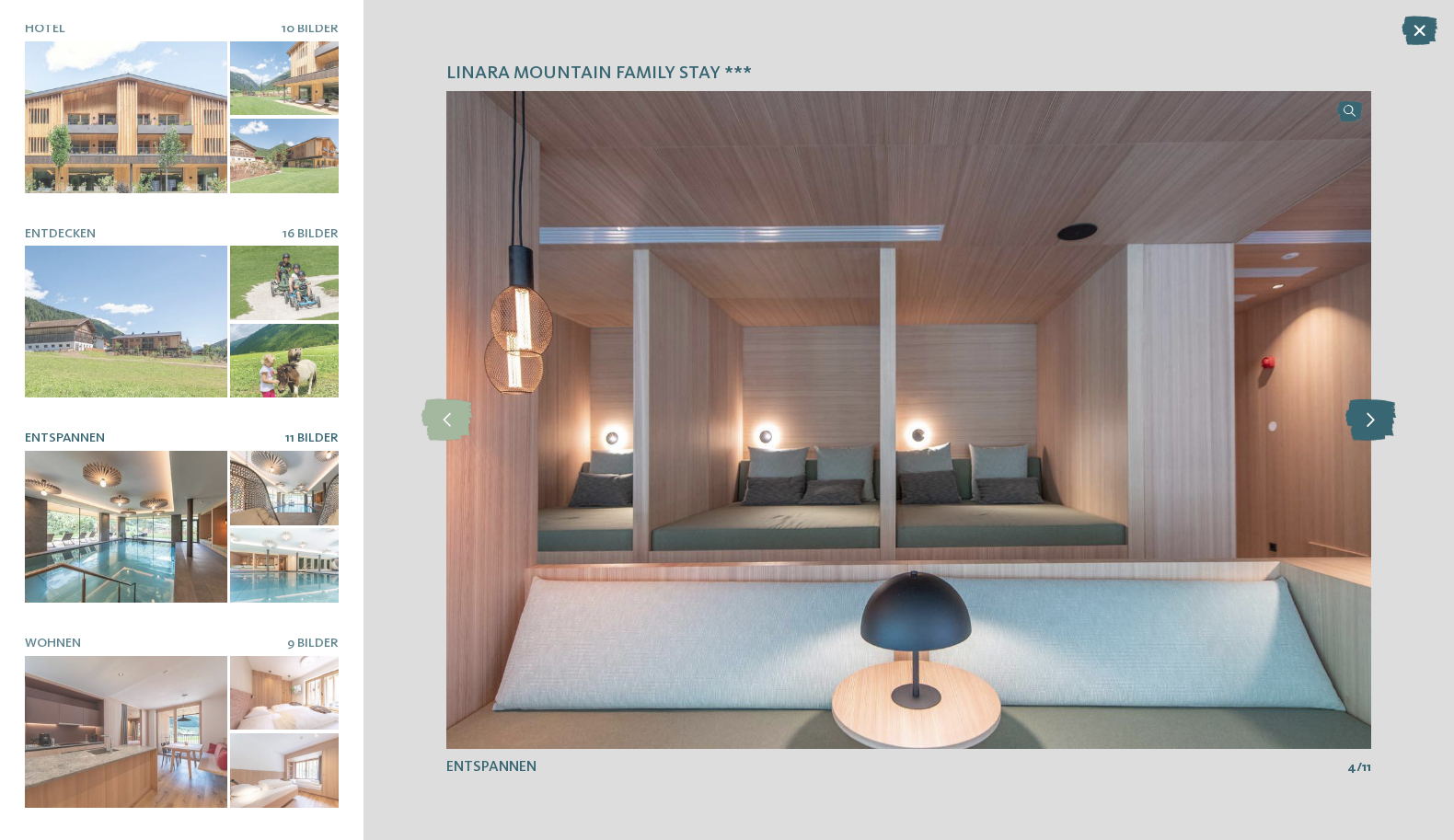
click at [1385, 428] on icon at bounding box center [1370, 420] width 51 height 41
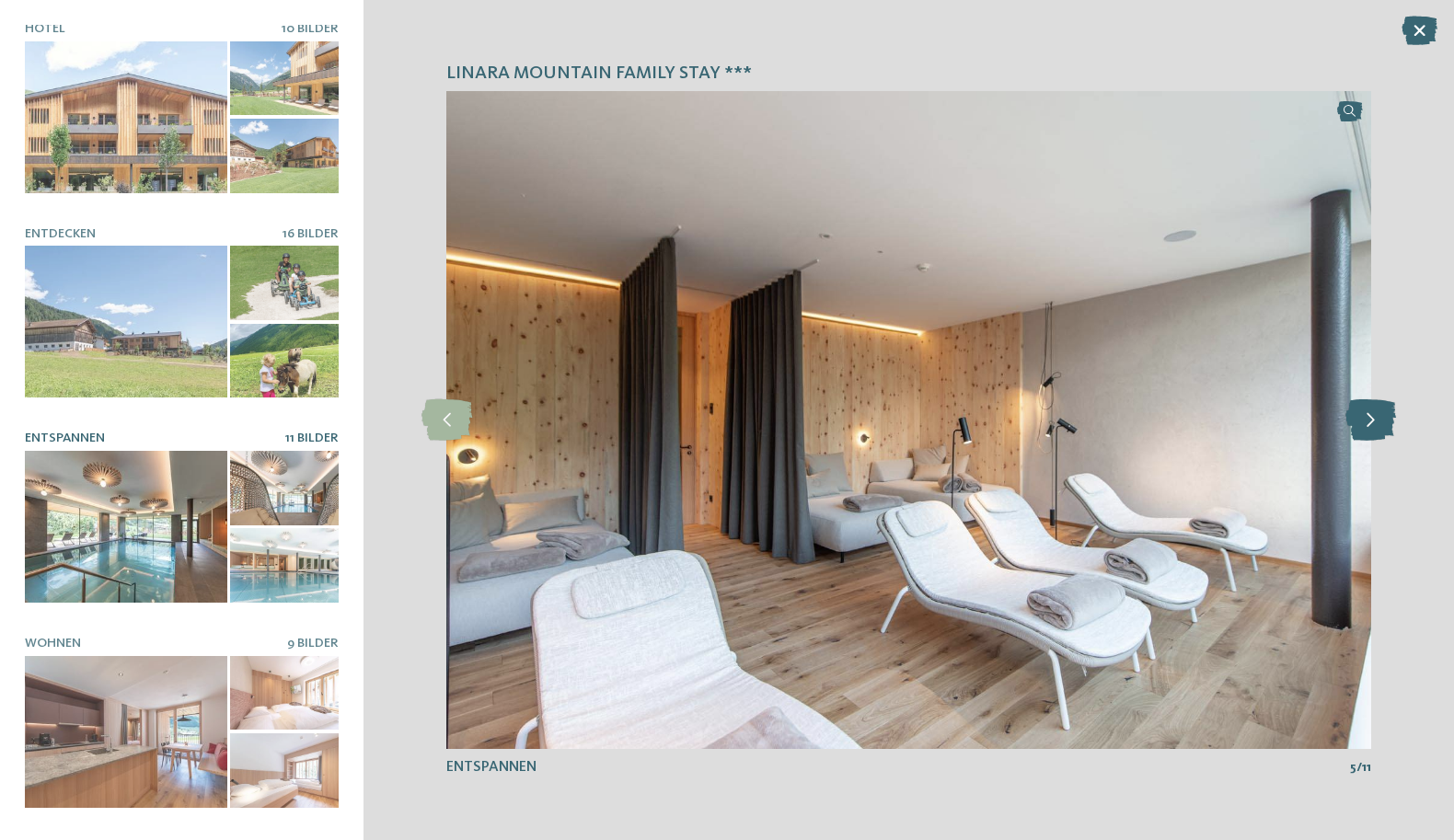
click at [1385, 428] on icon at bounding box center [1370, 420] width 51 height 41
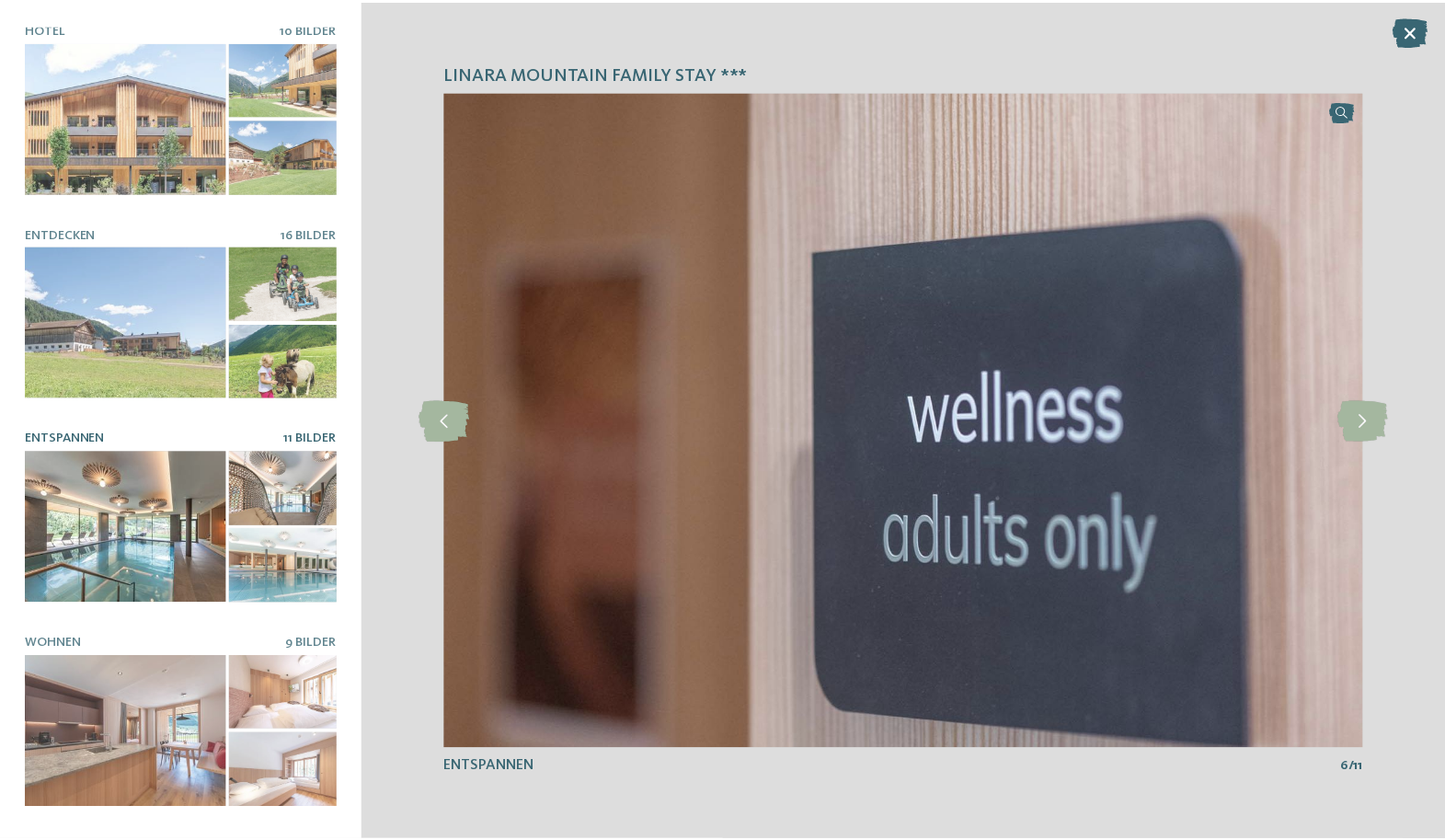
scroll to position [175, 0]
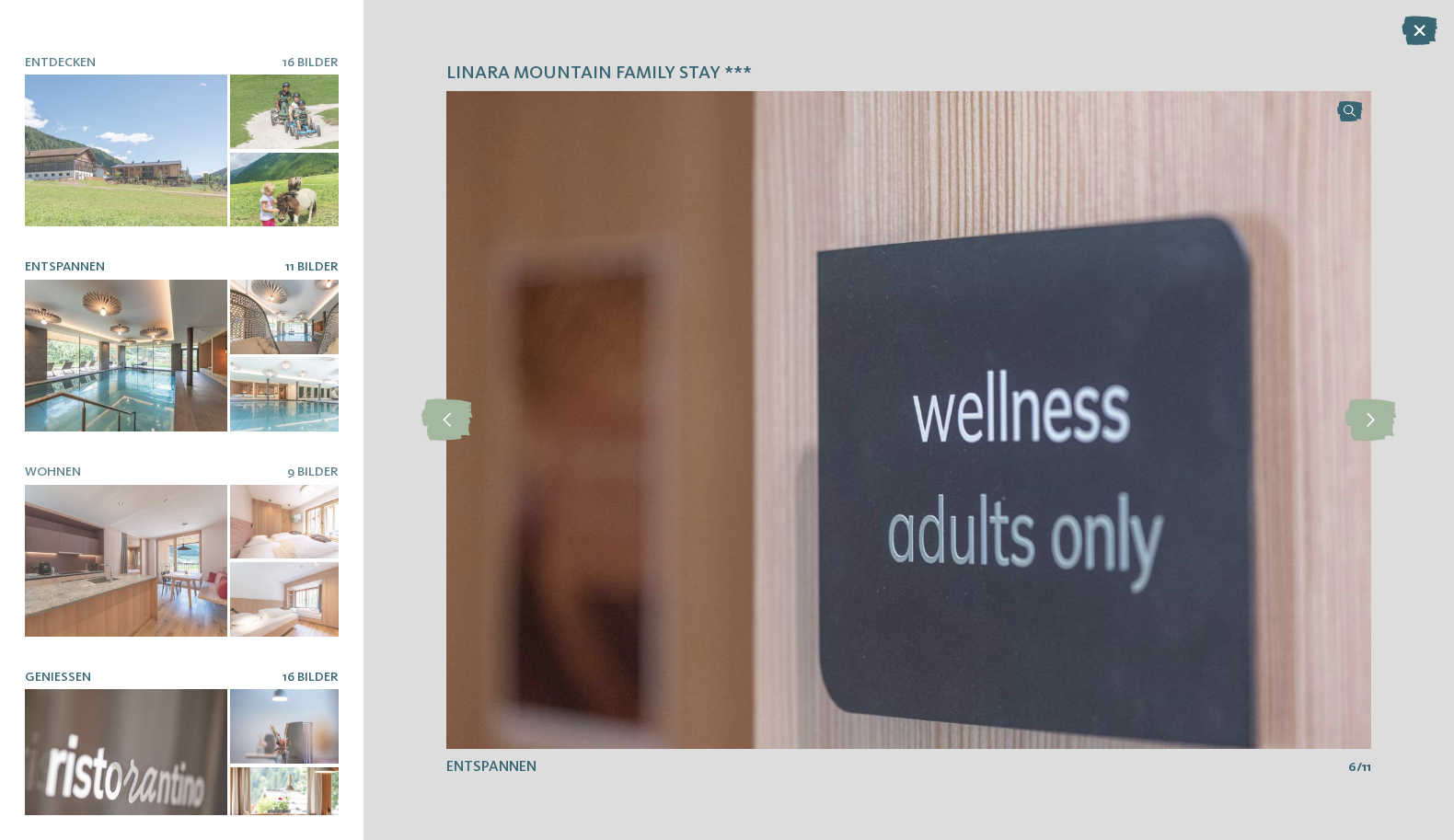
click at [140, 689] on div at bounding box center [125, 765] width 202 height 152
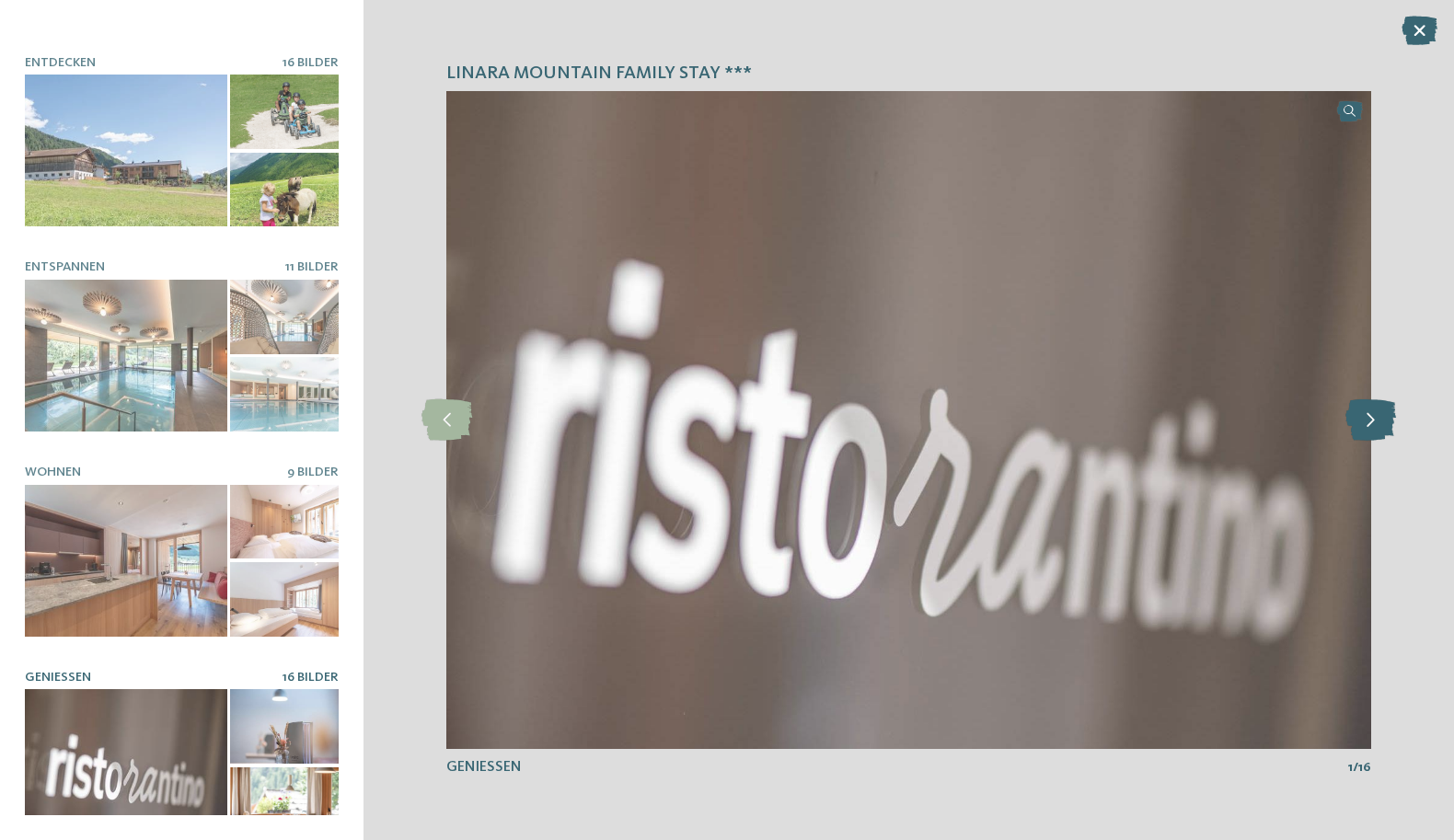
click at [1363, 424] on icon at bounding box center [1370, 420] width 51 height 41
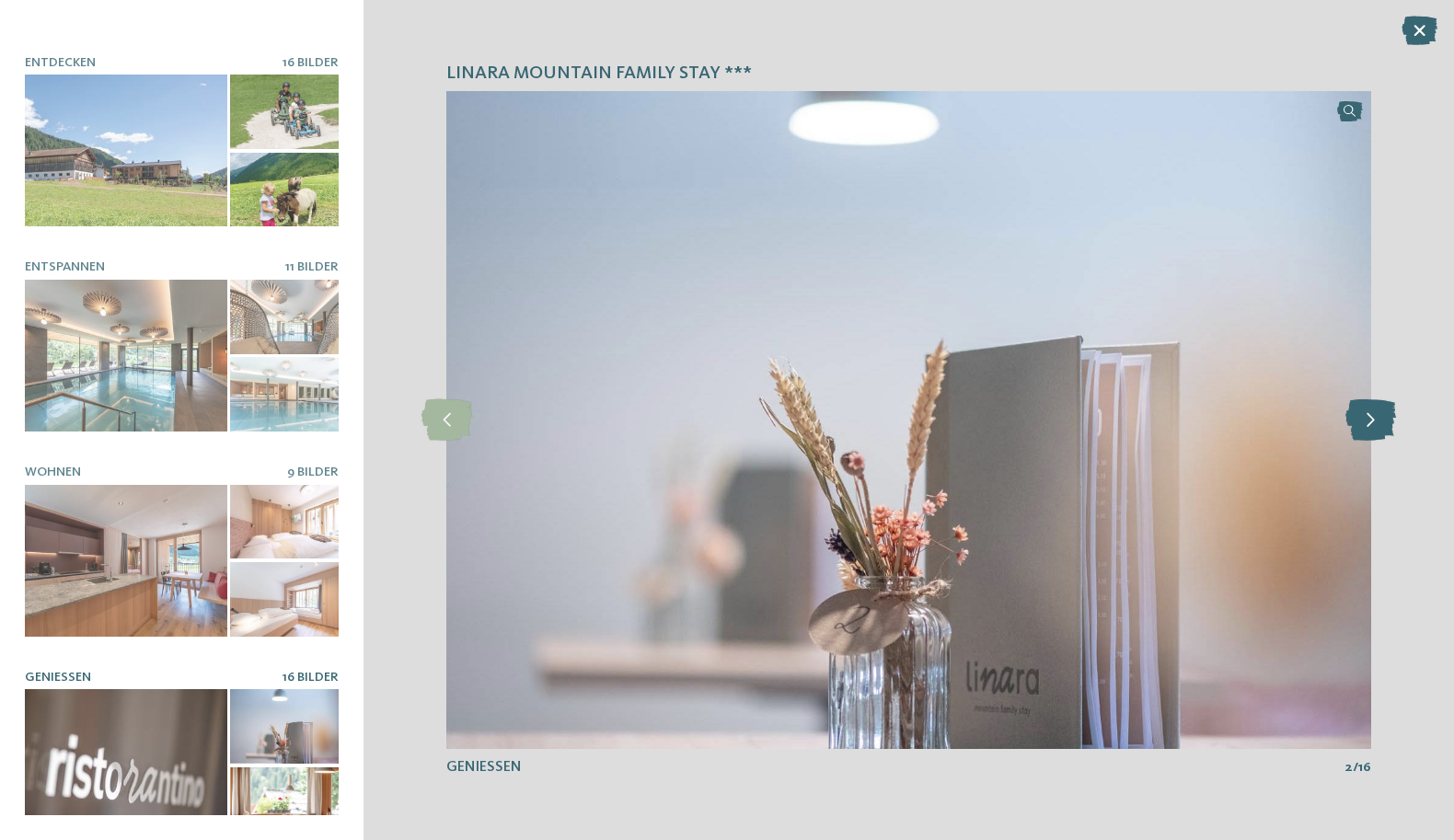
click at [1364, 425] on icon at bounding box center [1370, 420] width 51 height 41
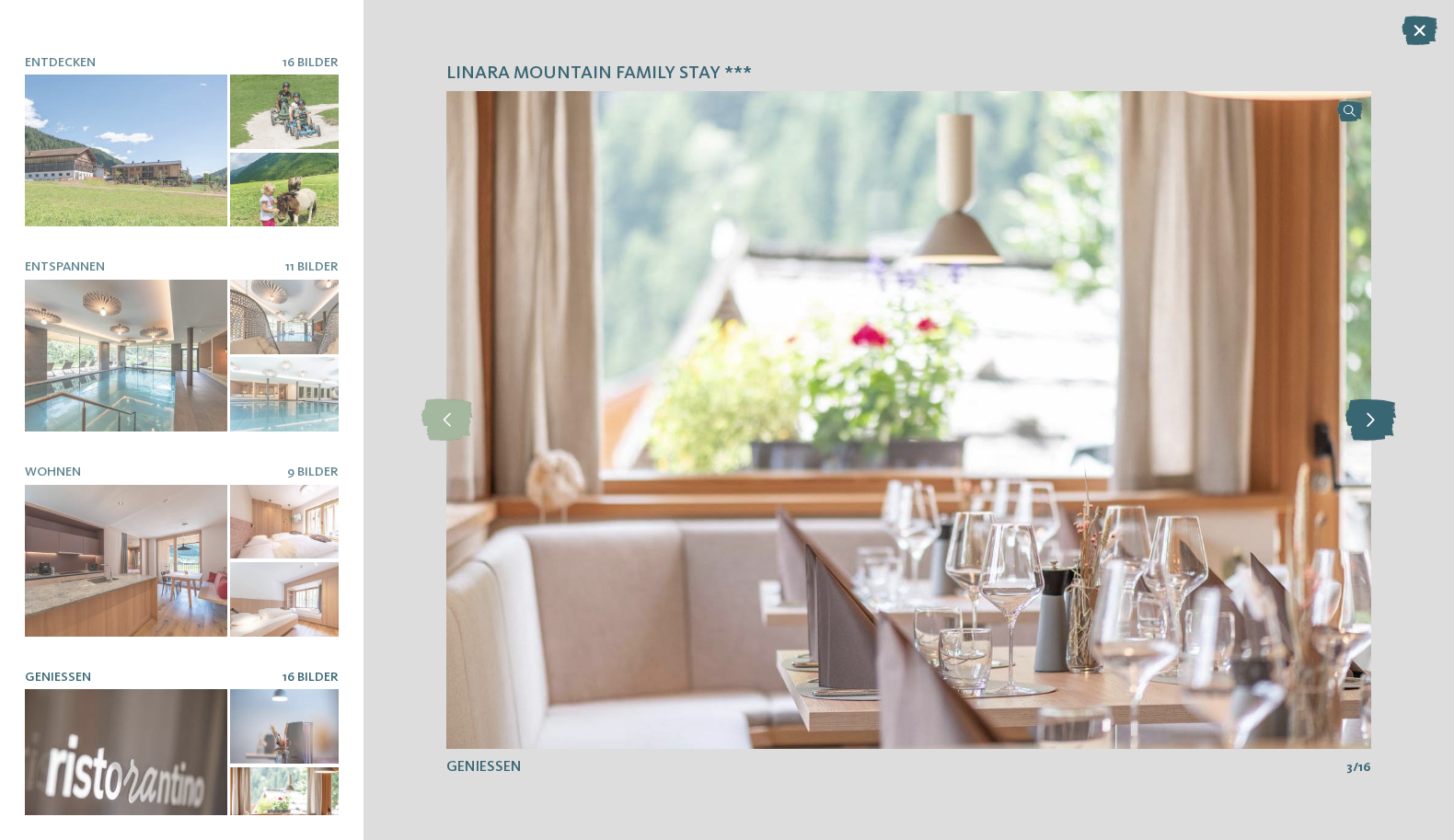
click at [1365, 425] on icon at bounding box center [1370, 420] width 51 height 41
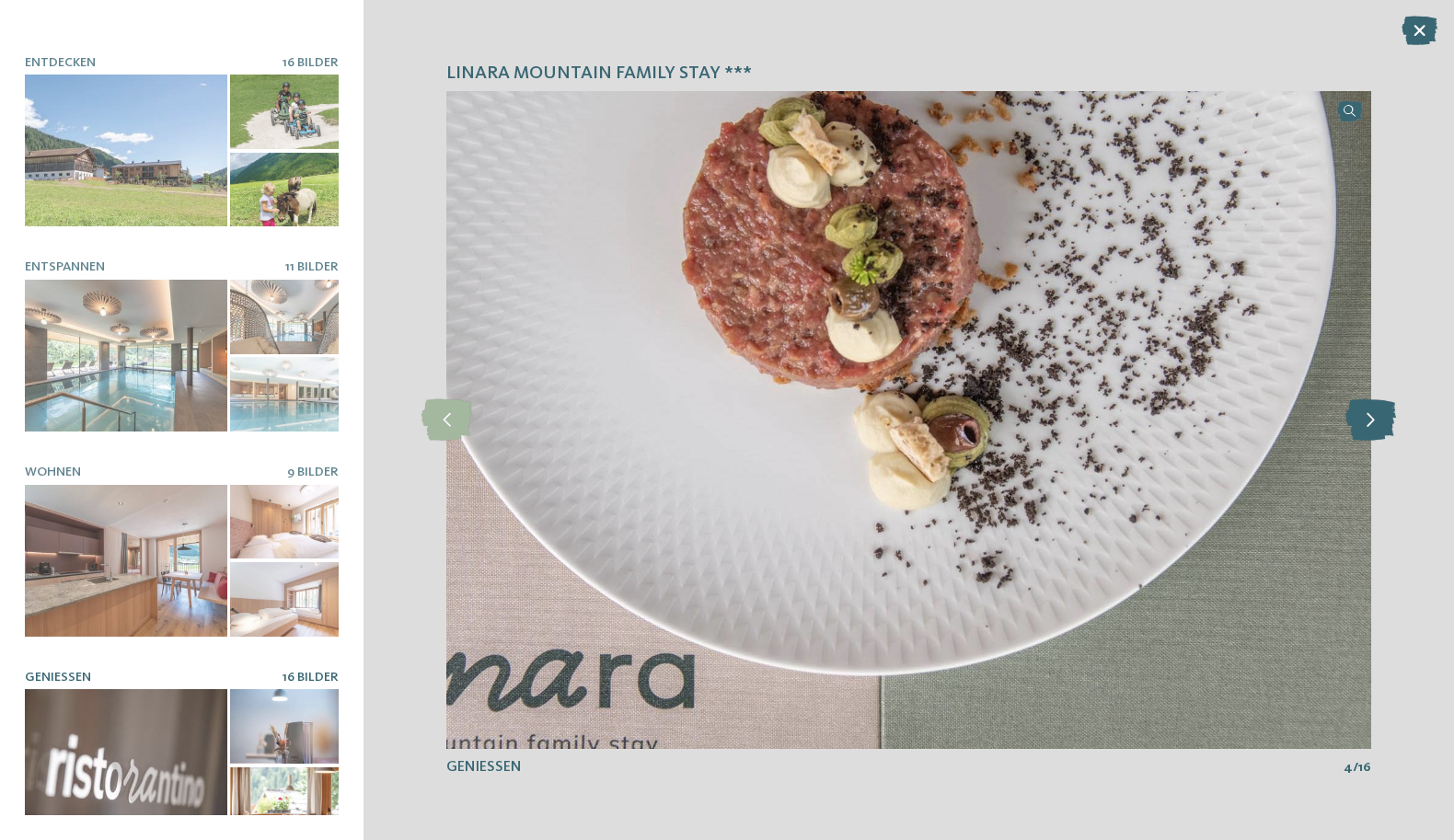
click at [1365, 425] on icon at bounding box center [1370, 420] width 51 height 41
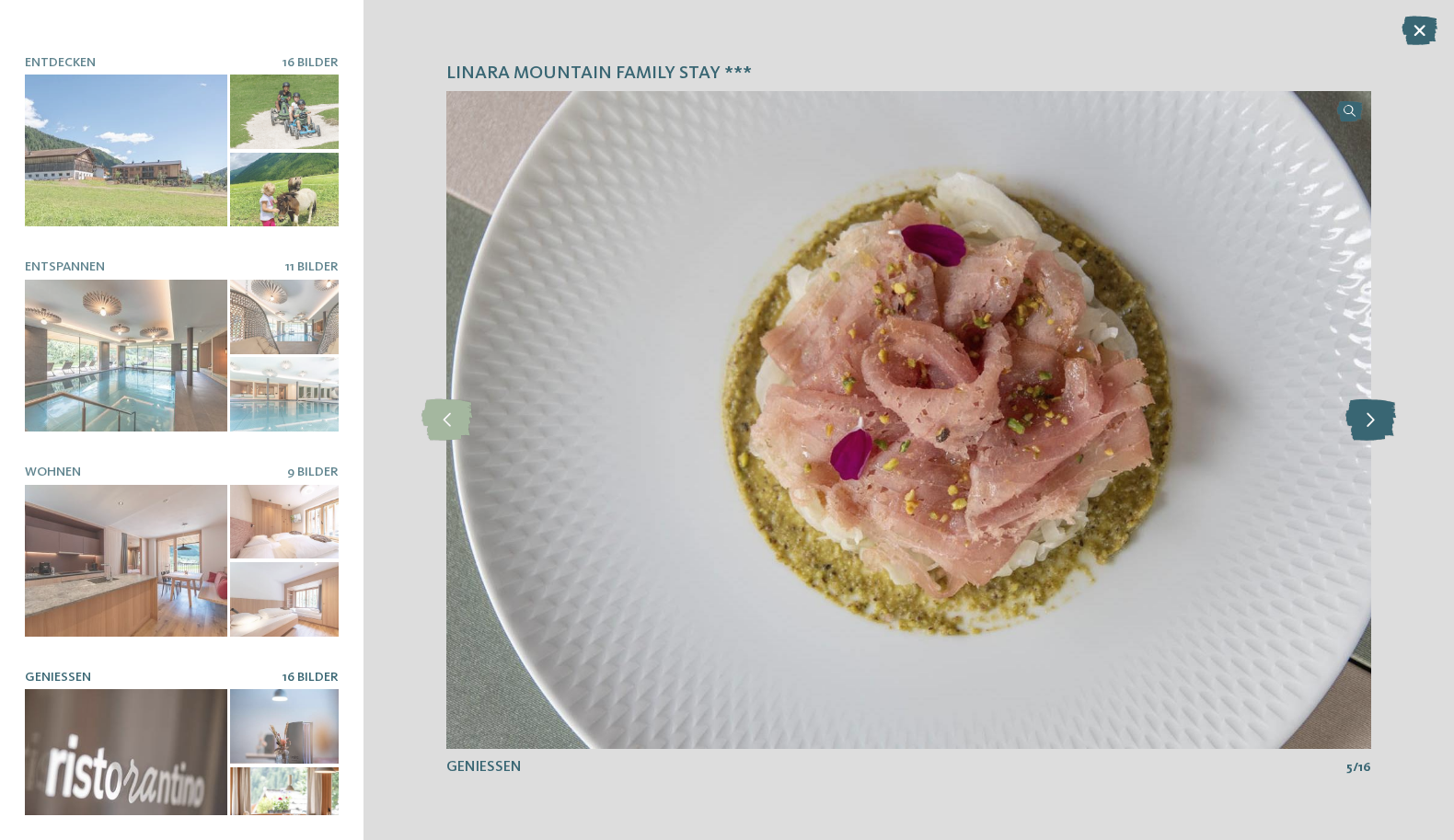
click at [1366, 425] on icon at bounding box center [1370, 420] width 51 height 41
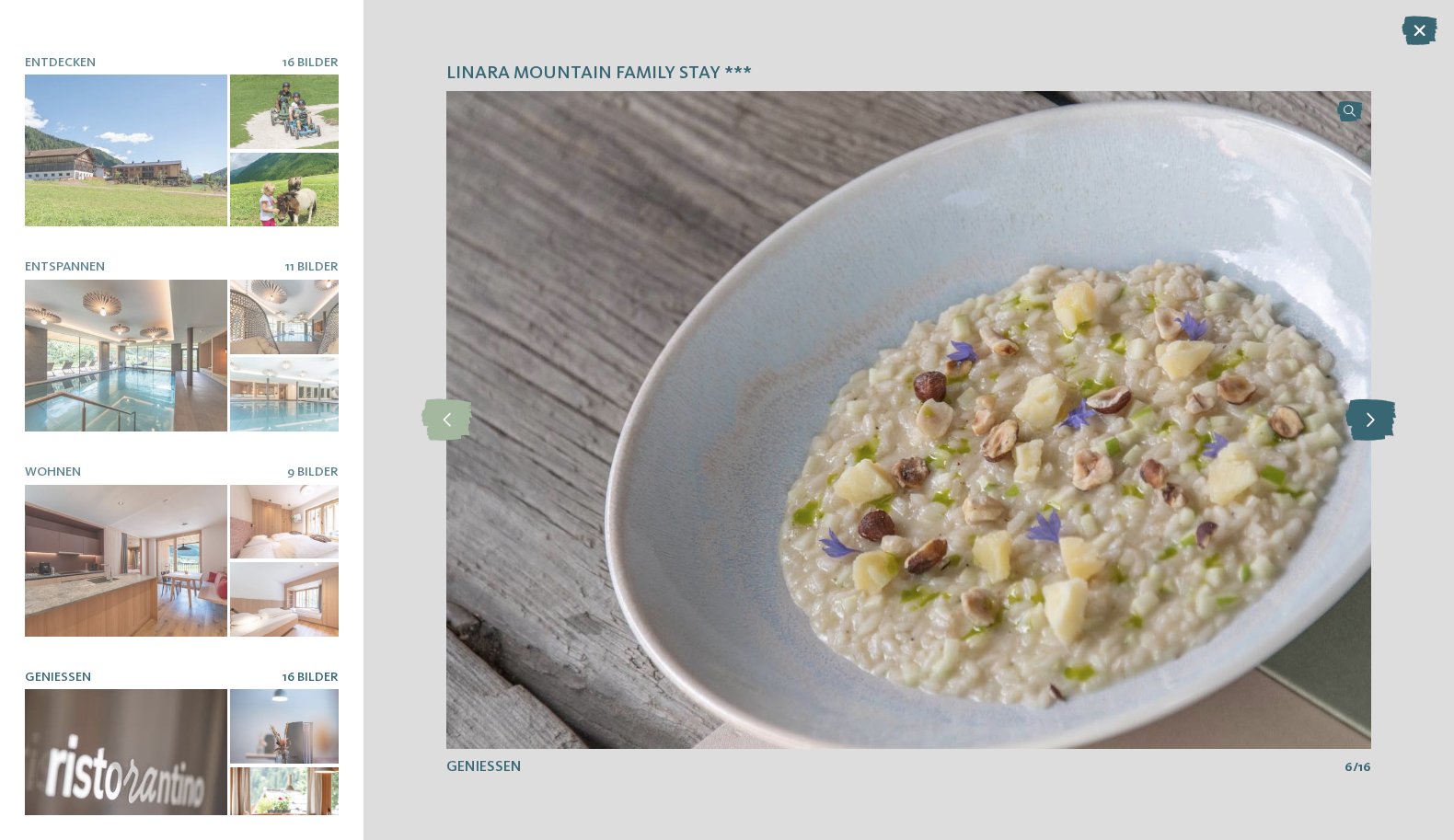
click at [1366, 424] on icon at bounding box center [1370, 420] width 51 height 41
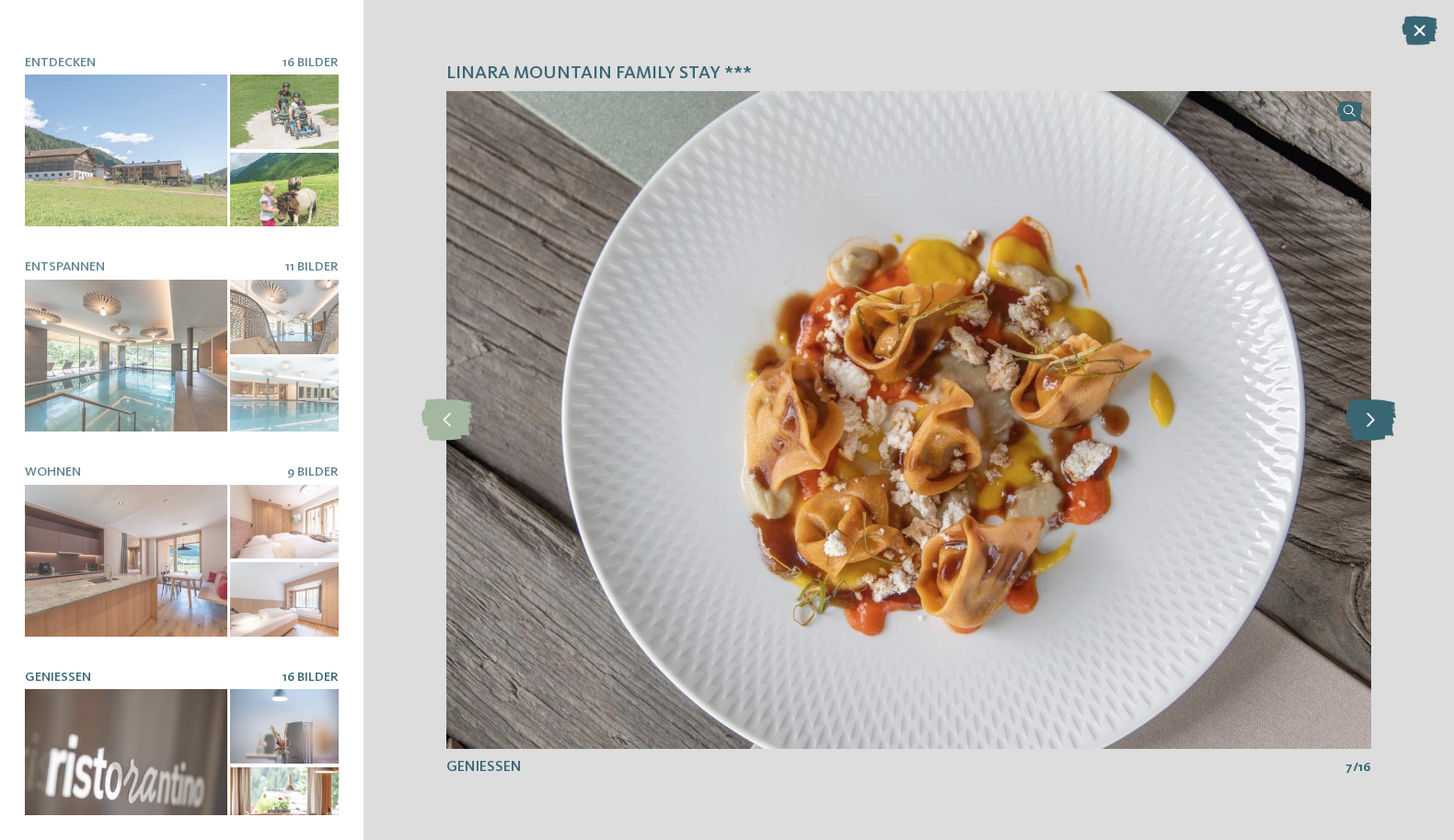
click at [1367, 424] on icon at bounding box center [1370, 420] width 51 height 41
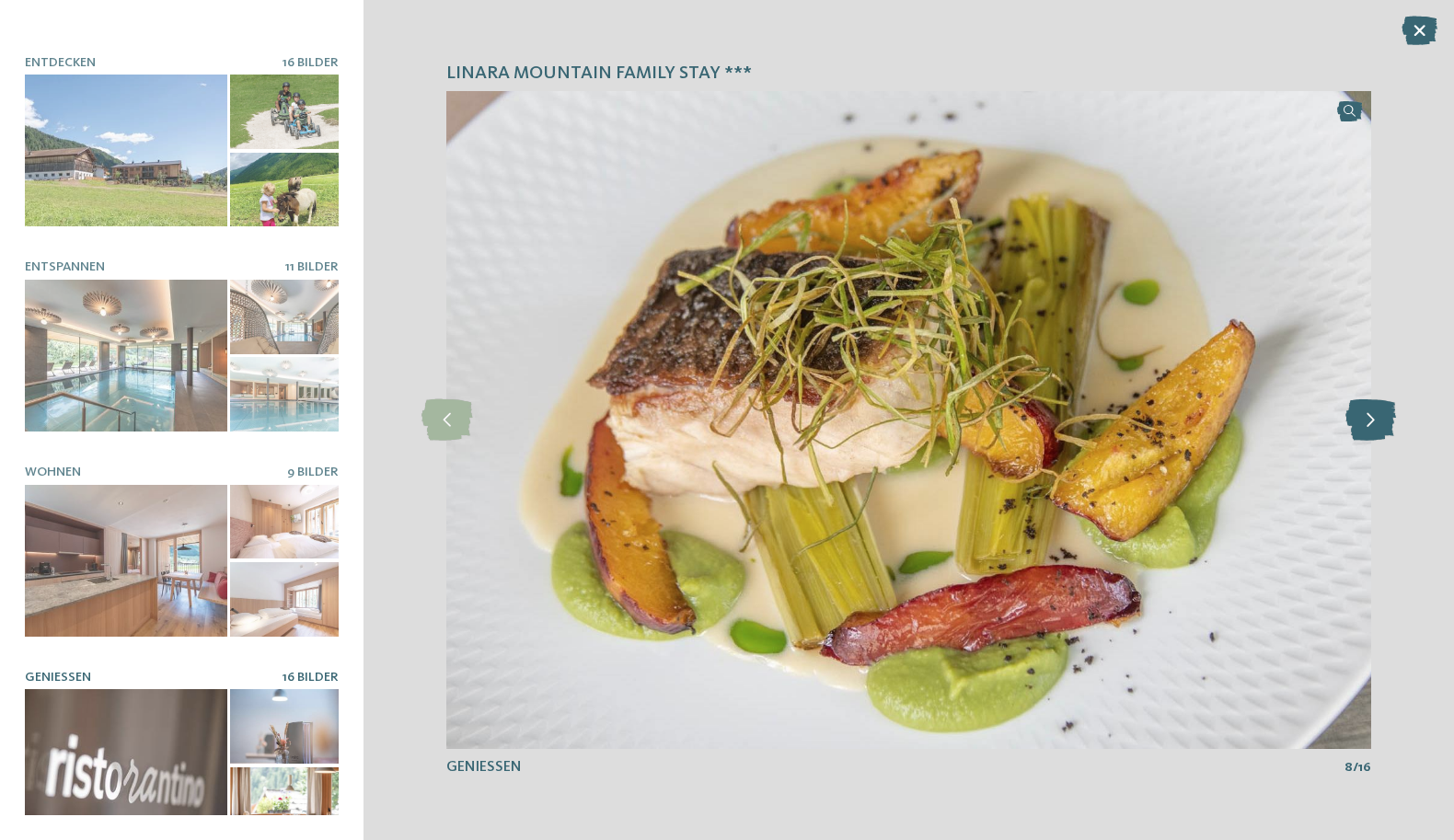
click at [1367, 423] on icon at bounding box center [1370, 420] width 51 height 41
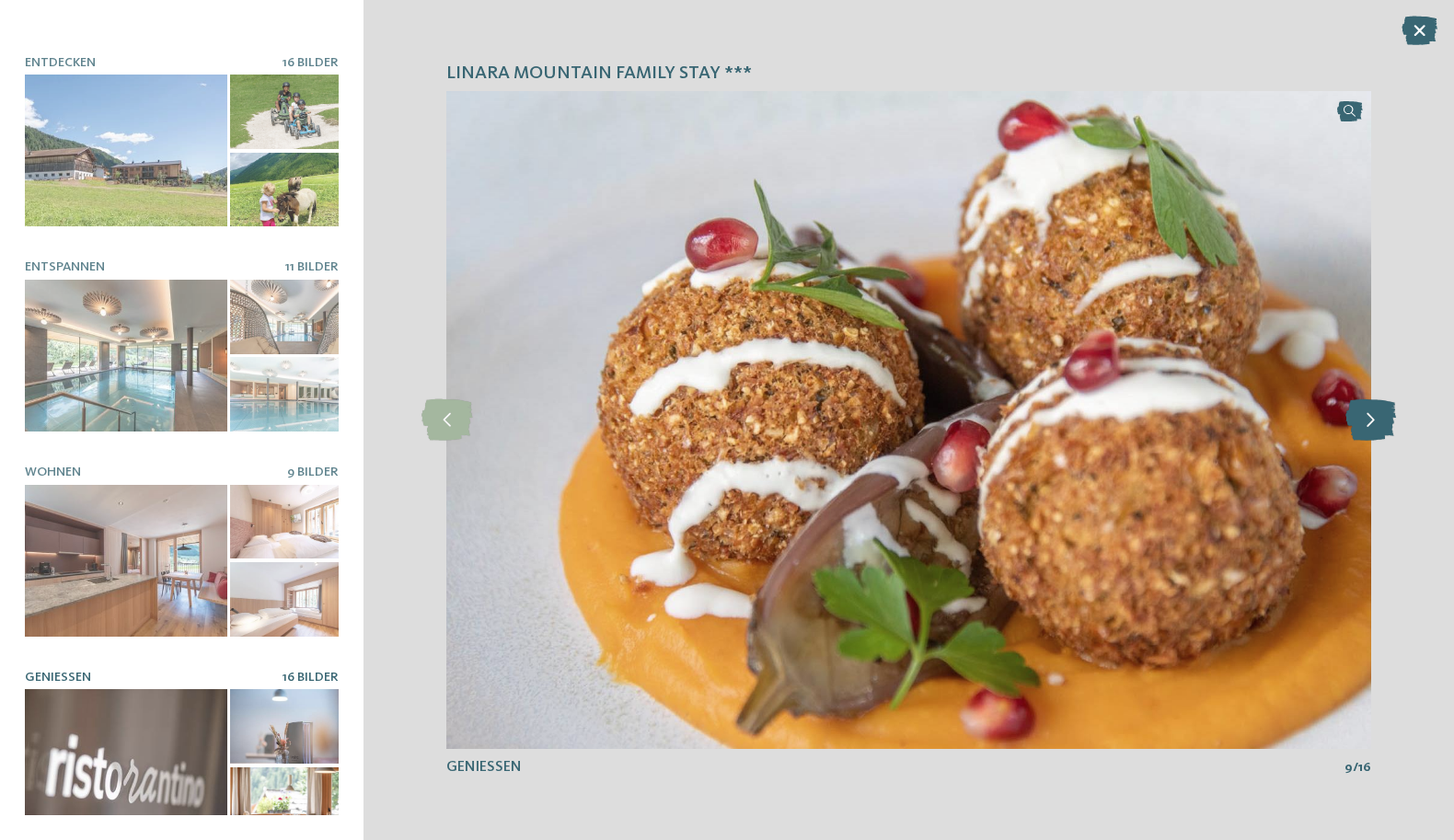
click at [1367, 423] on icon at bounding box center [1370, 420] width 51 height 41
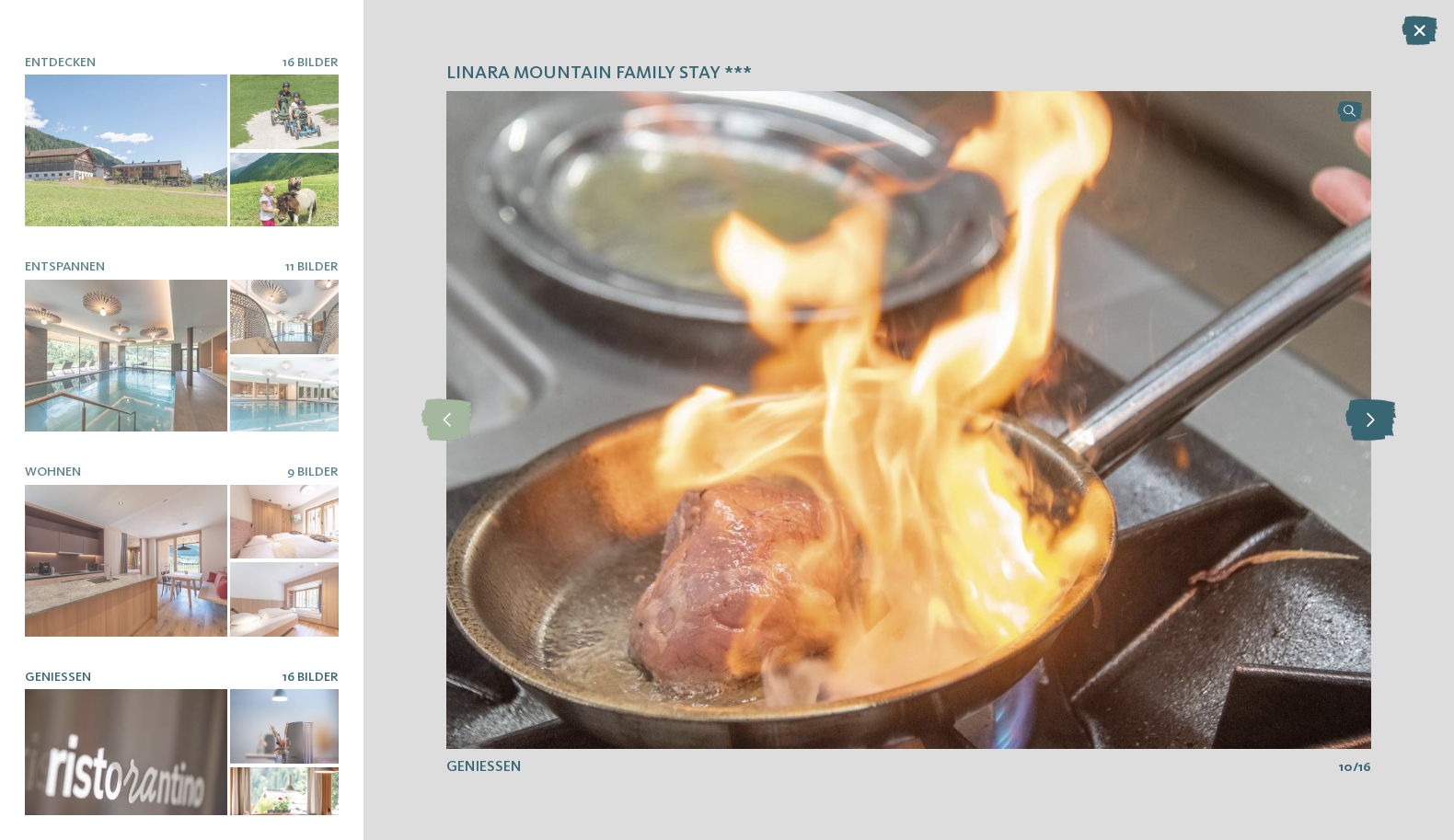
click at [1368, 424] on icon at bounding box center [1370, 420] width 51 height 41
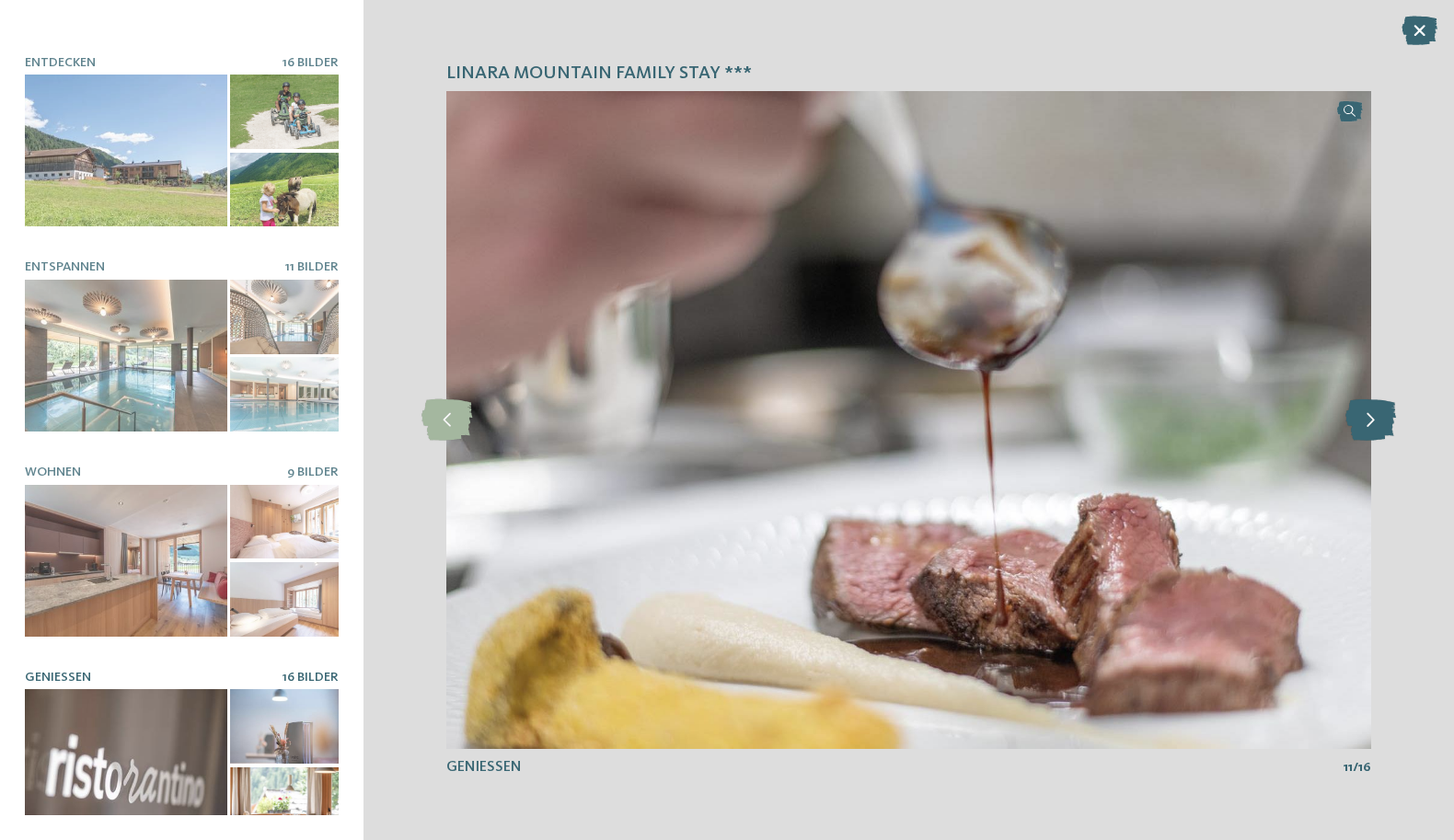
click at [1368, 424] on icon at bounding box center [1370, 420] width 51 height 41
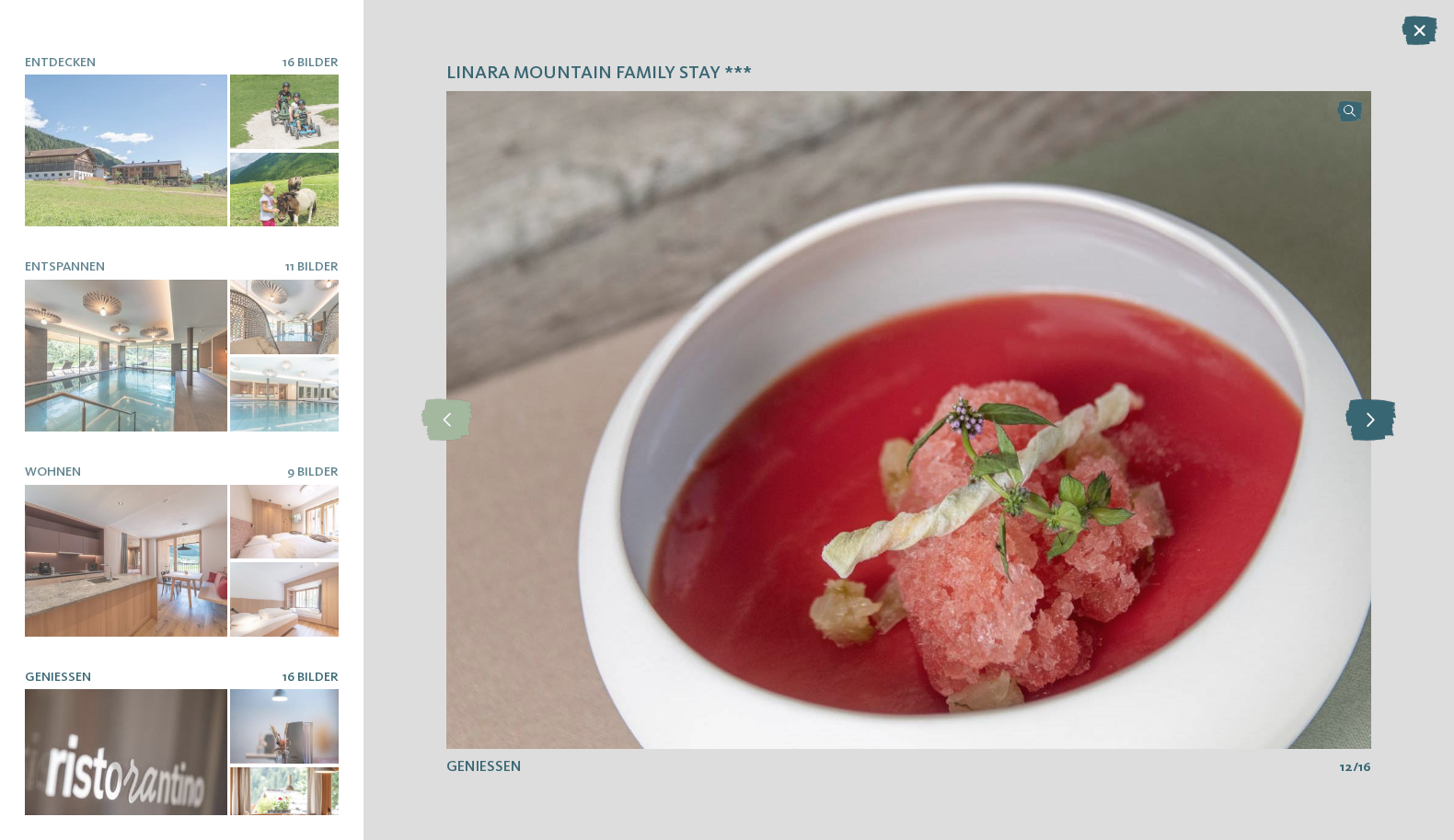
click at [1368, 424] on icon at bounding box center [1370, 420] width 51 height 41
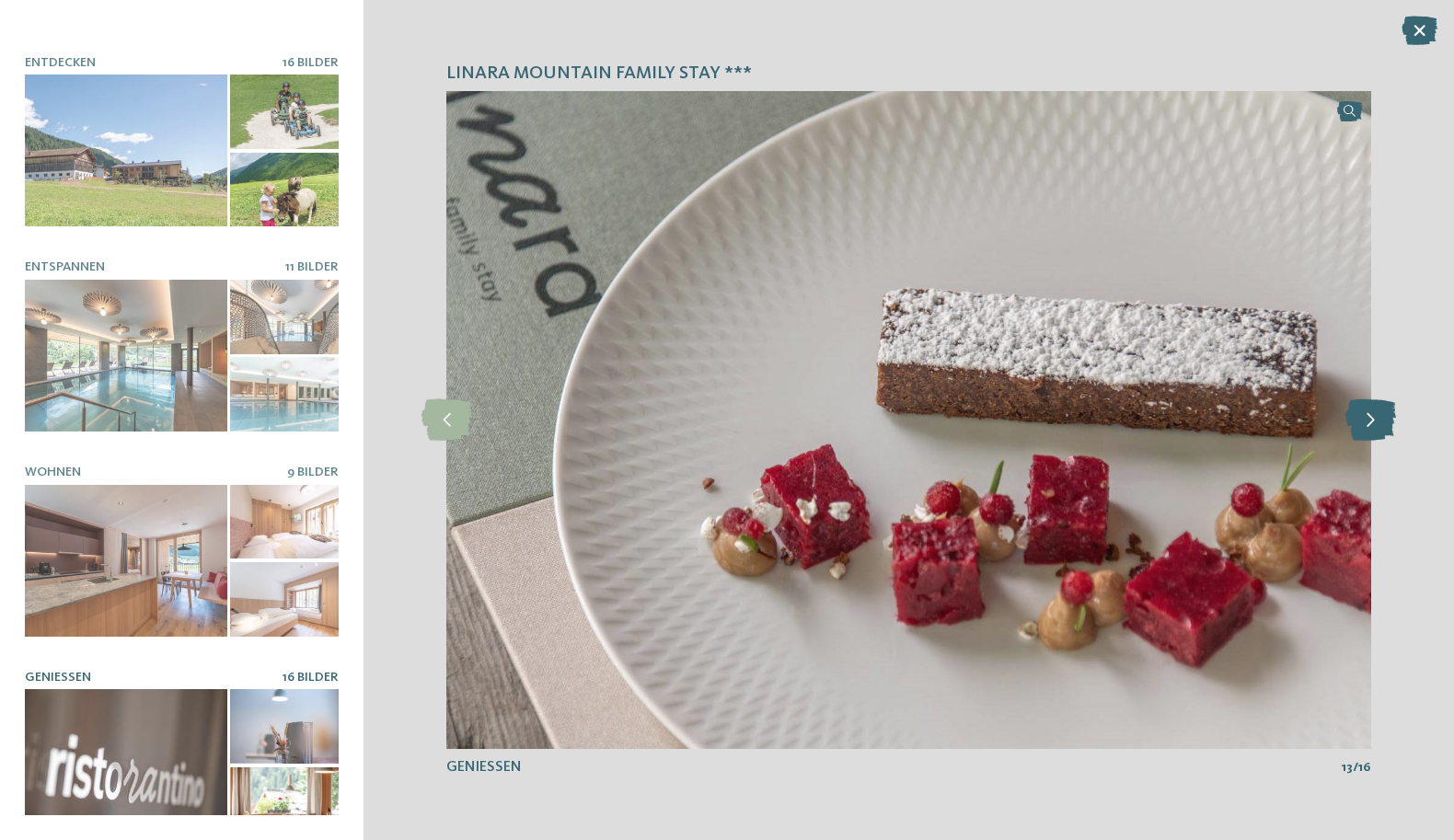
click at [1368, 424] on icon at bounding box center [1370, 420] width 51 height 41
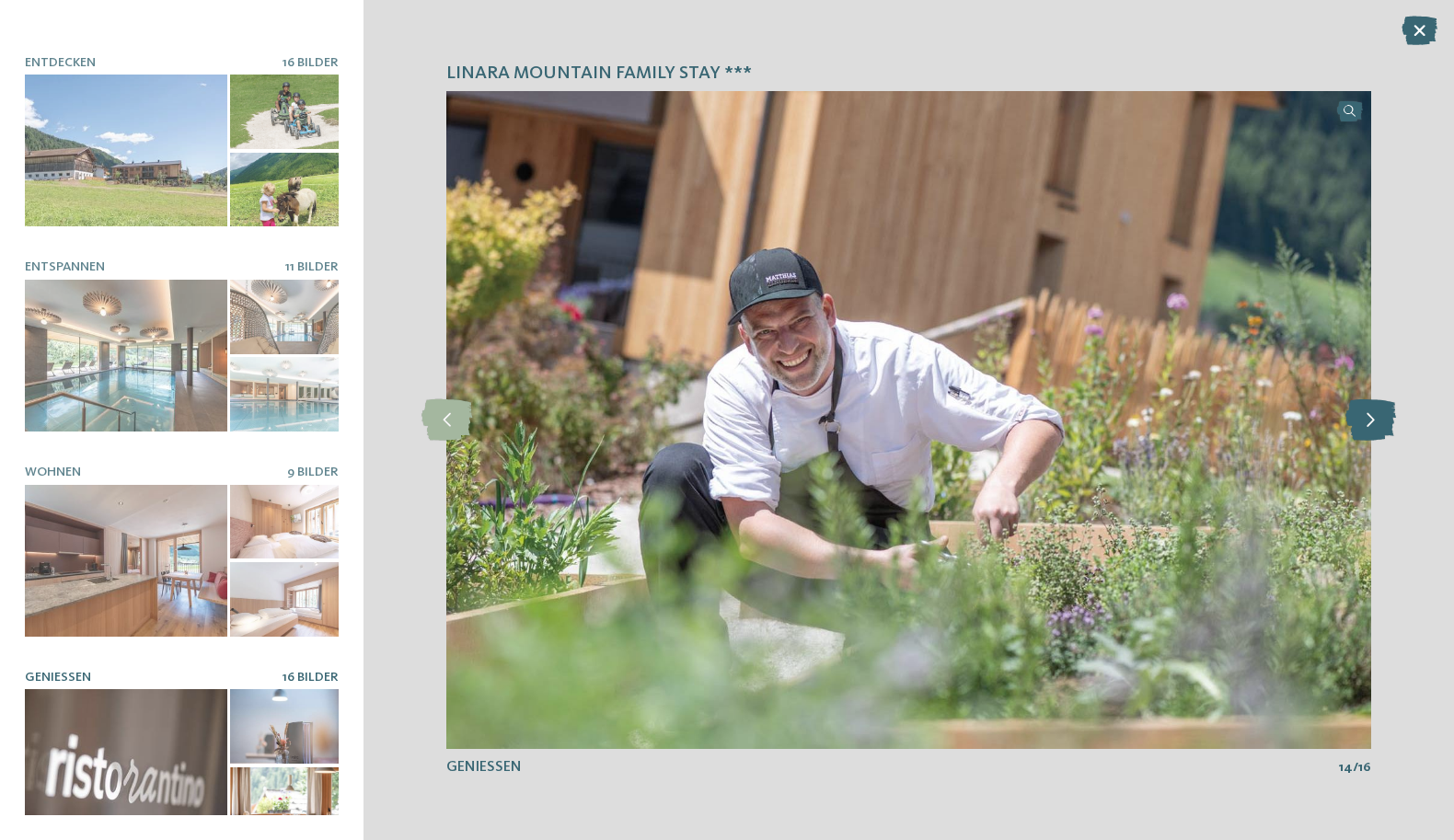
click at [1368, 423] on icon at bounding box center [1370, 420] width 51 height 41
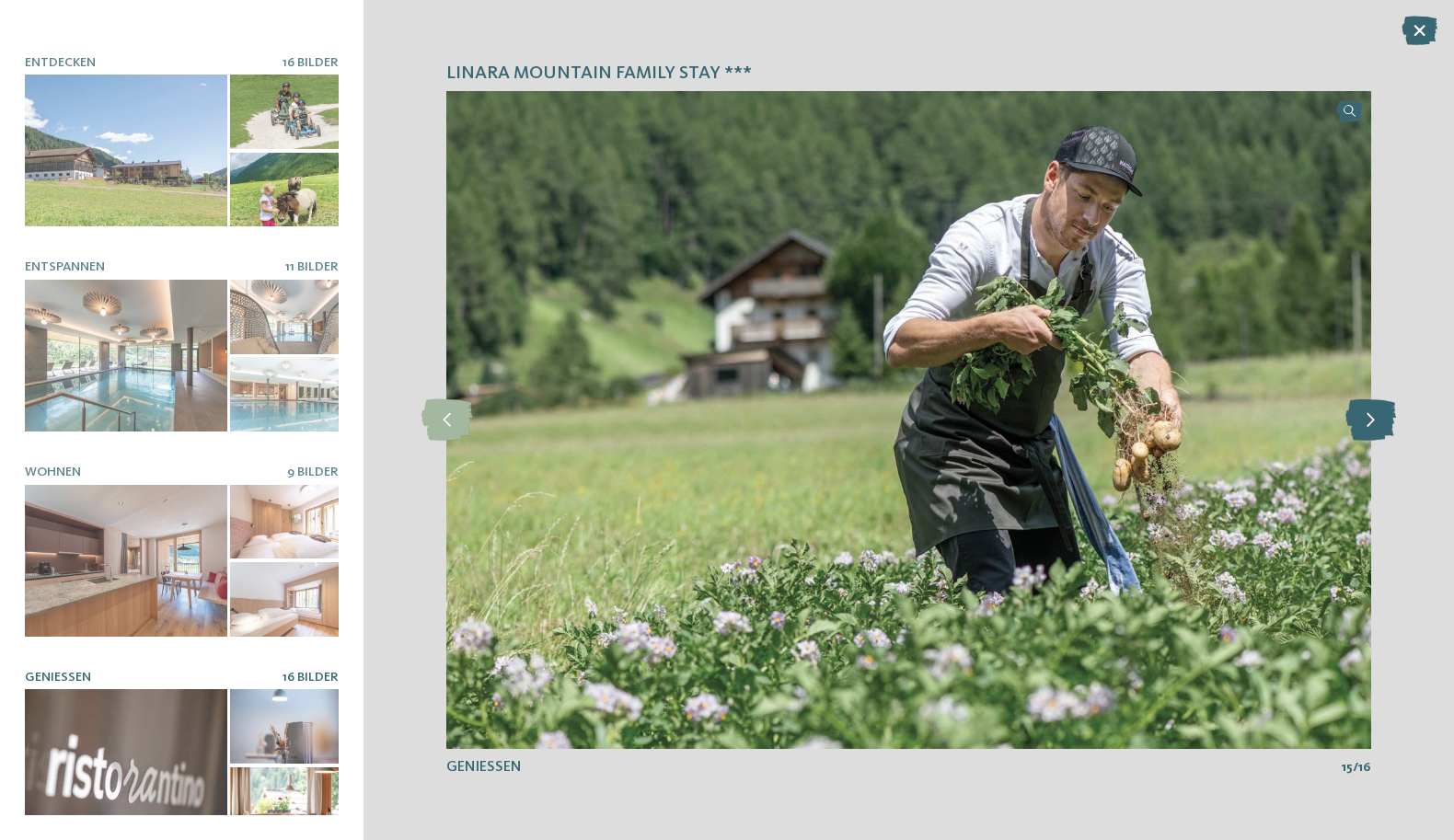
click at [1369, 423] on icon at bounding box center [1370, 420] width 51 height 41
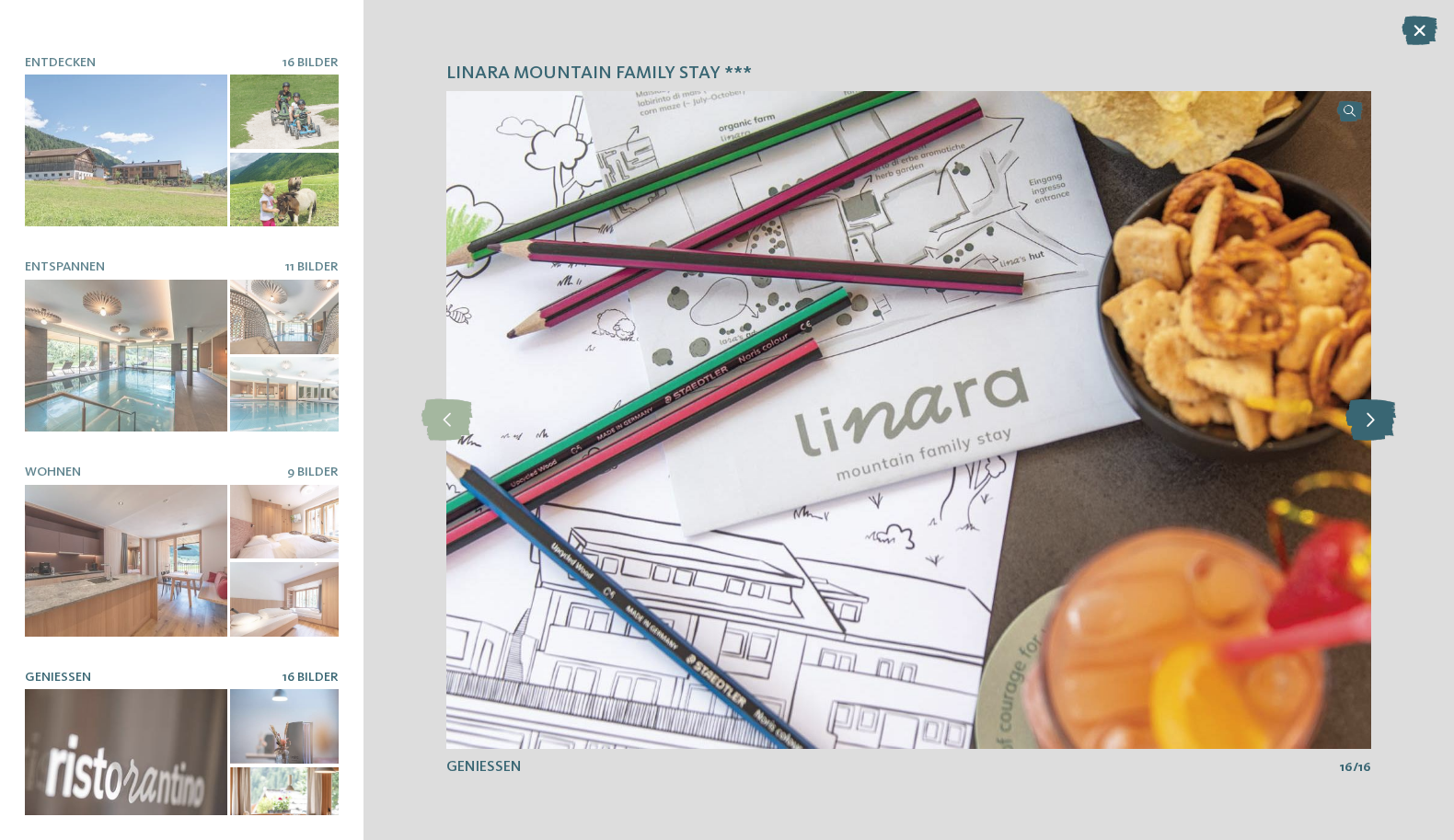
click at [1369, 423] on icon at bounding box center [1370, 420] width 51 height 41
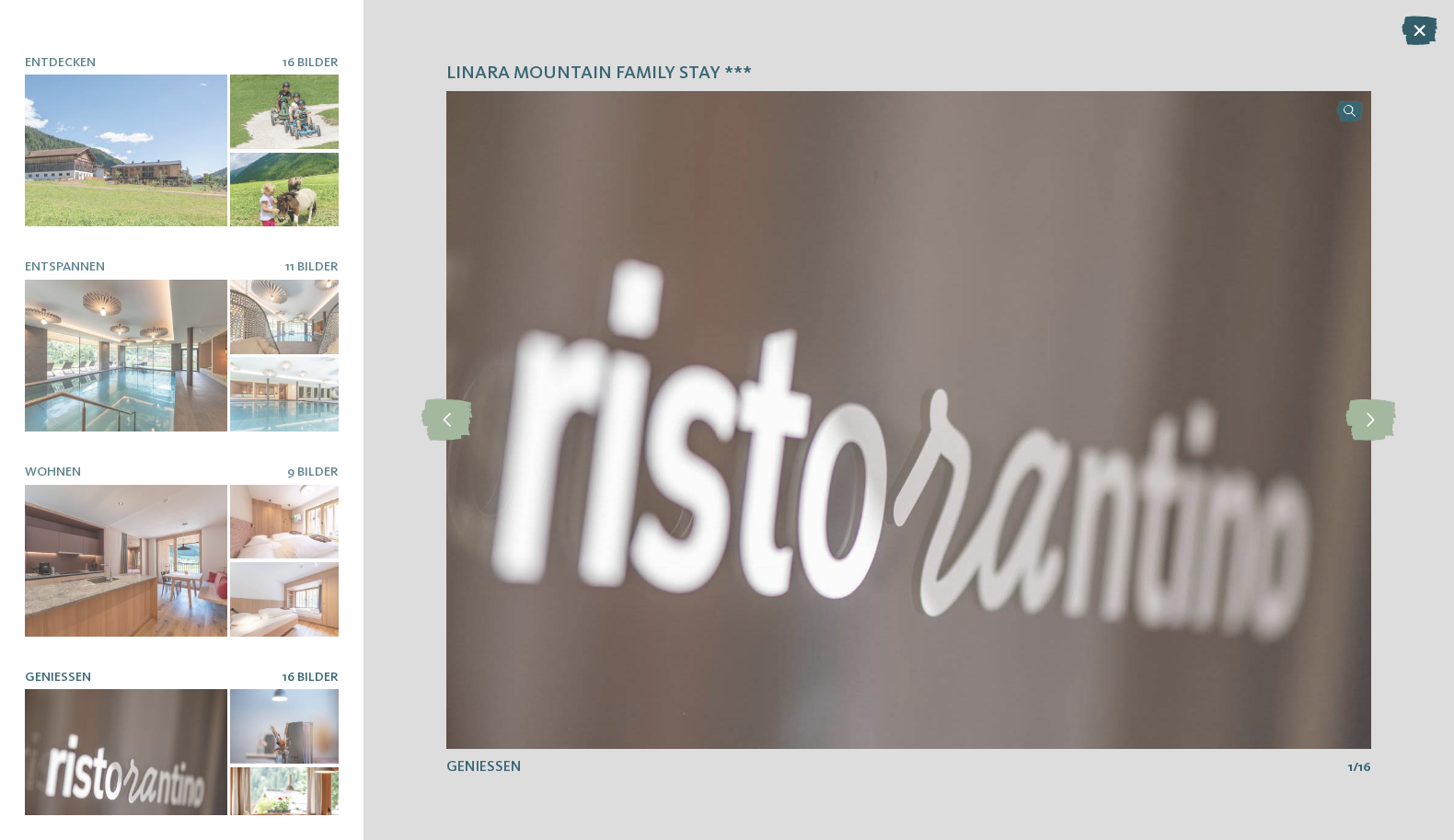
click at [1420, 29] on icon at bounding box center [1419, 30] width 36 height 29
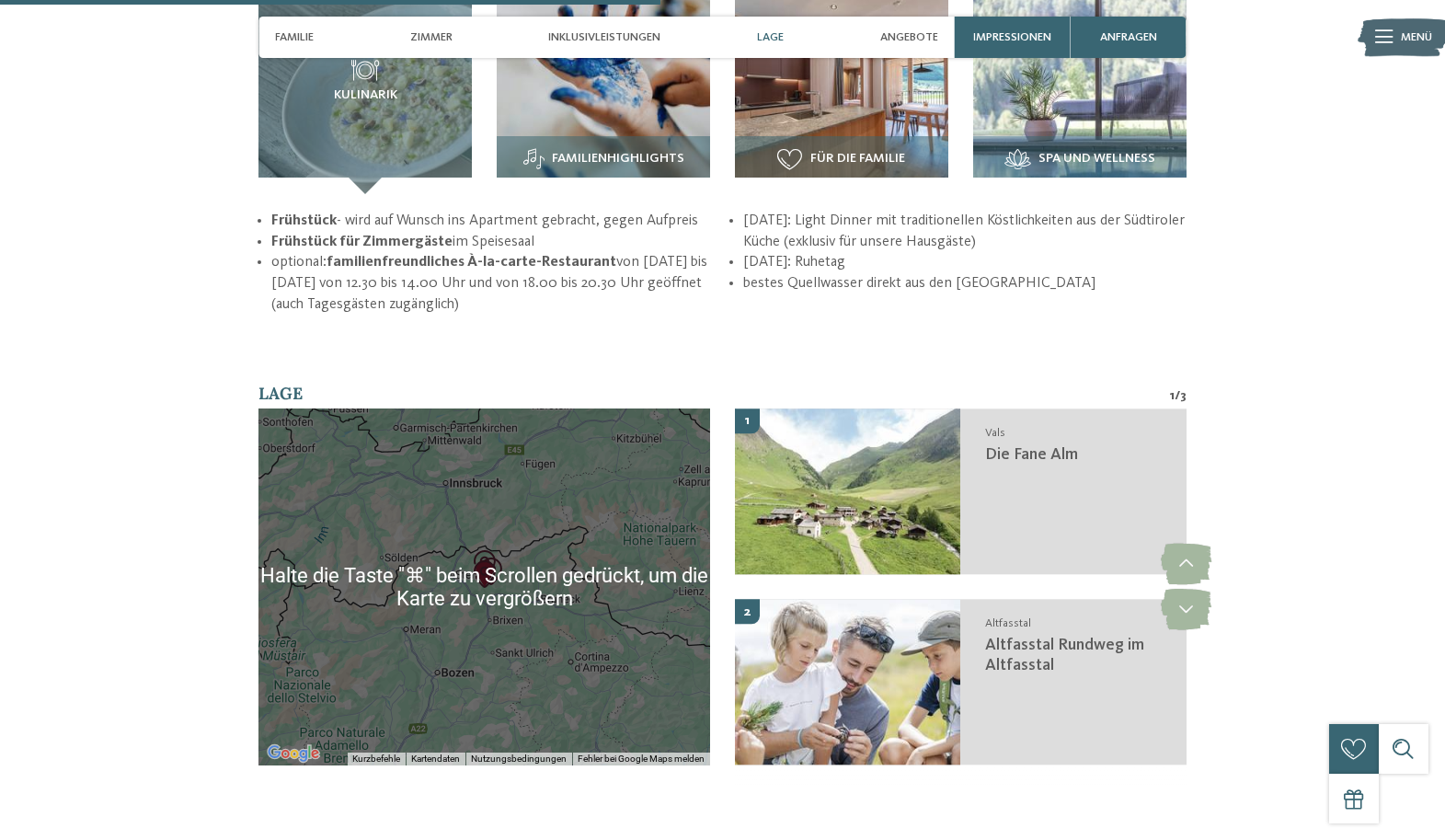
scroll to position [2503, 0]
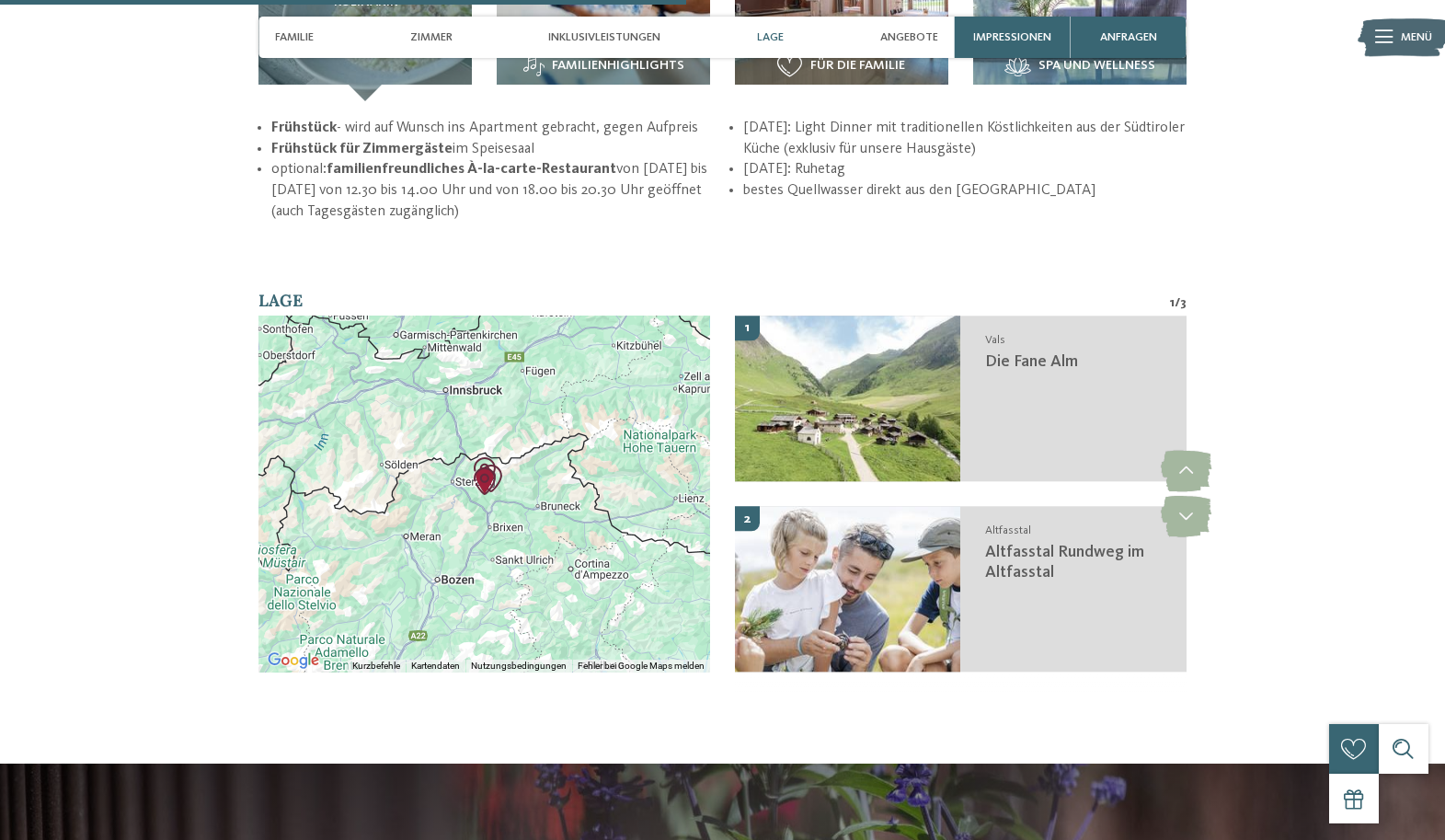
click at [452, 467] on div at bounding box center [484, 493] width 452 height 356
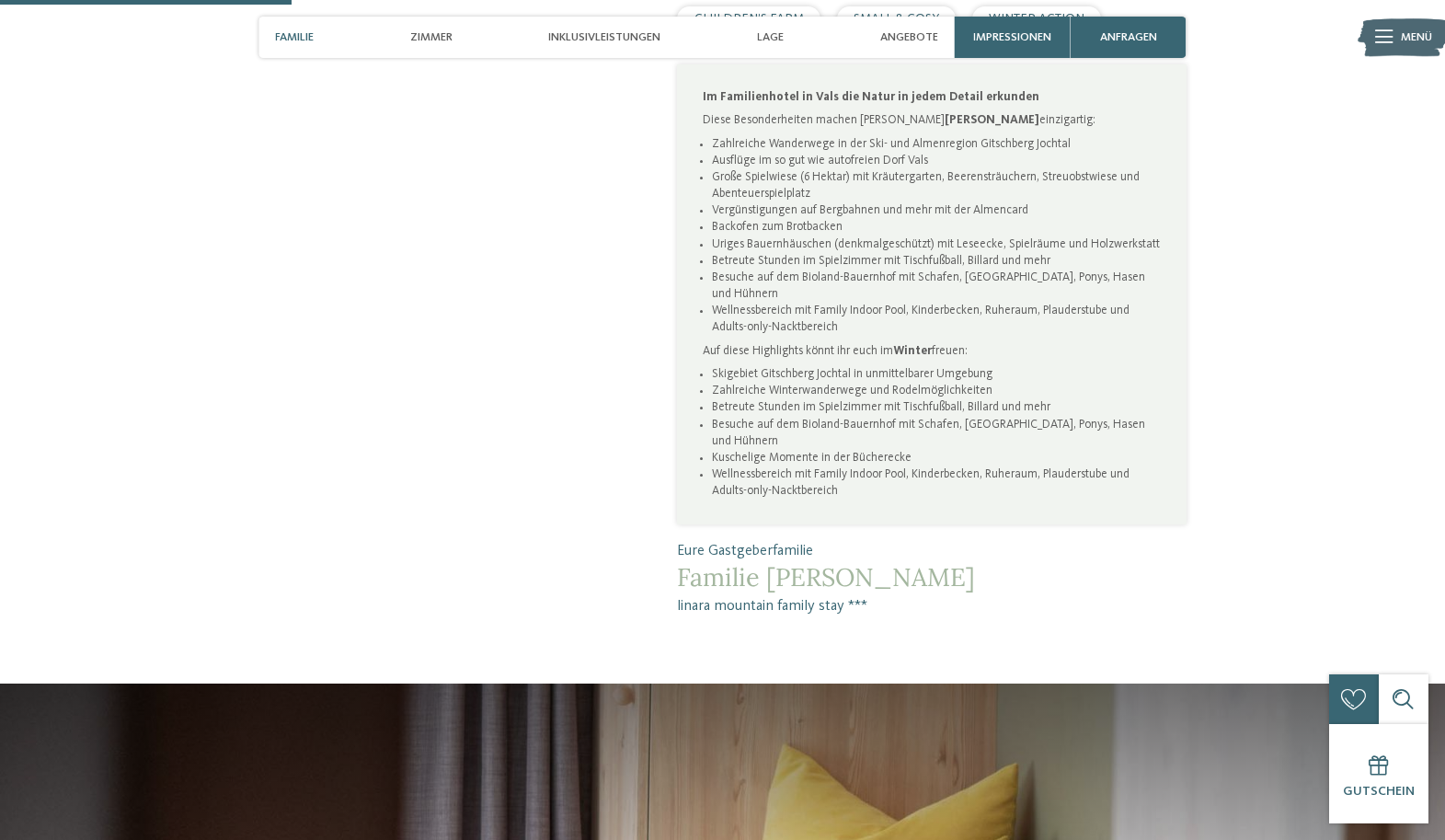
scroll to position [0, 0]
